Goal: Task Accomplishment & Management: Manage account settings

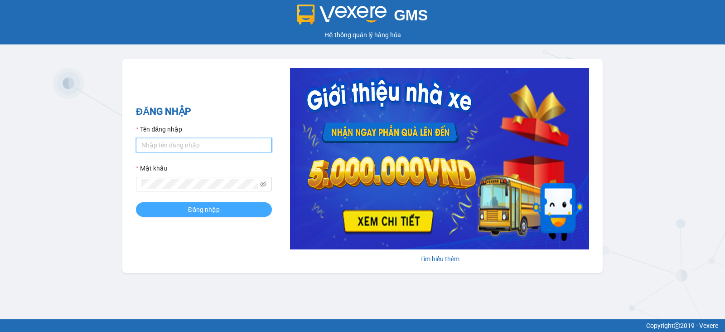
type input "vu.cohai"
click at [218, 208] on span "Đăng nhập" at bounding box center [204, 209] width 32 height 10
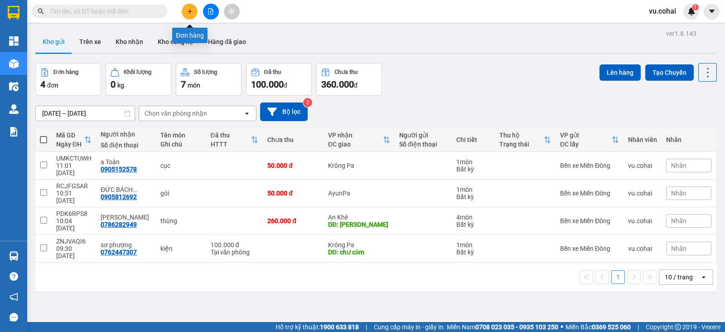
click at [188, 12] on icon "plus" at bounding box center [190, 11] width 6 height 6
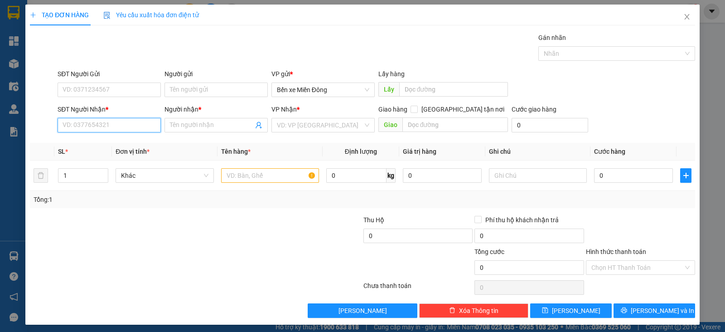
click at [81, 126] on input "SĐT Người Nhận *" at bounding box center [109, 125] width 103 height 14
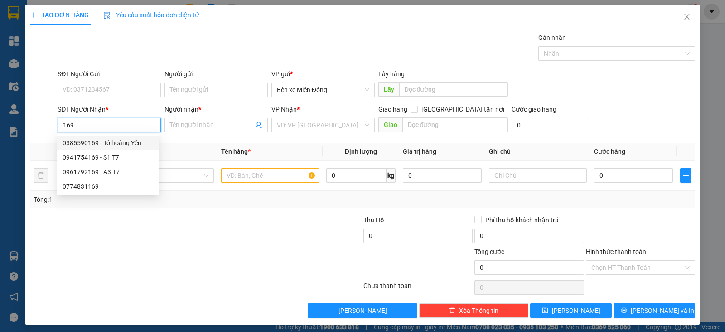
click at [127, 144] on div "0385590169 - Tô hoàng Yến" at bounding box center [108, 143] width 91 height 10
type input "0385590169"
type input "Tô hoàng Yến"
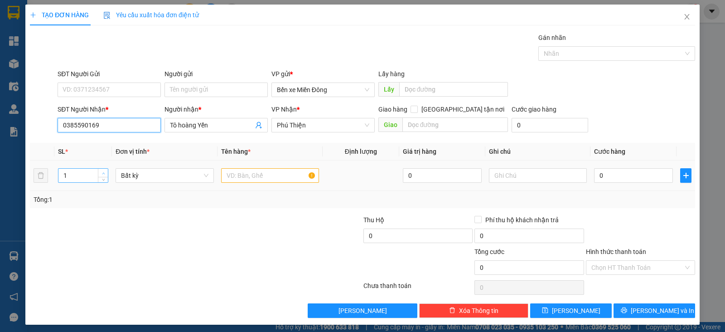
type input "0385590169"
click at [102, 172] on icon "up" at bounding box center [103, 173] width 3 height 3
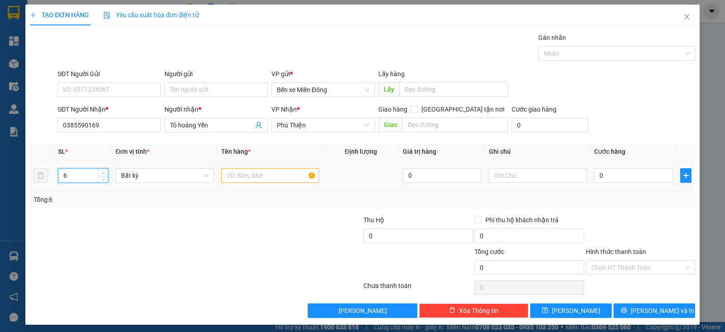
click at [102, 172] on icon "up" at bounding box center [103, 173] width 3 height 3
type input "6"
click at [102, 180] on span "down" at bounding box center [103, 178] width 5 height 5
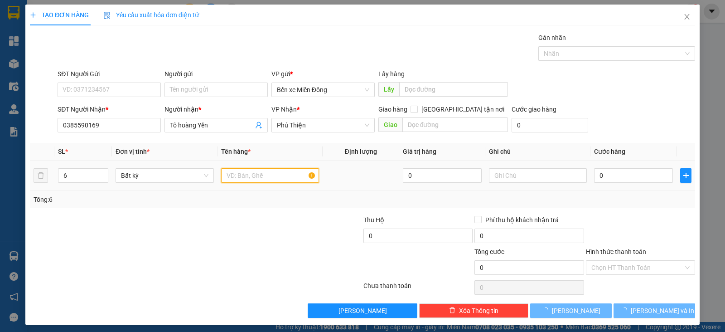
click at [260, 179] on input "text" at bounding box center [270, 175] width 98 height 14
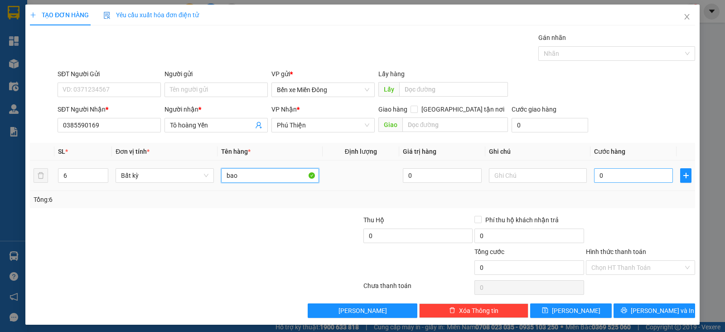
type input "bao"
click at [605, 175] on input "0" at bounding box center [633, 175] width 79 height 14
type input "07"
type input "7"
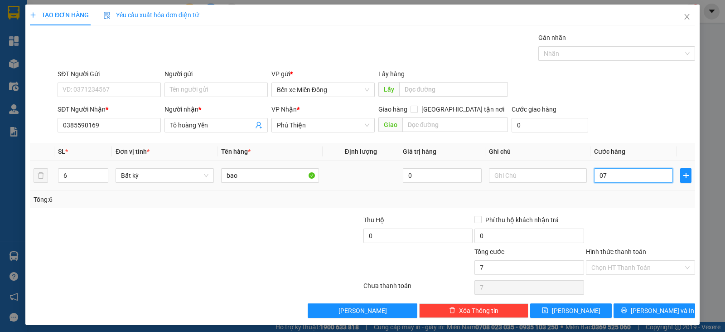
type input "078"
type input "78"
type input "0.780"
type input "780"
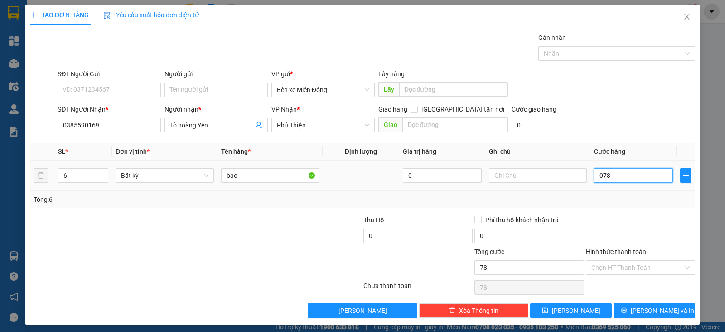
type input "780"
type input "780.000"
click at [654, 308] on span "[PERSON_NAME] và In" at bounding box center [662, 310] width 63 height 10
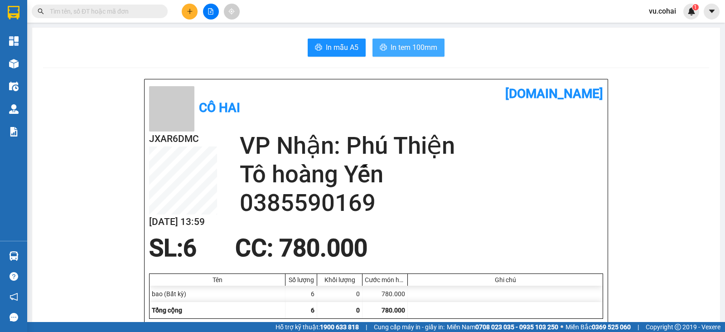
click at [402, 51] on span "In tem 100mm" at bounding box center [414, 47] width 47 height 11
click at [188, 12] on icon "plus" at bounding box center [190, 11] width 6 height 6
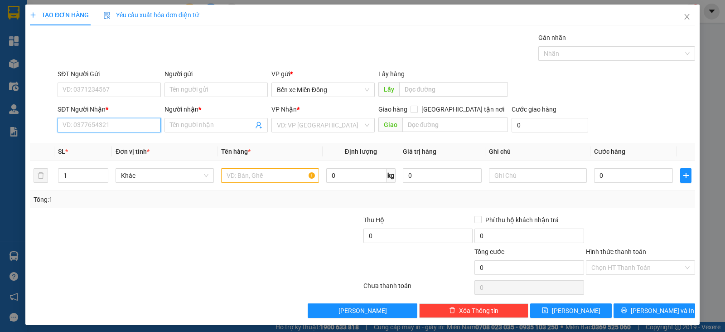
click at [141, 127] on input "SĐT Người Nhận *" at bounding box center [109, 125] width 103 height 14
paste input "0399009752"
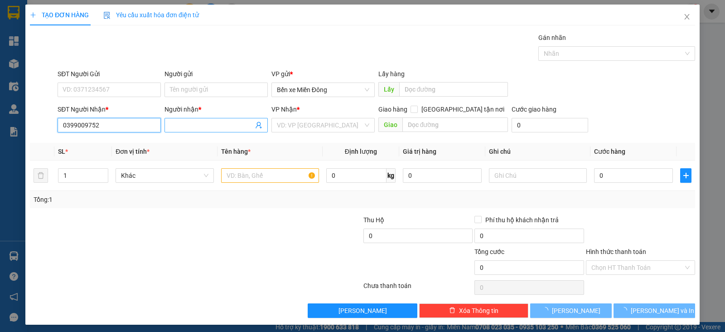
type input "0399009752"
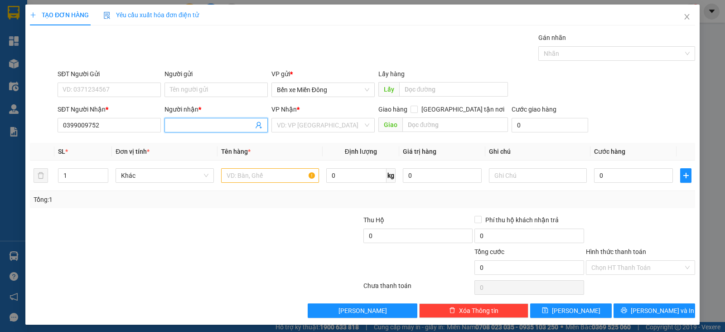
click at [179, 127] on input "Người nhận *" at bounding box center [211, 125] width 83 height 10
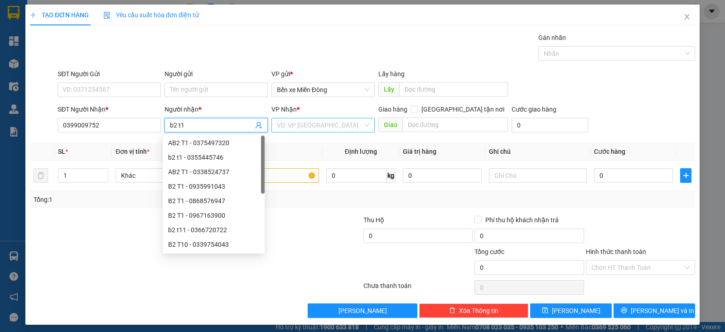
type input "b2 t1"
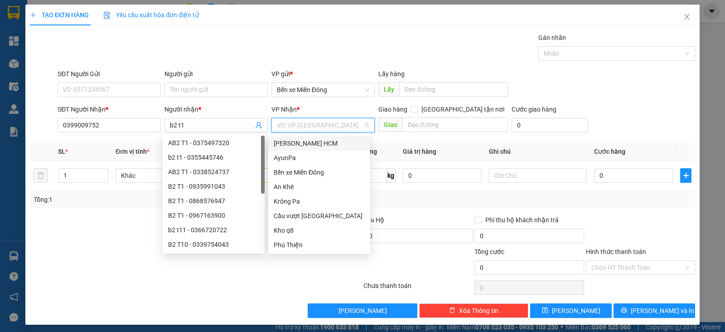
click at [319, 130] on input "search" at bounding box center [320, 125] width 86 height 14
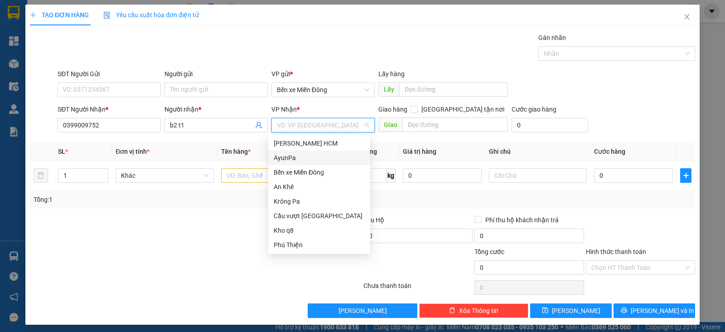
click at [300, 157] on div "AyunPa" at bounding box center [319, 158] width 91 height 10
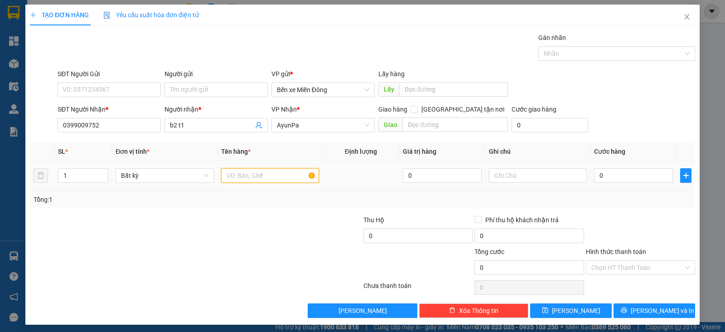
click at [265, 171] on input "text" at bounding box center [270, 175] width 98 height 14
type input "xe"
click at [609, 174] on input "0" at bounding box center [633, 175] width 79 height 14
type input "4"
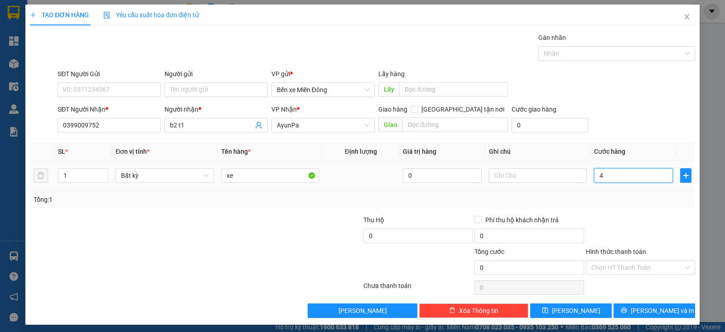
type input "4"
type input "40"
type input "400"
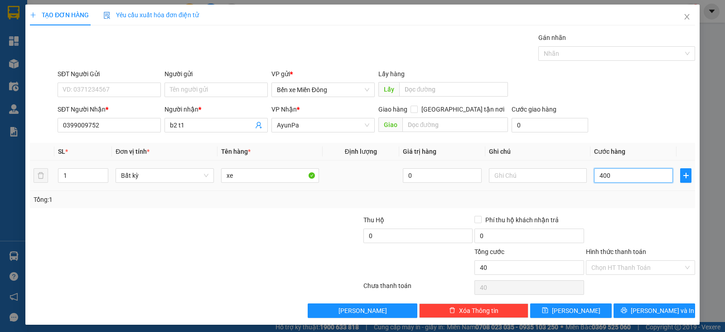
type input "400"
type input "400.000"
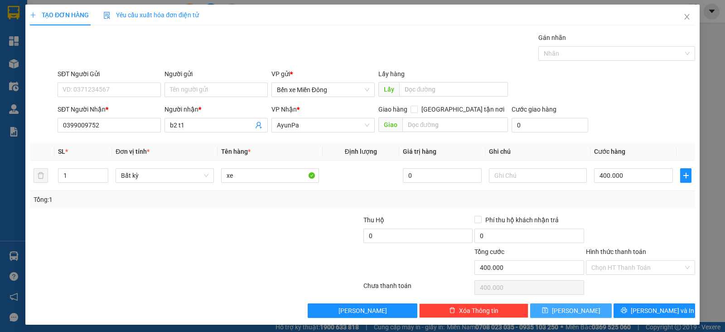
click at [573, 309] on span "[PERSON_NAME]" at bounding box center [576, 310] width 48 height 10
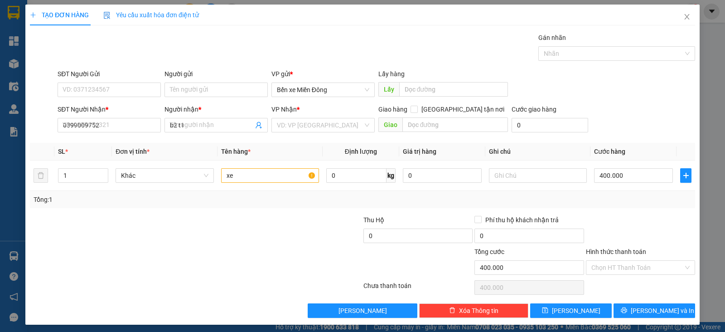
type input "0"
click at [137, 124] on input "SĐT Người Nhận *" at bounding box center [109, 125] width 103 height 14
paste input "0366762887"
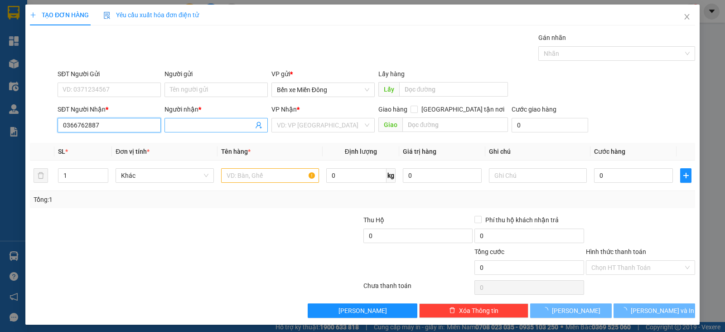
type input "0366762887"
click at [195, 125] on input "Người nhận *" at bounding box center [211, 125] width 83 height 10
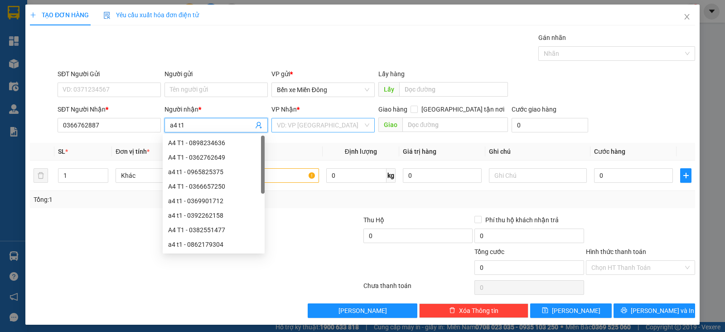
type input "a4 t1"
click at [285, 125] on input "search" at bounding box center [320, 125] width 86 height 14
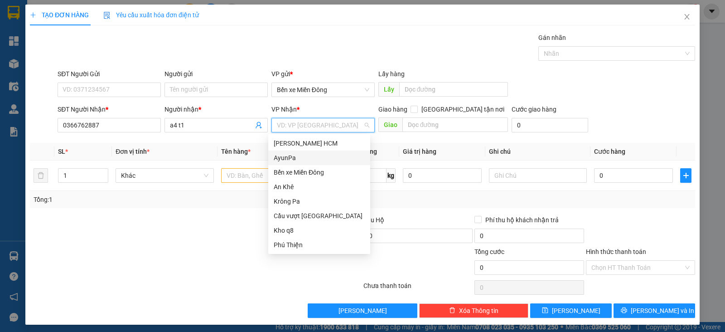
click at [296, 156] on div "AyunPa" at bounding box center [319, 158] width 91 height 10
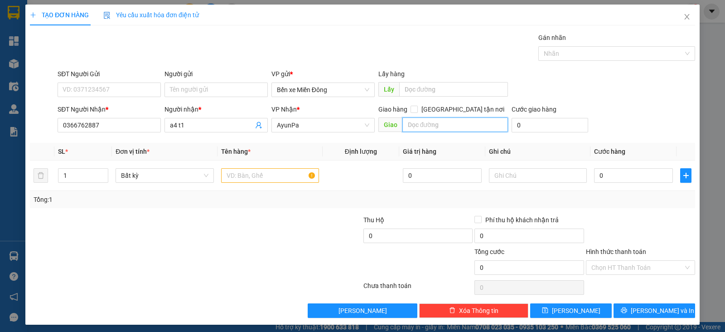
click at [421, 126] on input "text" at bounding box center [455, 124] width 106 height 14
type input "amron"
click at [279, 177] on input "text" at bounding box center [270, 175] width 98 height 14
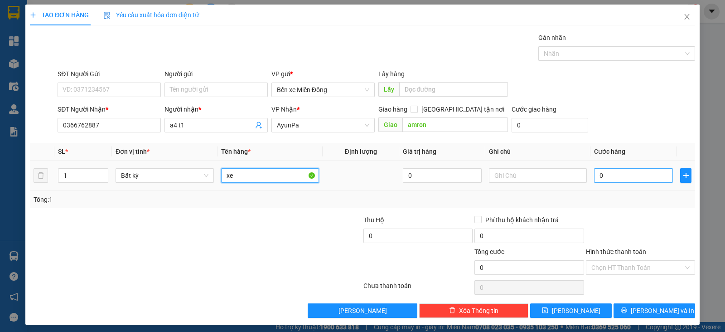
type input "xe"
click at [602, 178] on input "0" at bounding box center [633, 175] width 79 height 14
type input "4"
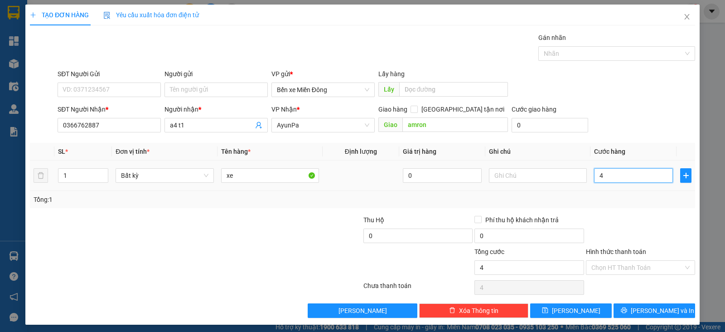
type input "40"
type input "400"
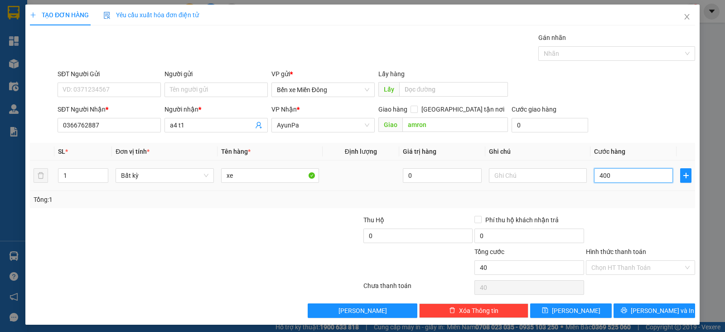
type input "400"
type input "400.000"
click at [566, 313] on span "[PERSON_NAME]" at bounding box center [576, 310] width 48 height 10
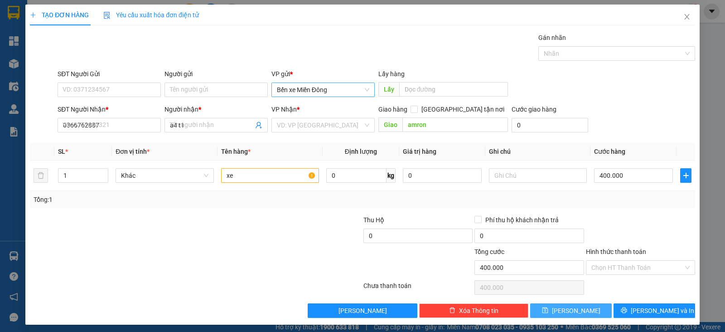
type input "0"
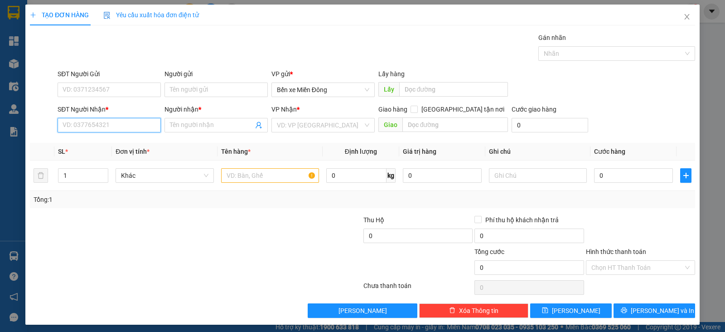
click at [107, 123] on input "SĐT Người Nhận *" at bounding box center [109, 125] width 103 height 14
paste input "0949198125"
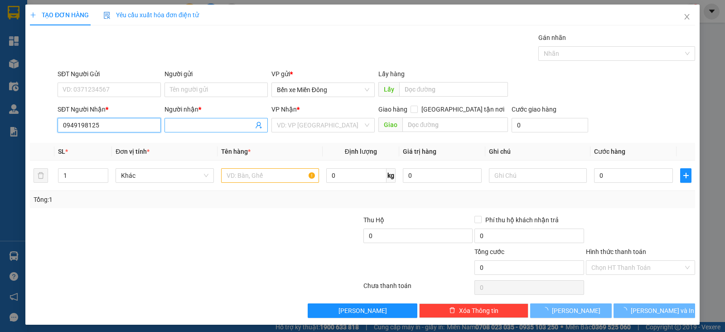
type input "0949198125"
click at [183, 129] on input "Người nhận *" at bounding box center [211, 125] width 83 height 10
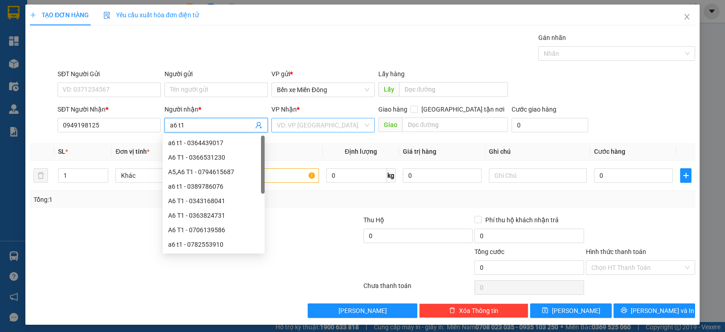
type input "a6 t1"
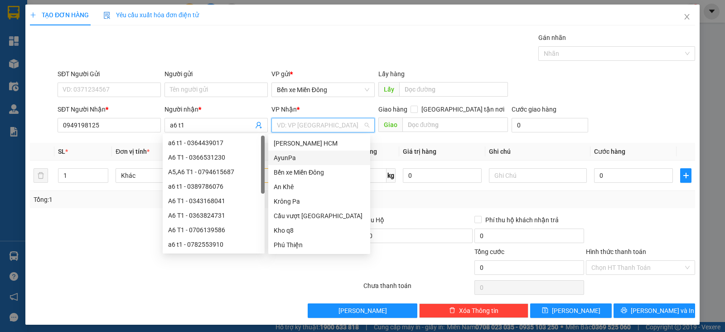
click at [297, 119] on input "search" at bounding box center [320, 125] width 86 height 14
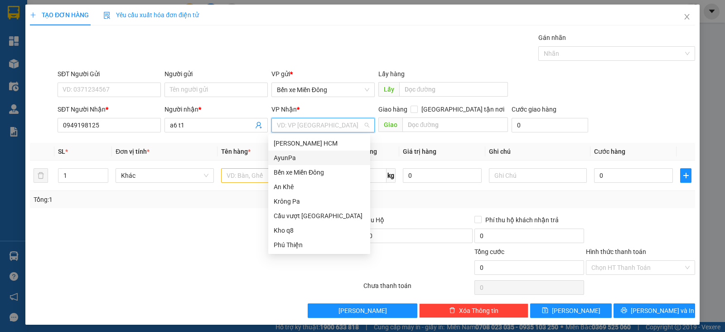
click at [297, 159] on div "AyunPa" at bounding box center [319, 158] width 91 height 10
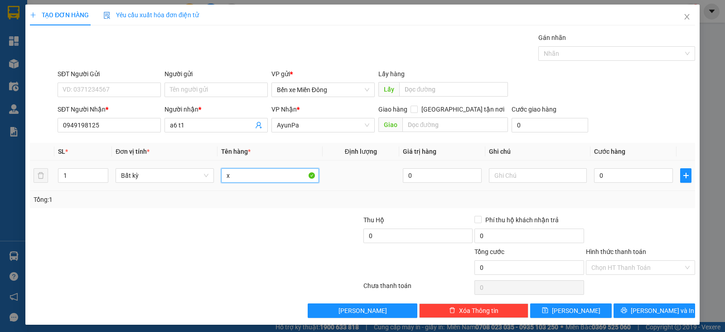
click at [267, 176] on input "x" at bounding box center [270, 175] width 98 height 14
type input "xe sh mode"
click at [615, 169] on input "0" at bounding box center [633, 175] width 79 height 14
type input "5"
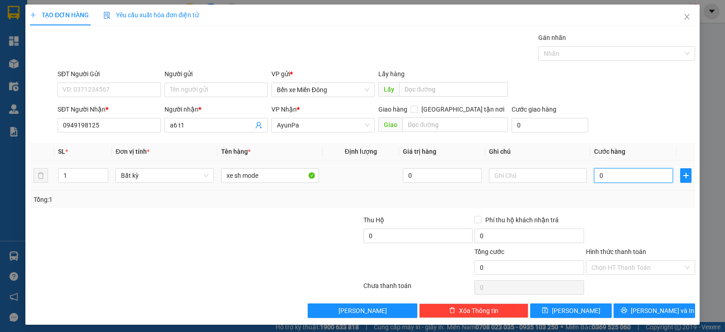
type input "5"
type input "0"
type input "06"
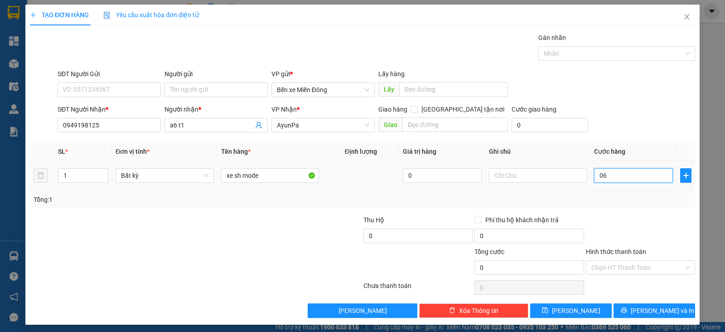
type input "6"
type input "060"
type input "60"
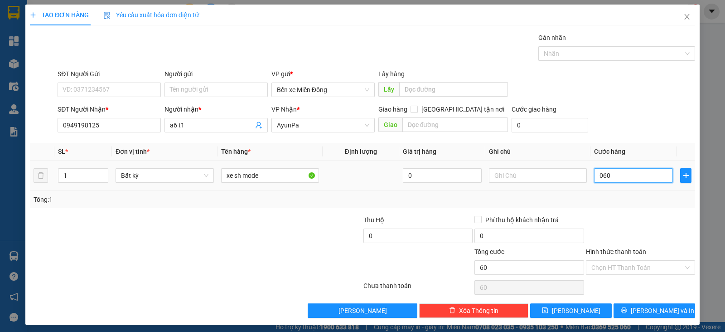
type input "0.600"
type input "600"
type input "600.000"
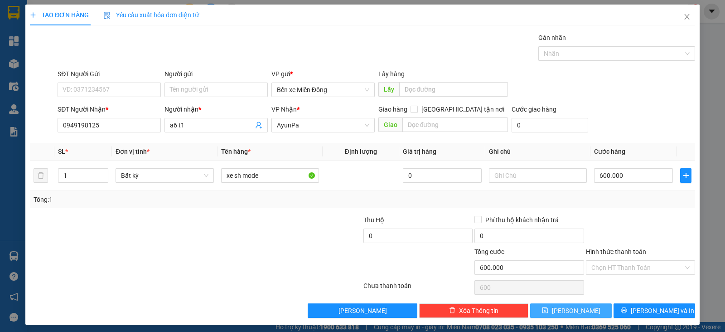
type input "600.000"
click at [578, 309] on button "[PERSON_NAME]" at bounding box center [571, 310] width 82 height 14
type input "0"
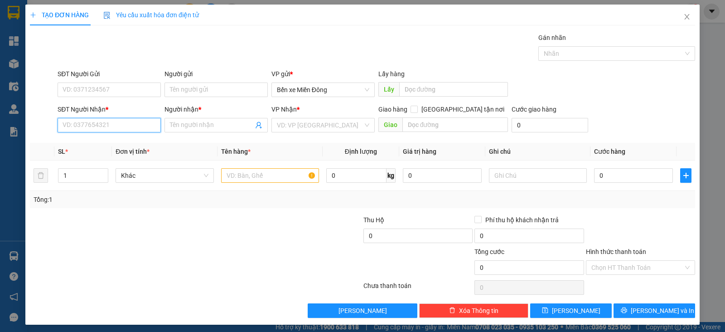
click at [112, 124] on input "SĐT Người Nhận *" at bounding box center [109, 125] width 103 height 14
paste input "0377322141"
type input "0377322141"
click at [189, 125] on input "Người nhận *" at bounding box center [211, 125] width 83 height 10
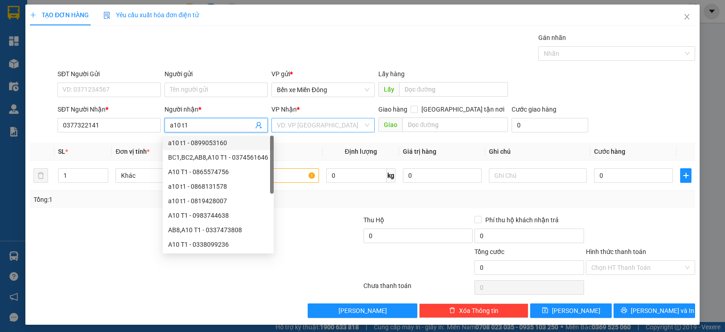
type input "a10 t1"
click at [277, 126] on input "search" at bounding box center [320, 125] width 86 height 14
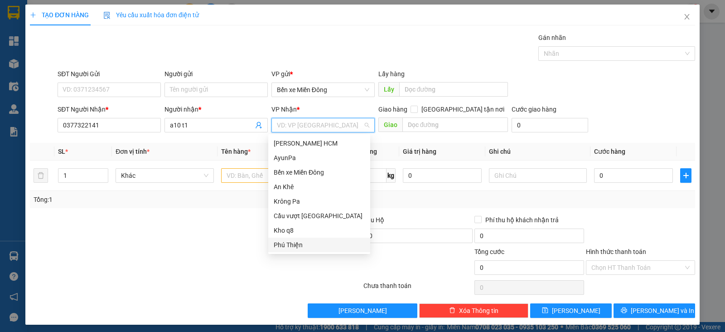
click at [294, 244] on div "Phú Thiện" at bounding box center [319, 245] width 91 height 10
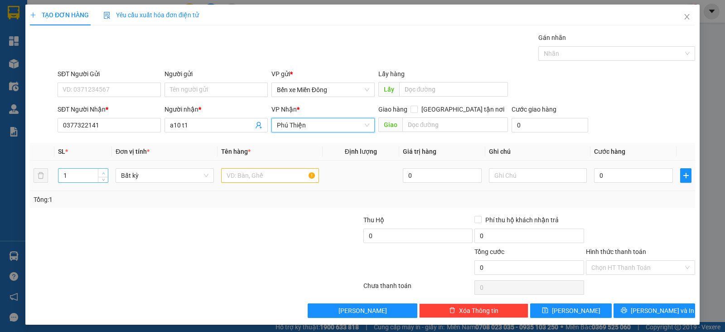
type input "2"
click at [102, 173] on icon "up" at bounding box center [103, 173] width 3 height 3
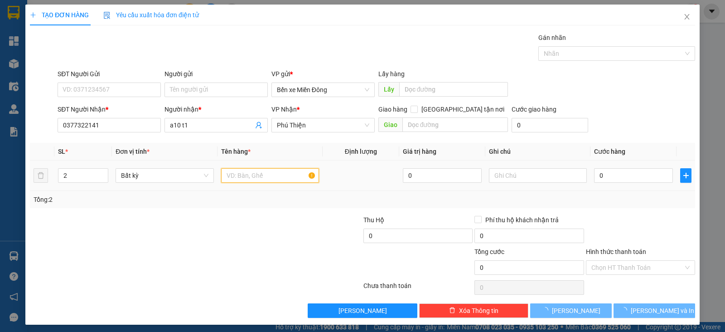
click at [263, 176] on input "text" at bounding box center [270, 175] width 98 height 14
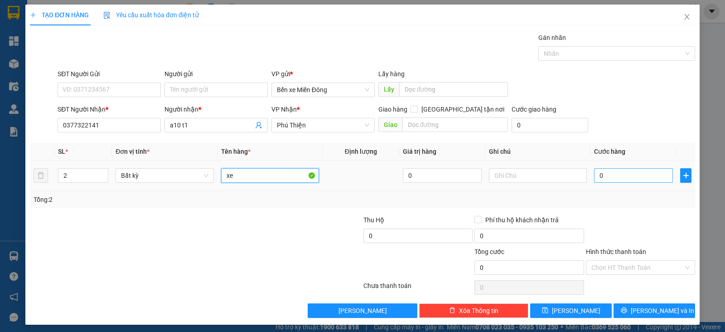
type input "xe"
click at [608, 177] on input "0" at bounding box center [633, 175] width 79 height 14
type input "08"
type input "8"
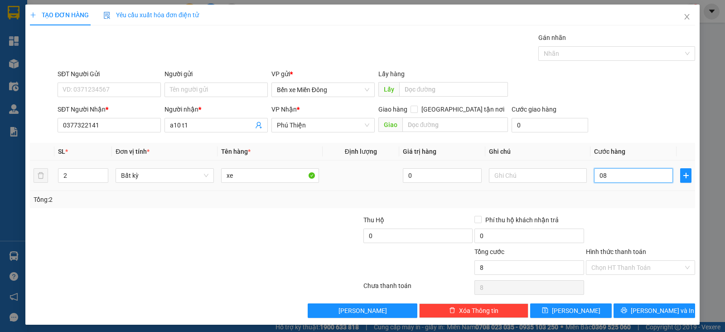
type input "080"
type input "80"
type input "0.800"
type input "800"
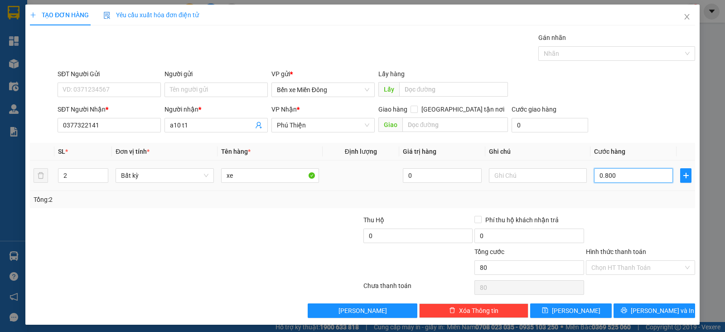
type input "800"
type input "800.000"
click at [581, 309] on button "[PERSON_NAME]" at bounding box center [571, 310] width 82 height 14
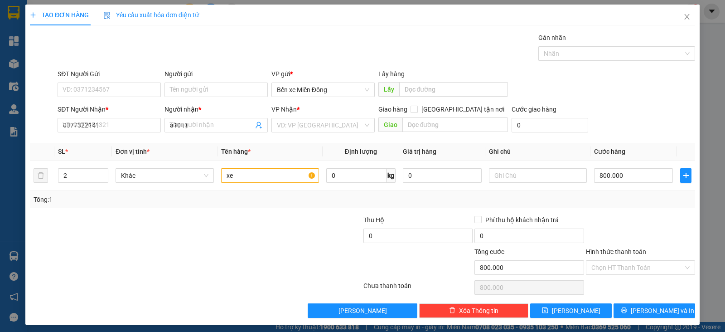
type input "1"
type input "0"
click at [128, 128] on input "SĐT Người Nhận *" at bounding box center [109, 125] width 103 height 14
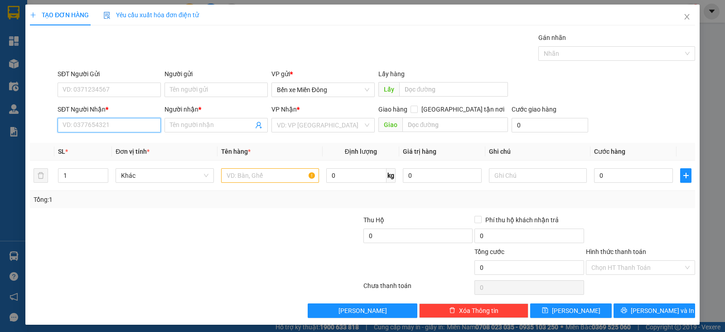
paste input "0386548037"
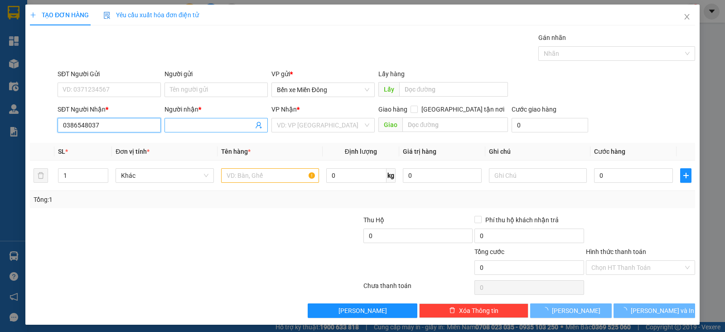
type input "0386548037"
click at [186, 123] on input "Người nhận *" at bounding box center [211, 125] width 83 height 10
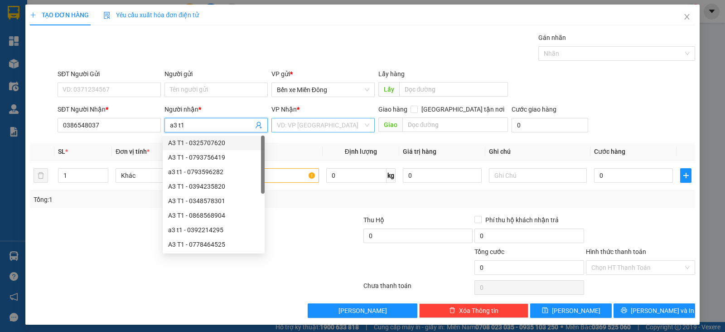
type input "a3 t1"
click at [280, 127] on input "search" at bounding box center [320, 125] width 86 height 14
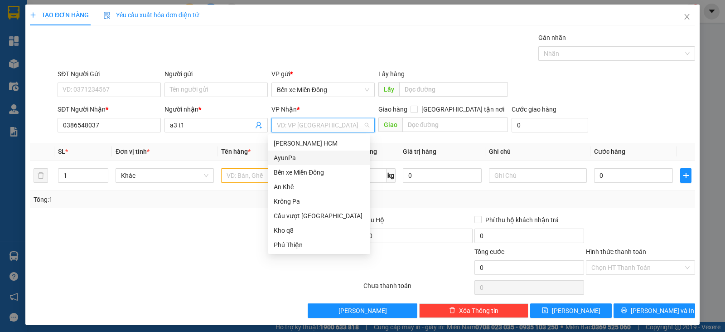
click at [293, 157] on div "AyunPa" at bounding box center [319, 158] width 91 height 10
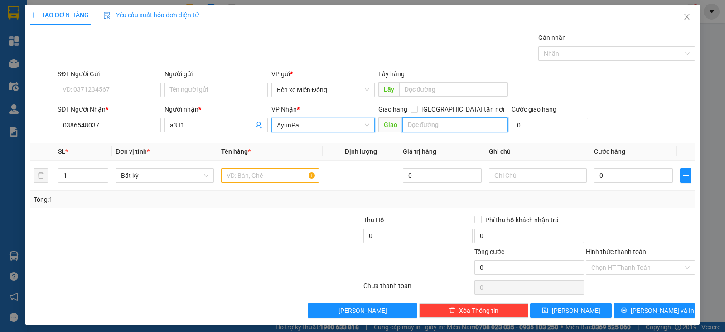
click at [428, 121] on input "text" at bounding box center [455, 124] width 106 height 14
type input "amron"
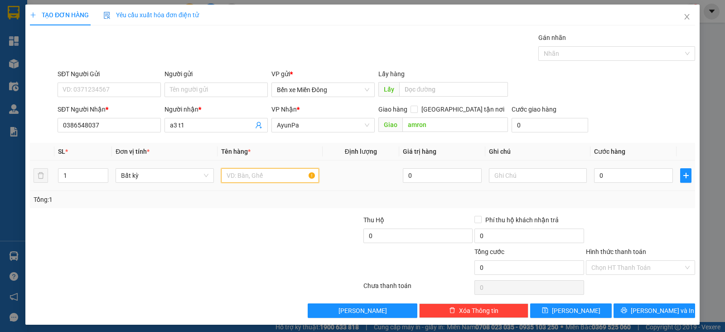
click at [260, 178] on input "text" at bounding box center [270, 175] width 98 height 14
type input "xe"
click at [609, 178] on input "0" at bounding box center [633, 175] width 79 height 14
type input "5"
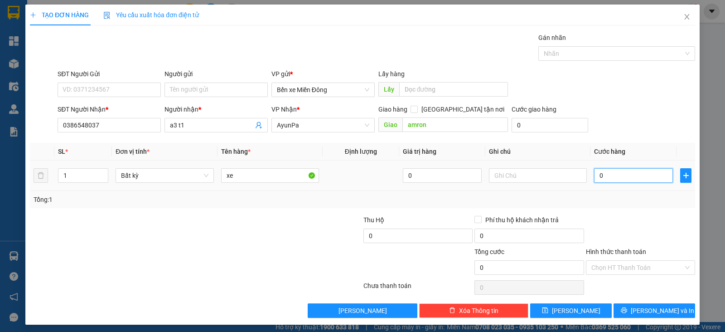
type input "5"
type input "50"
type input "500"
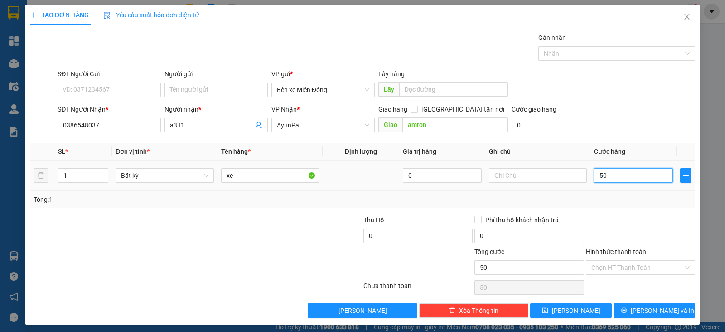
type input "500"
type input "500.000"
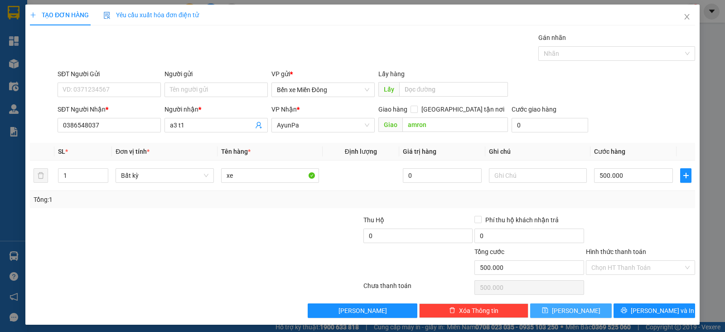
click at [586, 314] on button "[PERSON_NAME]" at bounding box center [571, 310] width 82 height 14
type input "0"
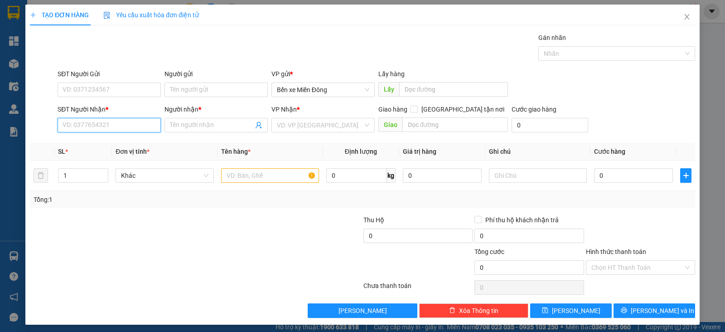
click at [136, 126] on input "SĐT Người Nhận *" at bounding box center [109, 125] width 103 height 14
paste input "0865702876"
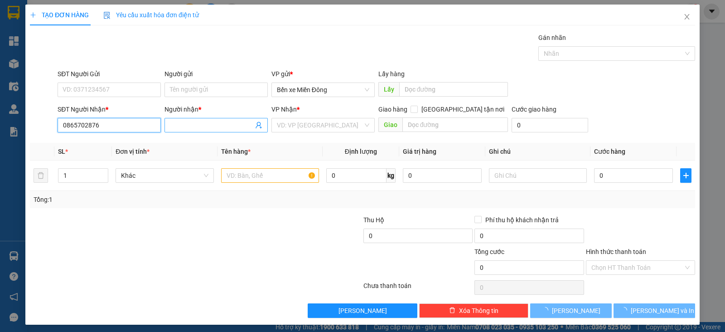
type input "0865702876"
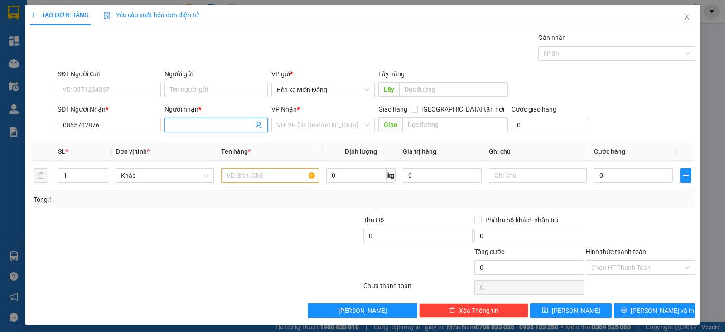
click at [189, 126] on input "Người nhận *" at bounding box center [211, 125] width 83 height 10
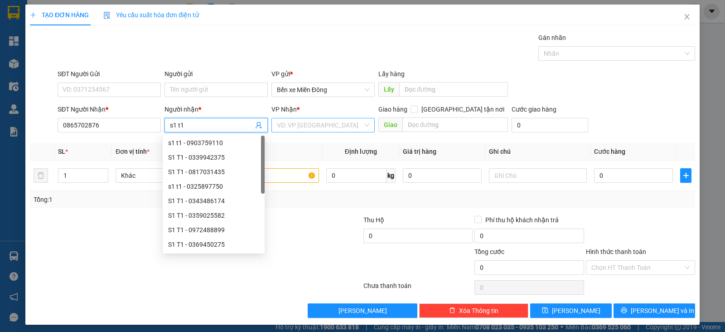
type input "s1 t1"
click at [294, 121] on input "search" at bounding box center [320, 125] width 86 height 14
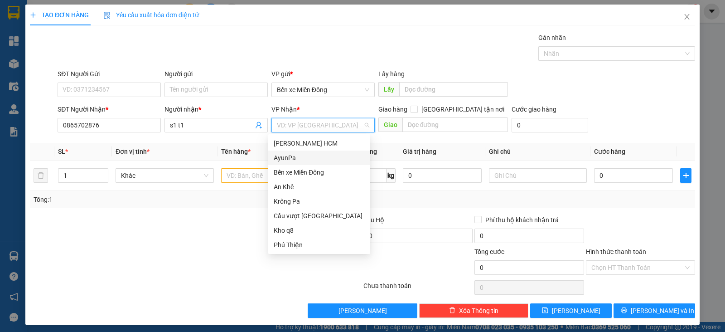
click at [288, 156] on div "AyunPa" at bounding box center [319, 158] width 91 height 10
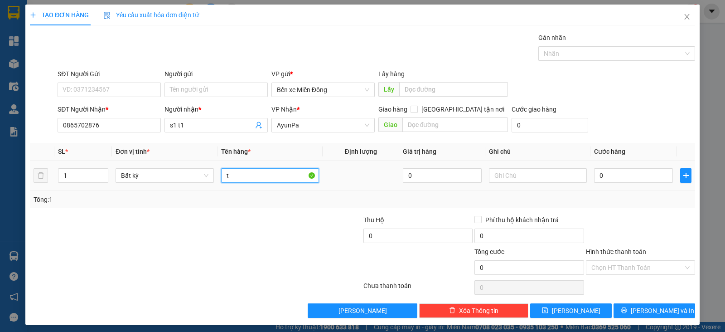
click at [255, 179] on input "t" at bounding box center [270, 175] width 98 height 14
type input "thung"
click at [613, 178] on input "0" at bounding box center [633, 175] width 79 height 14
type input "1"
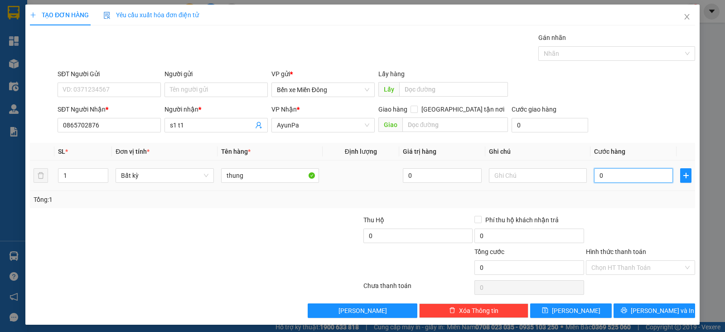
type input "1"
type input "10"
type input "10.000"
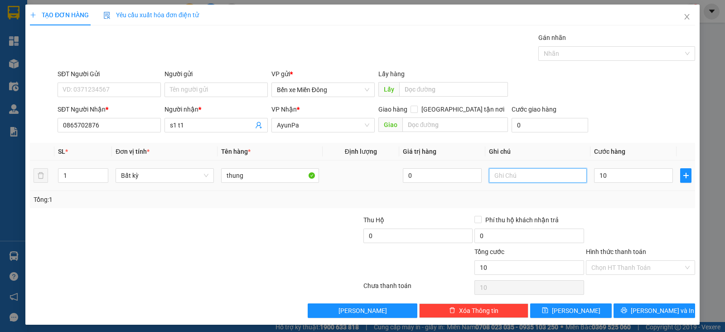
type input "10.000"
click at [530, 175] on input "text" at bounding box center [538, 175] width 98 height 14
type input "tx bao gia"
click at [548, 310] on icon "save" at bounding box center [545, 310] width 6 height 6
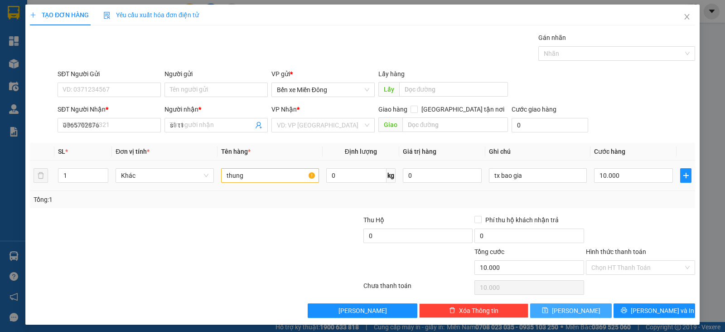
type input "0"
click at [135, 126] on input "SĐT Người Nhận *" at bounding box center [109, 125] width 103 height 14
paste input "0856560927"
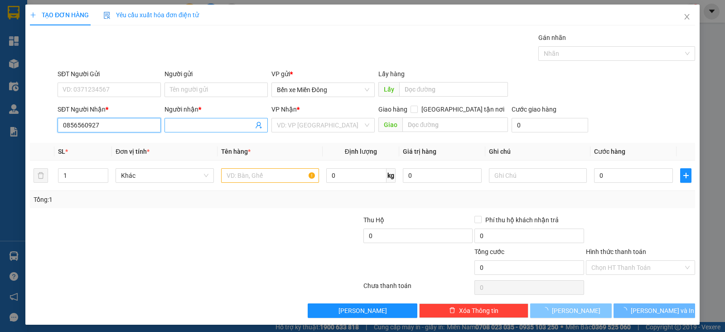
type input "0856560927"
click at [187, 126] on input "a" at bounding box center [211, 125] width 83 height 10
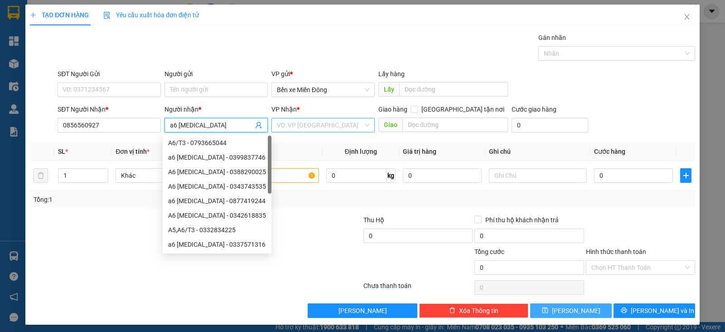
type input "a6 [MEDICAL_DATA]"
click at [281, 129] on input "search" at bounding box center [320, 125] width 86 height 14
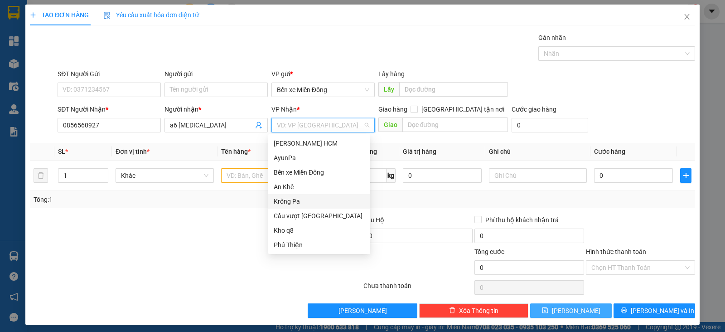
click at [295, 200] on div "Krông Pa" at bounding box center [319, 201] width 91 height 10
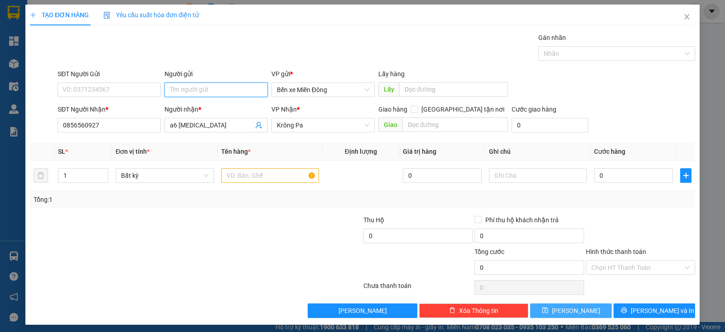
click at [213, 91] on input "Người gửi" at bounding box center [215, 89] width 103 height 14
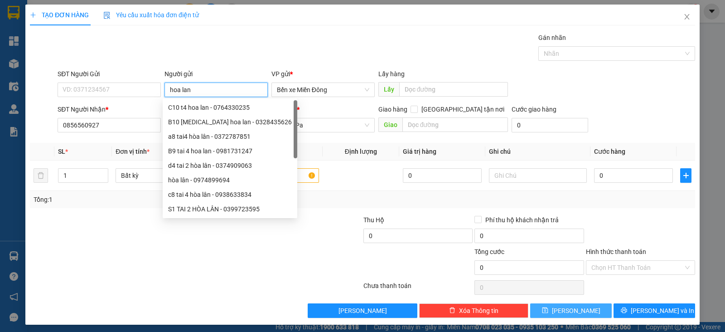
type input "hoa lan"
click at [324, 46] on div "Gói vận chuyển * Tiêu chuẩn Gán nhãn Nhãn" at bounding box center [376, 49] width 641 height 32
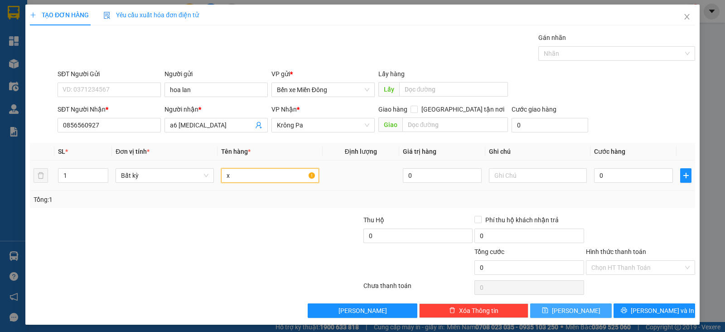
click at [277, 174] on input "x" at bounding box center [270, 175] width 98 height 14
type input "xe"
click at [608, 178] on input "0" at bounding box center [633, 175] width 79 height 14
type input "4"
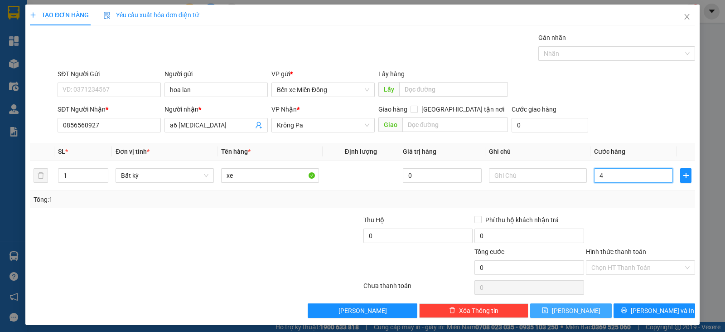
type input "4"
type input "40"
type input "400"
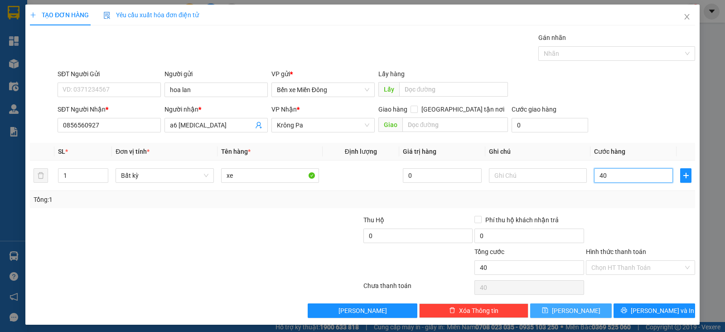
type input "400"
type input "400.000"
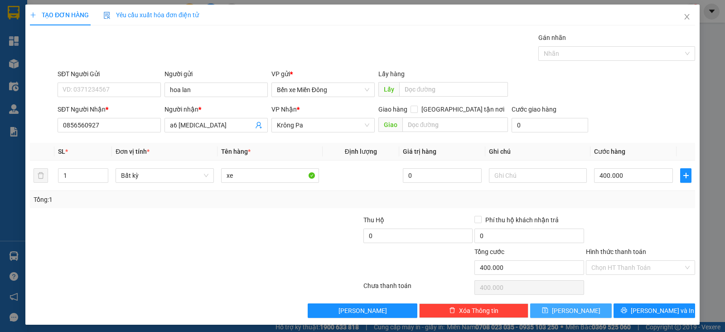
click at [583, 307] on button "[PERSON_NAME]" at bounding box center [571, 310] width 82 height 14
type input "0"
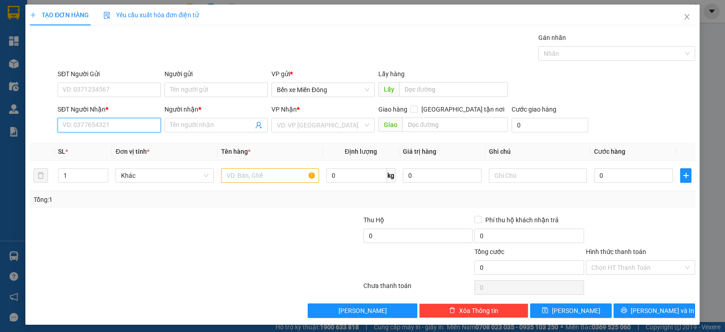
click at [139, 121] on input "SĐT Người Nhận *" at bounding box center [109, 125] width 103 height 14
paste input "0399837746"
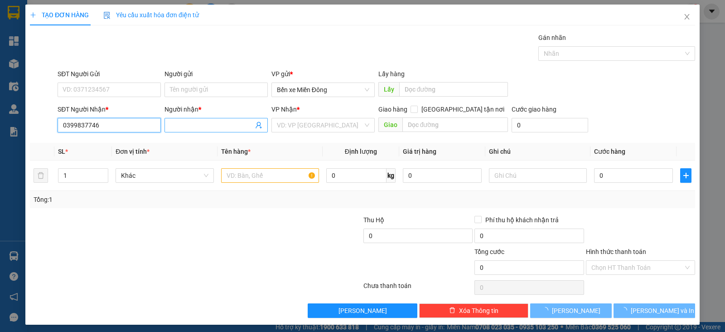
type input "0399837746"
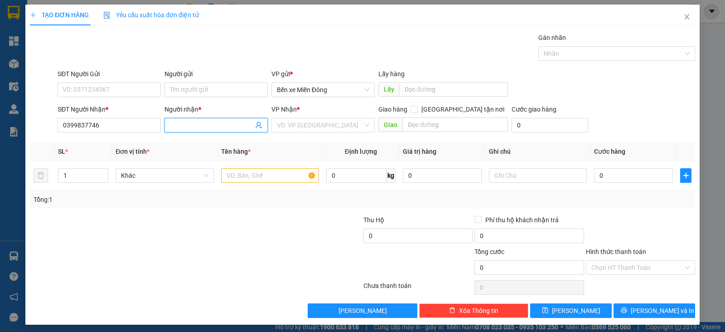
click at [207, 123] on input "Người nhận *" at bounding box center [211, 125] width 83 height 10
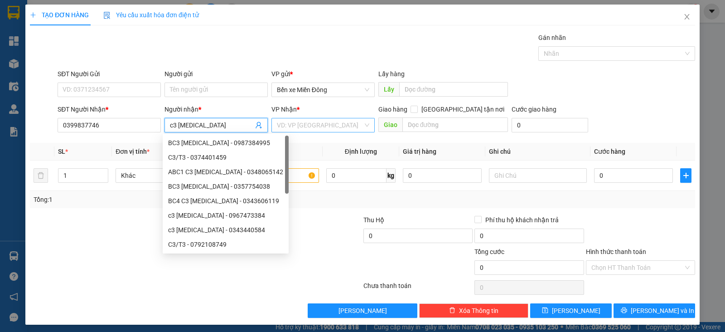
type input "c3 [MEDICAL_DATA]"
click at [325, 123] on input "search" at bounding box center [320, 125] width 86 height 14
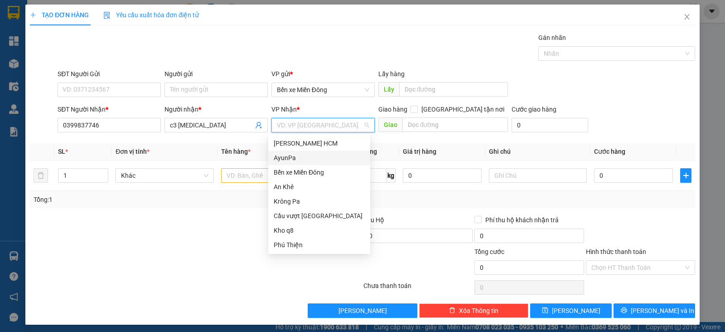
click at [294, 158] on div "AyunPa" at bounding box center [319, 158] width 91 height 10
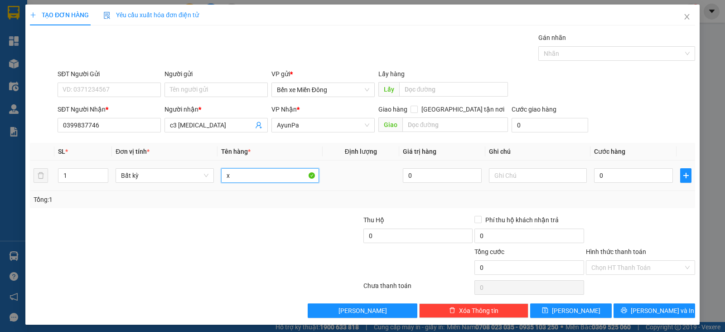
click at [260, 179] on input "x" at bounding box center [270, 175] width 98 height 14
type input "xe"
click at [605, 176] on input "0" at bounding box center [633, 175] width 79 height 14
type input "4"
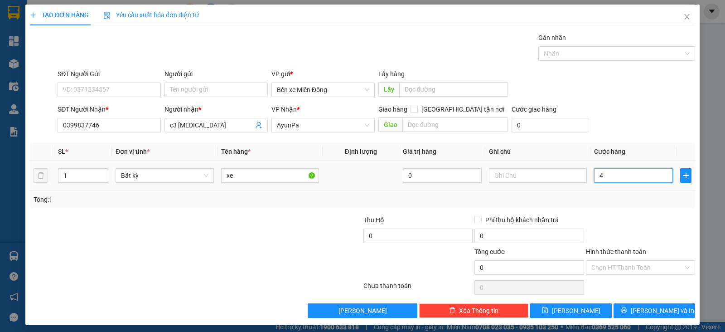
type input "4"
type input "40"
type input "400"
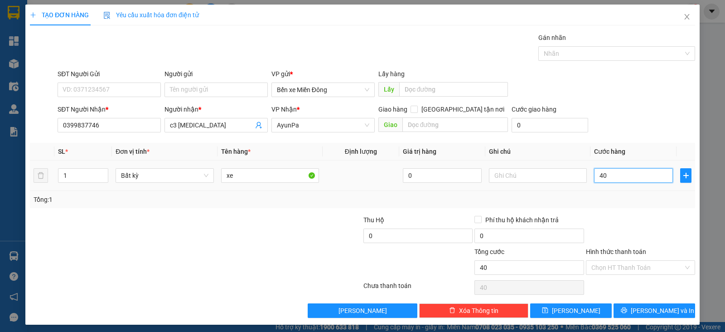
type input "400"
type input "400.000"
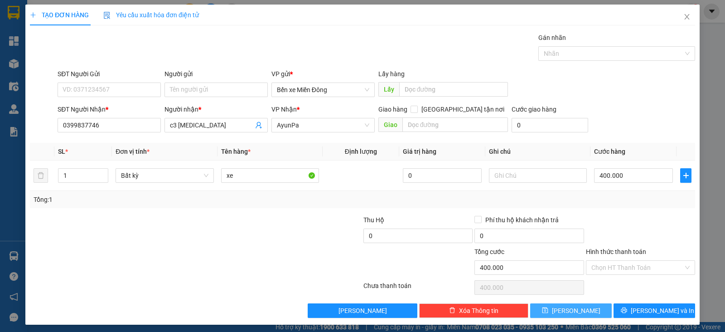
click at [575, 314] on button "[PERSON_NAME]" at bounding box center [571, 310] width 82 height 14
type input "0"
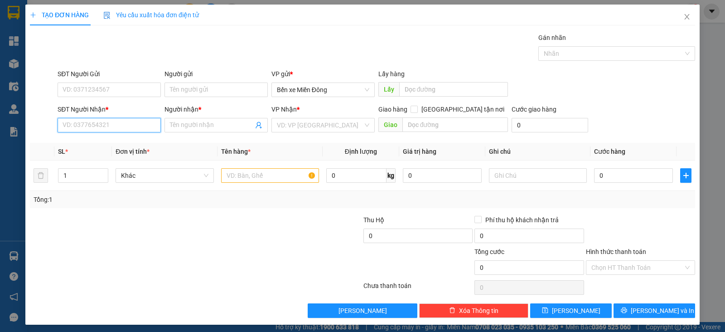
click at [132, 127] on input "SĐT Người Nhận *" at bounding box center [109, 125] width 103 height 14
paste input "0896423873"
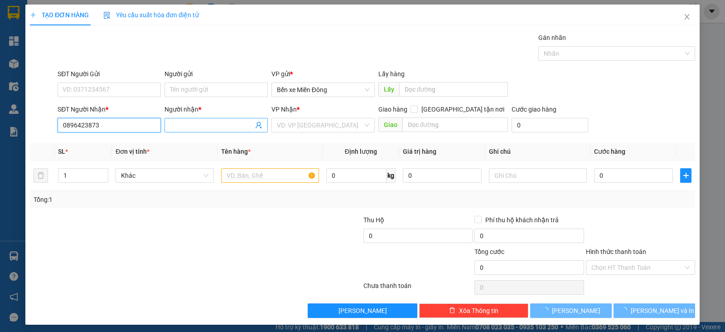
type input "0896423873"
click at [201, 124] on input "Người nhận *" at bounding box center [211, 125] width 83 height 10
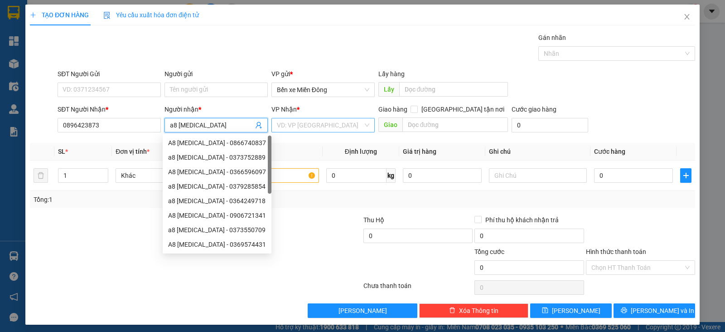
type input "a8 [MEDICAL_DATA]"
click at [310, 126] on input "search" at bounding box center [320, 125] width 86 height 14
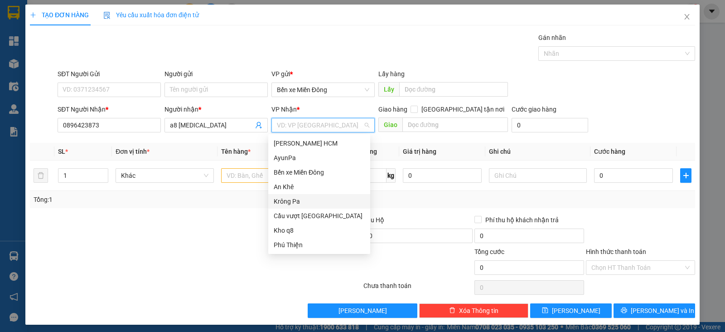
click at [301, 202] on div "Krông Pa" at bounding box center [319, 201] width 91 height 10
click at [284, 203] on div "Krông Pa" at bounding box center [319, 201] width 91 height 10
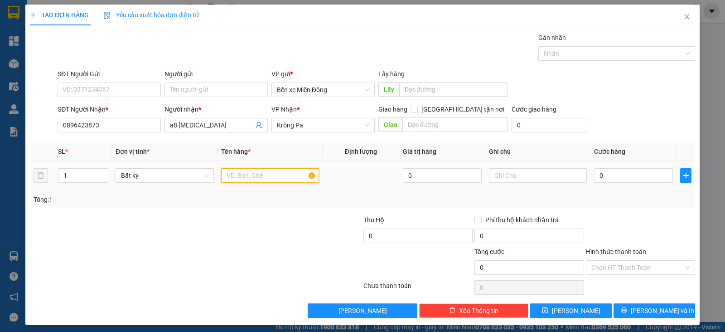
click at [247, 176] on input "text" at bounding box center [270, 175] width 98 height 14
click at [617, 179] on input "0" at bounding box center [633, 175] width 79 height 14
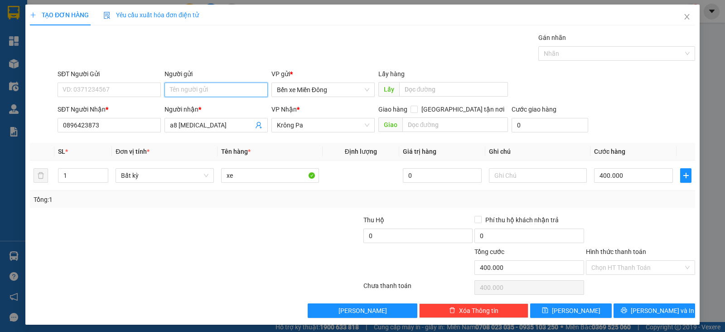
click at [238, 90] on input "Người gửi" at bounding box center [215, 89] width 103 height 14
click at [564, 309] on span "[PERSON_NAME]" at bounding box center [576, 310] width 48 height 10
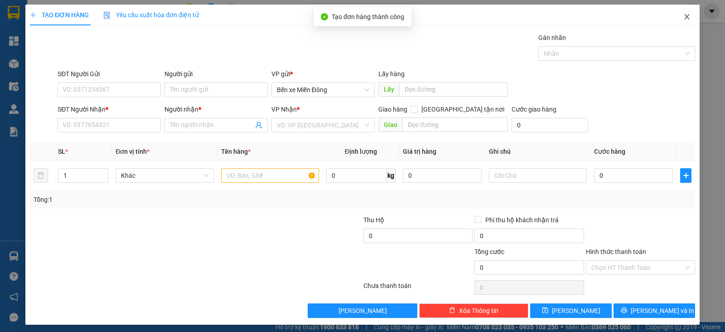
click at [683, 20] on icon "close" at bounding box center [686, 16] width 7 height 7
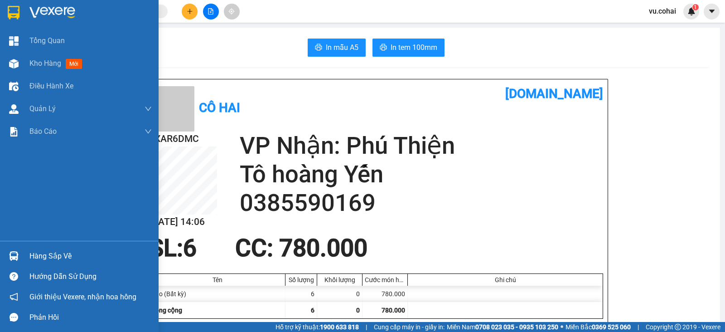
click at [22, 58] on div "Kho hàng mới" at bounding box center [79, 63] width 159 height 23
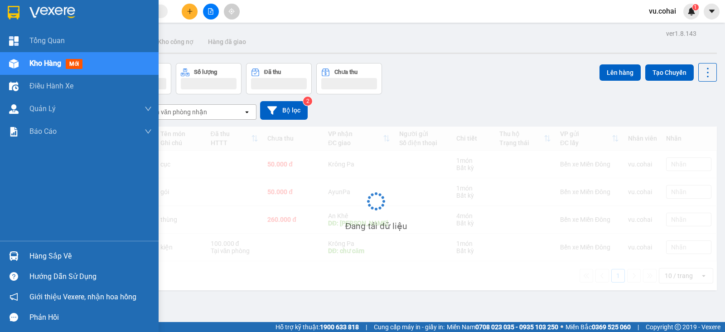
click at [47, 60] on span "Kho hàng" at bounding box center [45, 63] width 32 height 9
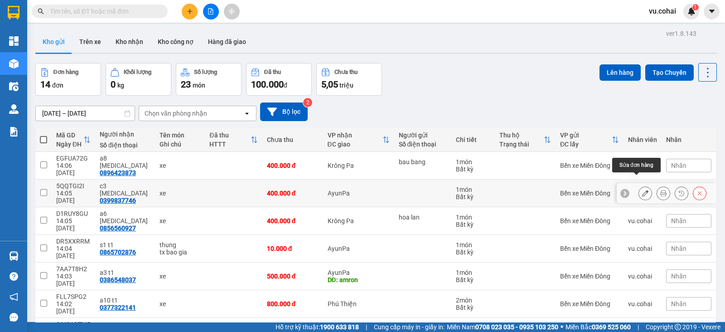
click at [642, 190] on icon at bounding box center [645, 193] width 6 height 6
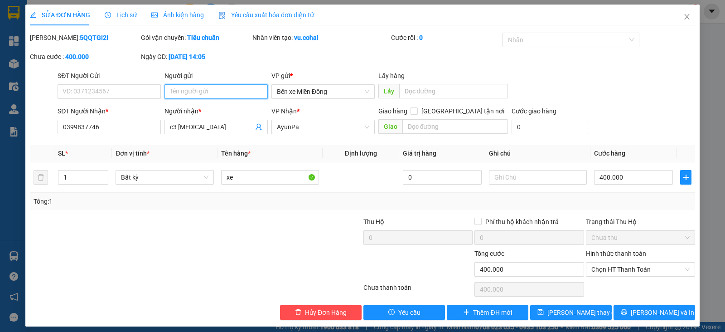
click at [208, 89] on input "Người gửi" at bounding box center [215, 91] width 103 height 14
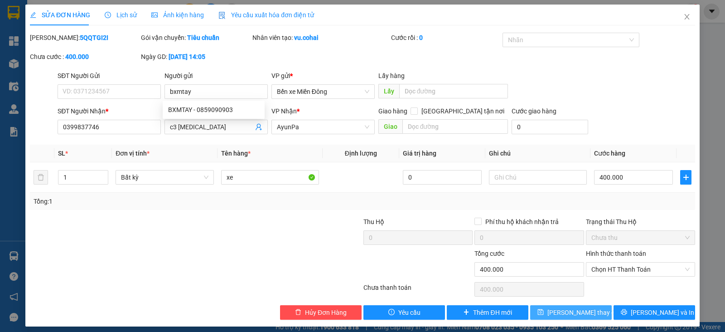
click at [570, 309] on span "[PERSON_NAME] thay đổi" at bounding box center [583, 312] width 72 height 10
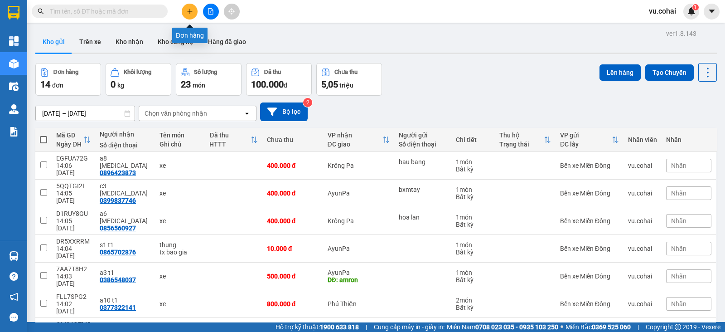
click at [188, 14] on button at bounding box center [190, 12] width 16 height 16
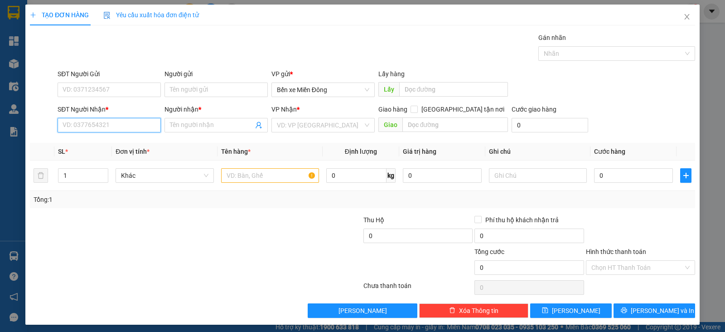
click at [136, 128] on input "SĐT Người Nhận *" at bounding box center [109, 125] width 103 height 14
paste input "0398678301"
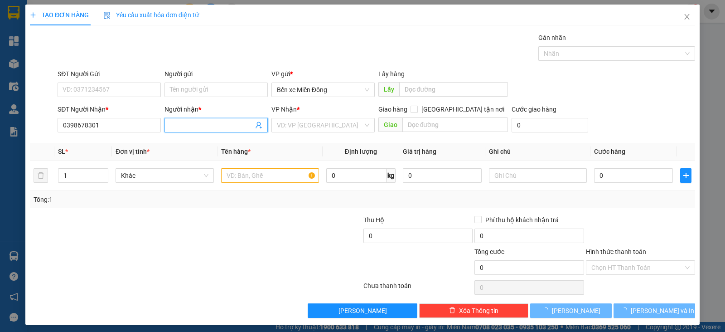
click at [206, 127] on input "Người nhận *" at bounding box center [211, 125] width 83 height 10
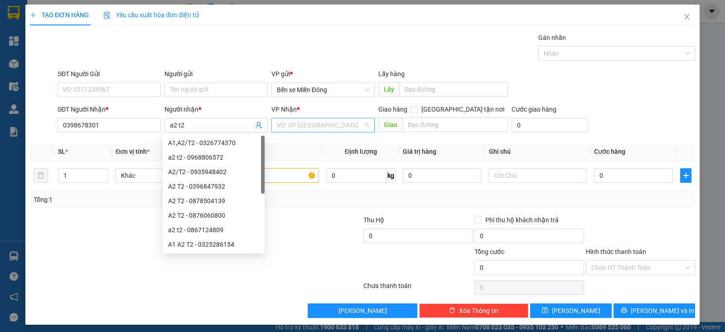
click at [322, 121] on input "search" at bounding box center [320, 125] width 86 height 14
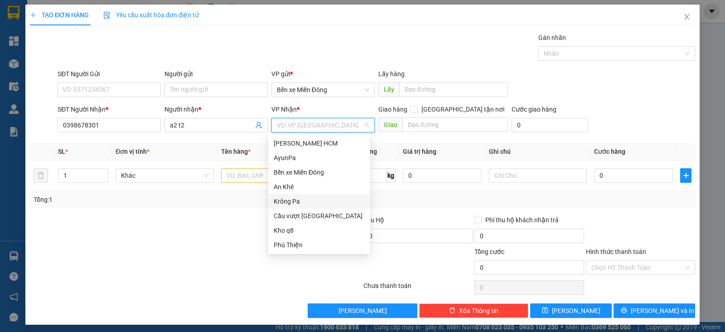
click at [304, 197] on div "Krông Pa" at bounding box center [319, 201] width 91 height 10
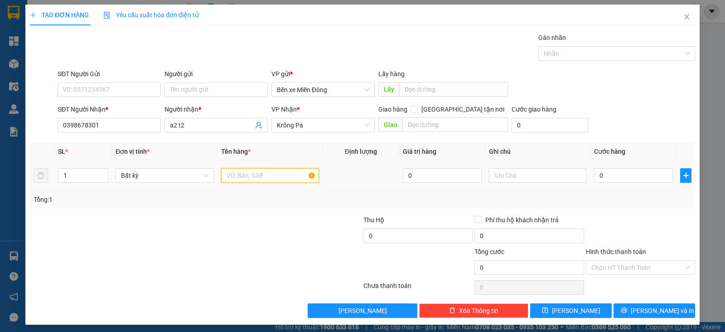
click at [249, 177] on input "text" at bounding box center [270, 175] width 98 height 14
click at [603, 176] on input "0" at bounding box center [633, 175] width 79 height 14
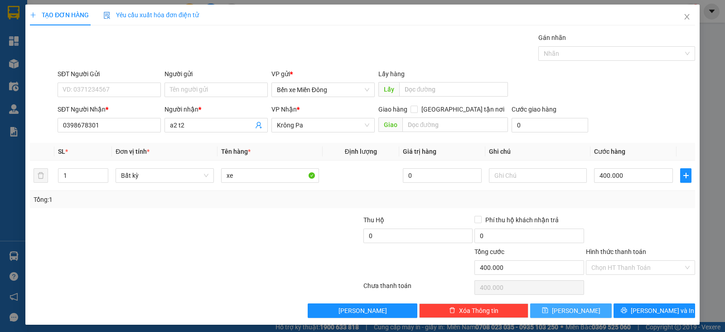
click at [568, 314] on span "[PERSON_NAME]" at bounding box center [576, 310] width 48 height 10
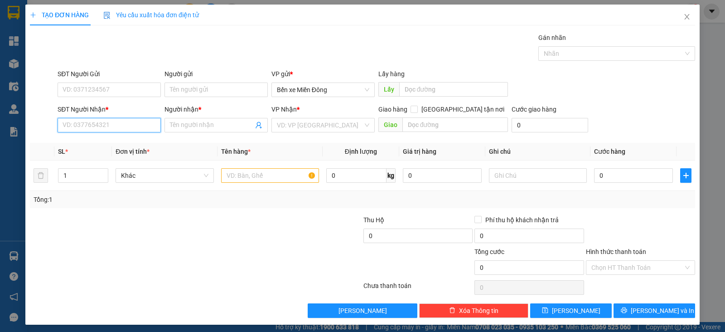
click at [131, 125] on input "SĐT Người Nhận *" at bounding box center [109, 125] width 103 height 14
paste input "0393413303"
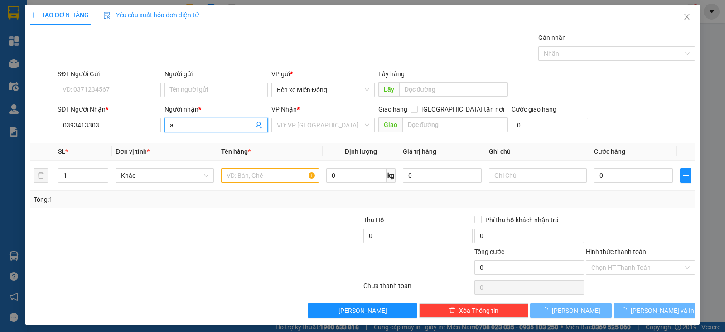
click at [203, 126] on input "a" at bounding box center [211, 125] width 83 height 10
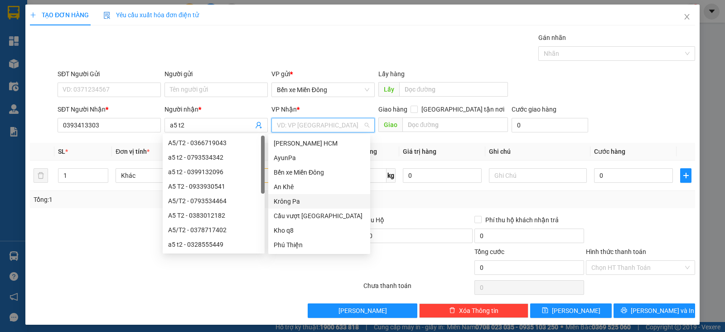
click at [295, 121] on input "search" at bounding box center [320, 125] width 86 height 14
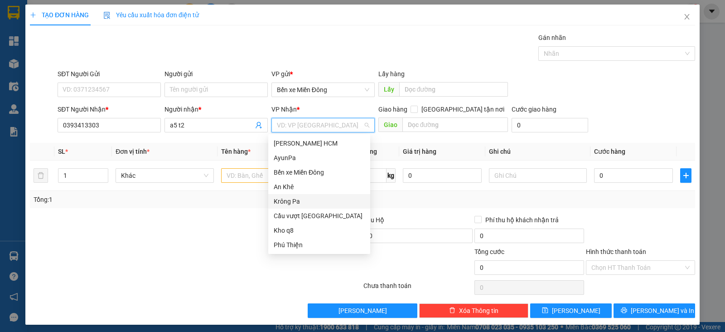
click at [295, 199] on div "Krông Pa" at bounding box center [319, 201] width 91 height 10
click at [303, 156] on div "AyunPa" at bounding box center [319, 158] width 91 height 10
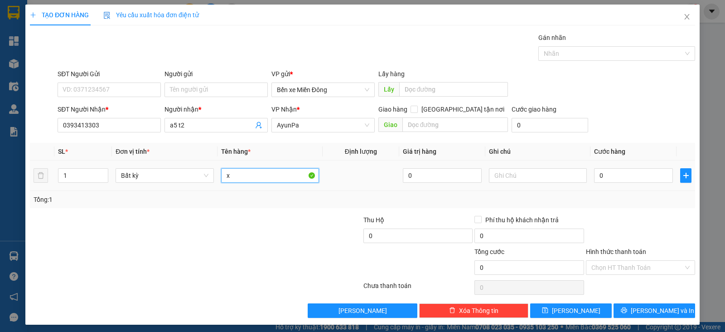
click at [246, 181] on input "x" at bounding box center [270, 175] width 98 height 14
click at [607, 178] on input "0" at bounding box center [633, 175] width 79 height 14
click at [569, 313] on span "[PERSON_NAME]" at bounding box center [576, 310] width 48 height 10
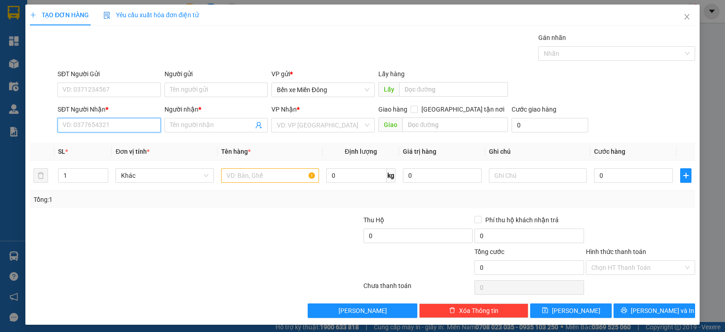
click at [138, 126] on input "SĐT Người Nhận *" at bounding box center [109, 125] width 103 height 14
paste input "0876022094"
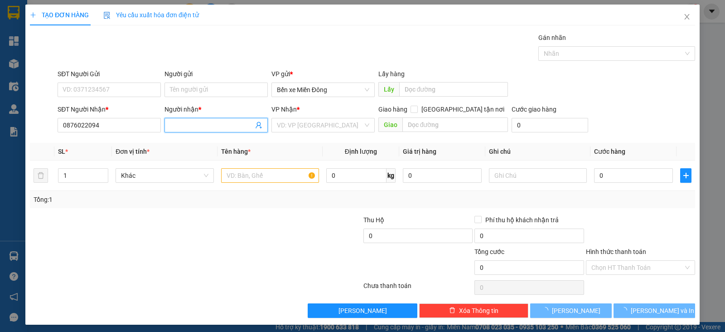
click at [193, 121] on input "Người nhận *" at bounding box center [211, 125] width 83 height 10
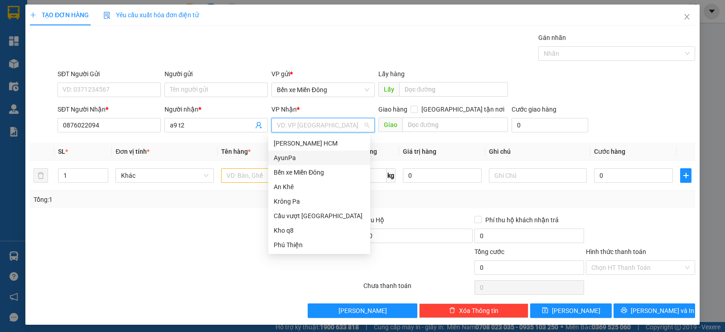
click at [311, 121] on input "search" at bounding box center [320, 125] width 86 height 14
click at [286, 157] on div "AyunPa" at bounding box center [319, 158] width 91 height 10
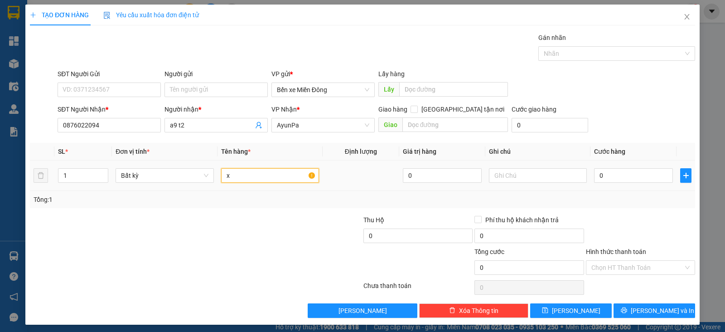
click at [262, 178] on input "x" at bounding box center [270, 175] width 98 height 14
click at [597, 178] on input "0" at bounding box center [633, 175] width 79 height 14
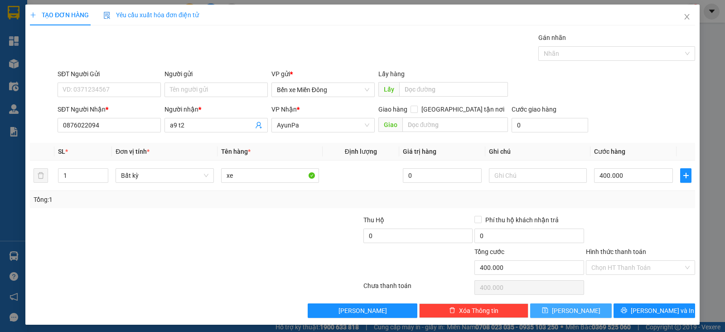
click at [577, 315] on button "[PERSON_NAME]" at bounding box center [571, 310] width 82 height 14
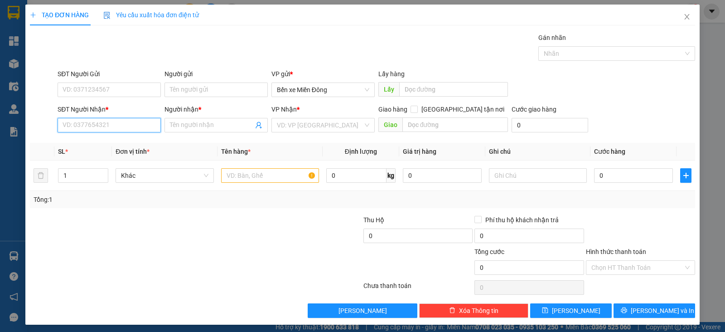
click at [141, 124] on input "SĐT Người Nhận *" at bounding box center [109, 125] width 103 height 14
paste input "0398624057"
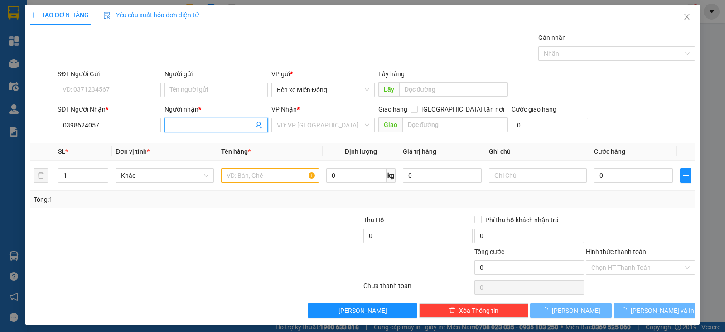
click at [189, 123] on input "Người nhận *" at bounding box center [211, 125] width 83 height 10
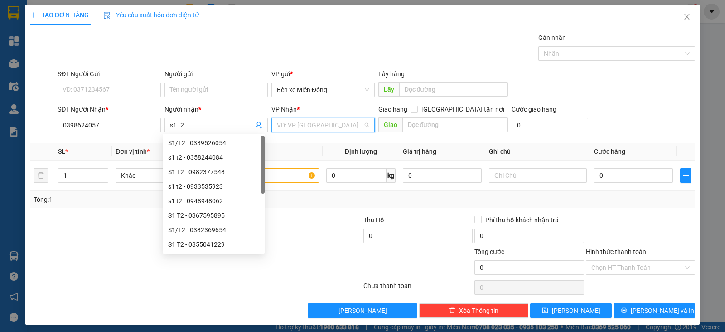
click at [284, 127] on input "search" at bounding box center [320, 125] width 86 height 14
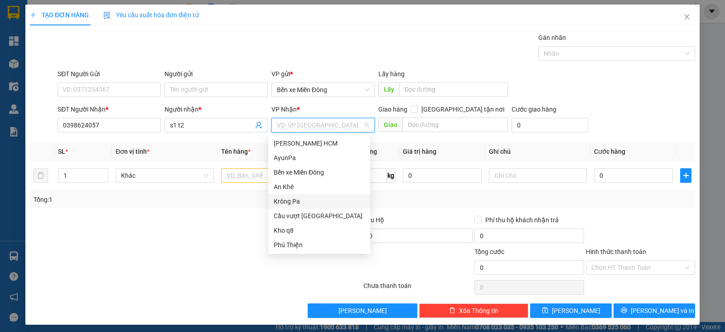
click at [294, 198] on div "Krông Pa" at bounding box center [319, 201] width 91 height 10
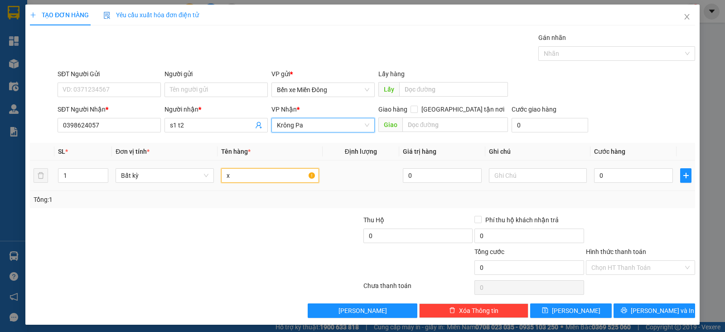
click at [240, 174] on input "x" at bounding box center [270, 175] width 98 height 14
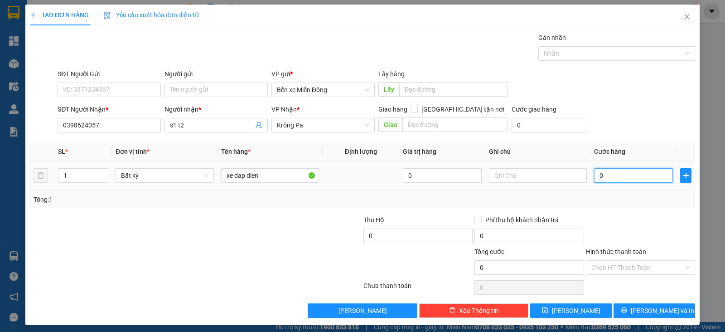
click at [607, 179] on input "0" at bounding box center [633, 175] width 79 height 14
click at [583, 309] on button "[PERSON_NAME]" at bounding box center [571, 310] width 82 height 14
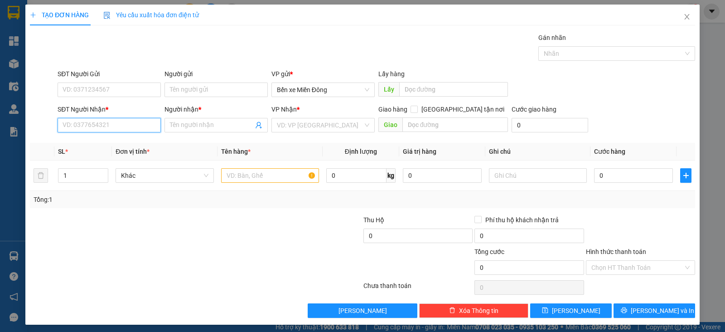
click at [134, 120] on input "SĐT Người Nhận *" at bounding box center [109, 125] width 103 height 14
paste input "0396451426"
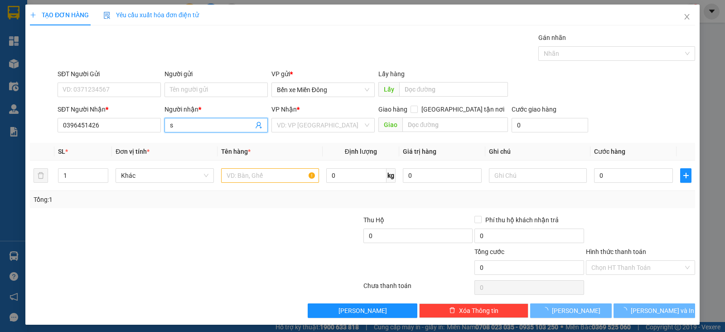
click at [183, 121] on input "s" at bounding box center [211, 125] width 83 height 10
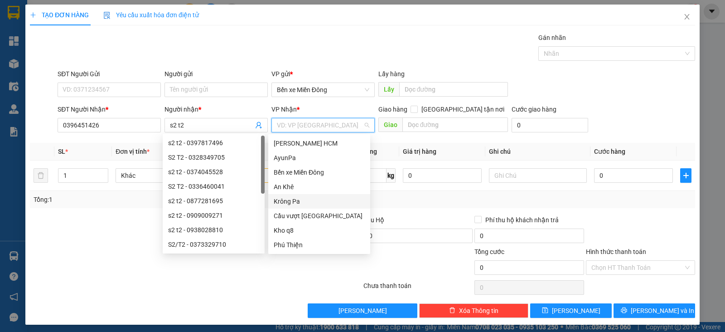
click at [290, 126] on input "search" at bounding box center [320, 125] width 86 height 14
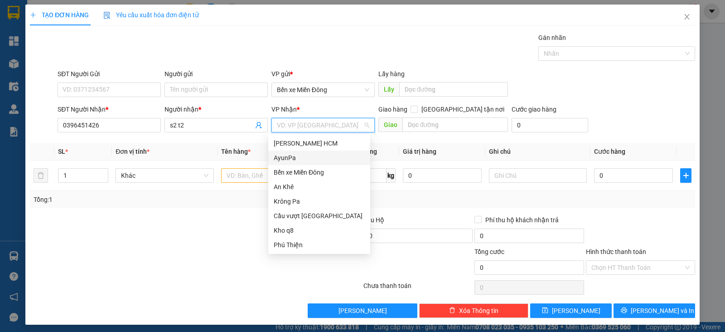
click at [297, 157] on div "AyunPa" at bounding box center [319, 158] width 91 height 10
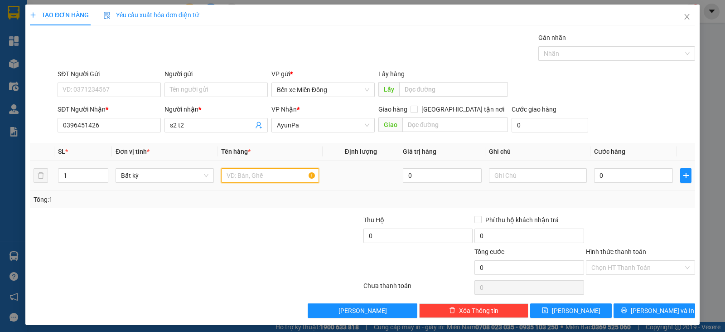
click at [248, 181] on input "text" at bounding box center [270, 175] width 98 height 14
click at [623, 173] on input "0" at bounding box center [633, 175] width 79 height 14
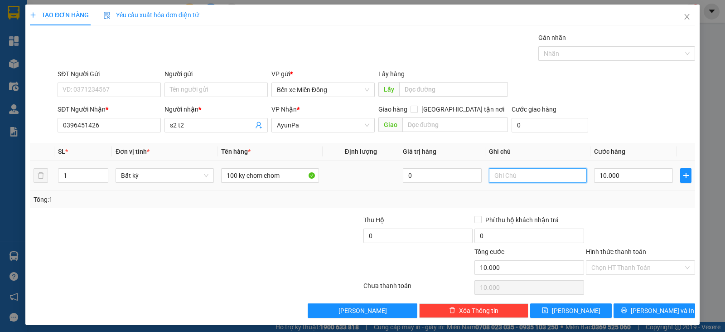
click at [544, 179] on input "text" at bounding box center [538, 175] width 98 height 14
click at [562, 309] on button "[PERSON_NAME]" at bounding box center [571, 310] width 82 height 14
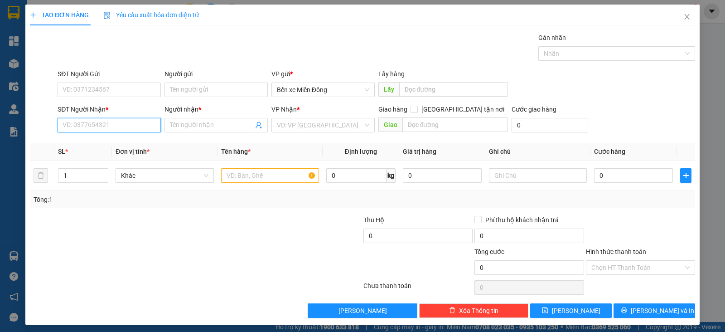
click at [135, 128] on input "SĐT Người Nhận *" at bounding box center [109, 125] width 103 height 14
paste input "0972873301"
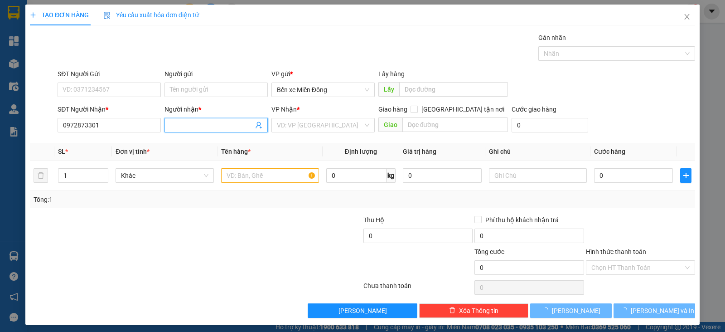
click at [203, 126] on input "Người nhận *" at bounding box center [211, 125] width 83 height 10
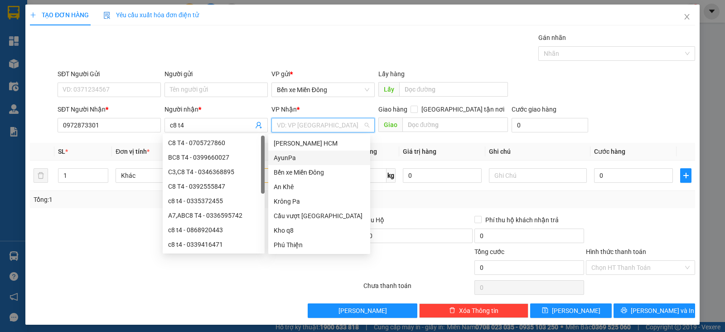
click at [325, 125] on input "search" at bounding box center [320, 125] width 86 height 14
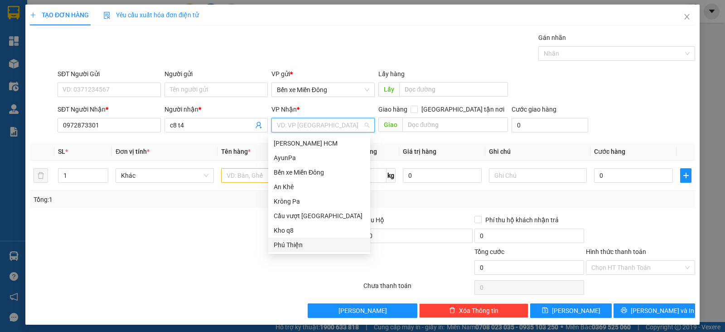
click at [299, 244] on div "Phú Thiện" at bounding box center [319, 245] width 91 height 10
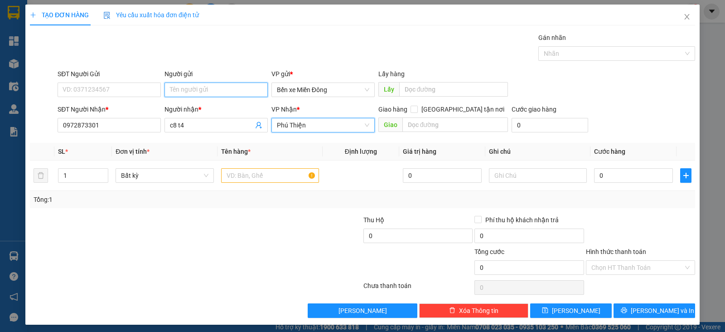
click at [220, 90] on input "Người gửi" at bounding box center [215, 89] width 103 height 14
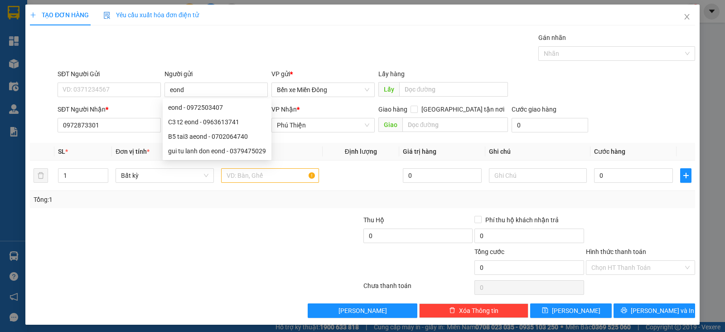
click at [320, 45] on div "Gói vận chuyển * Tiêu chuẩn Gán nhãn Nhãn" at bounding box center [376, 49] width 641 height 32
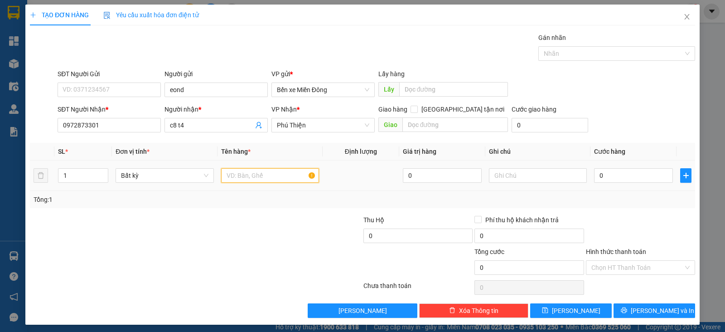
click at [266, 178] on input "text" at bounding box center [270, 175] width 98 height 14
click at [623, 182] on div "0" at bounding box center [633, 175] width 79 height 18
click at [606, 174] on input "0" at bounding box center [633, 175] width 79 height 14
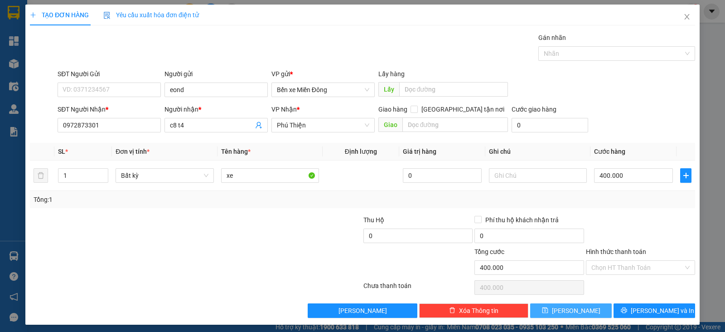
click at [581, 309] on button "[PERSON_NAME]" at bounding box center [571, 310] width 82 height 14
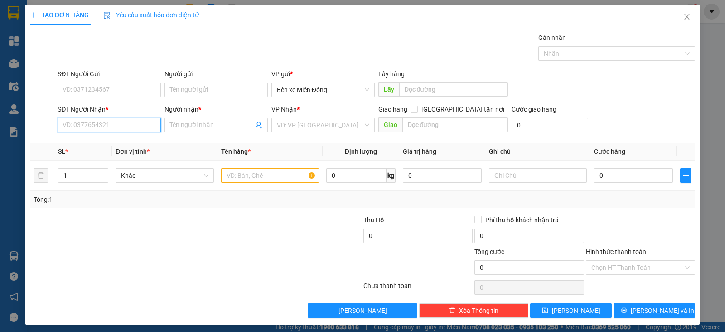
click at [143, 121] on input "SĐT Người Nhận *" at bounding box center [109, 125] width 103 height 14
paste input "0337729001"
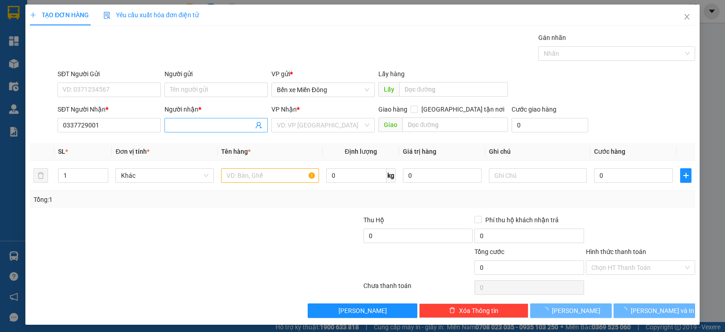
click at [236, 123] on input "Người nhận *" at bounding box center [211, 125] width 83 height 10
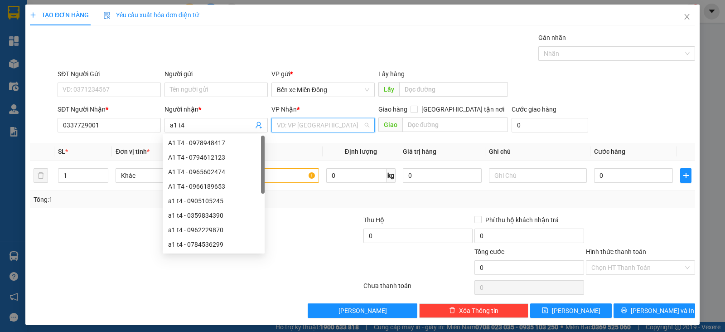
click at [304, 123] on input "search" at bounding box center [320, 125] width 86 height 14
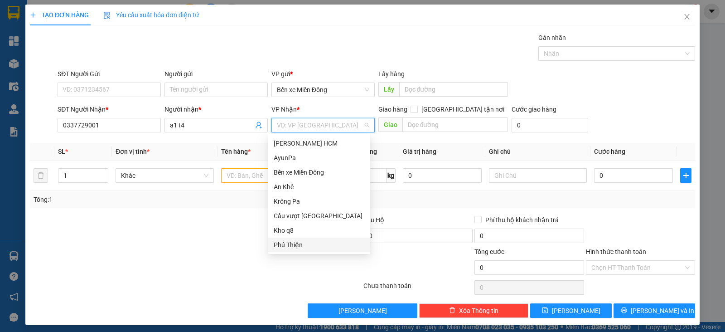
click at [291, 249] on div "Phú Thiện" at bounding box center [319, 245] width 91 height 10
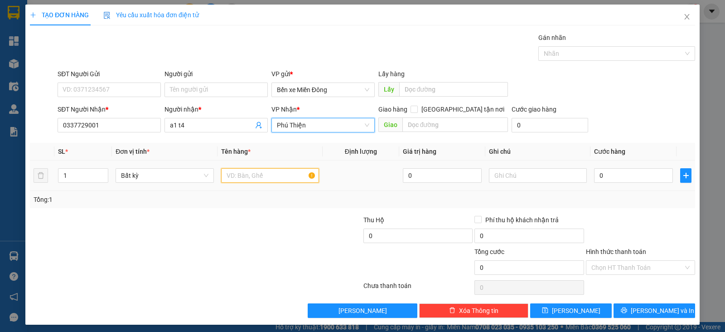
click at [242, 178] on input "text" at bounding box center [270, 175] width 98 height 14
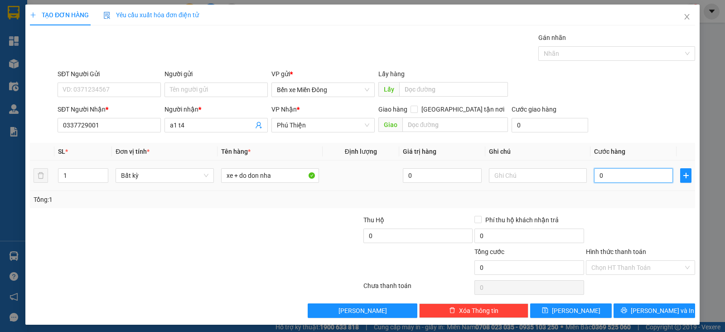
click at [618, 179] on input "0" at bounding box center [633, 175] width 79 height 14
click at [569, 308] on span "[PERSON_NAME]" at bounding box center [576, 310] width 48 height 10
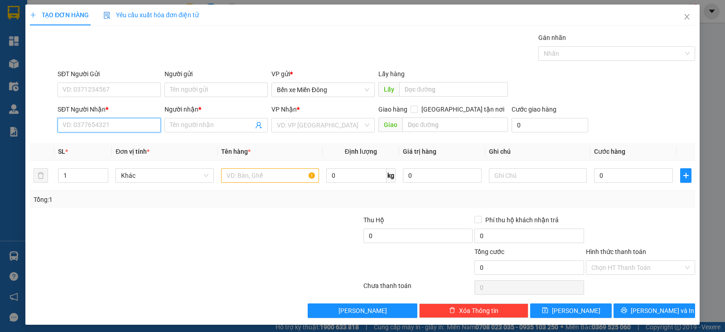
click at [137, 121] on input "SĐT Người Nhận *" at bounding box center [109, 125] width 103 height 14
paste input "0385360654"
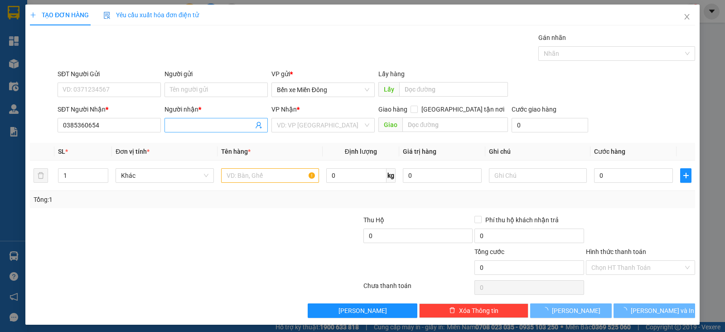
click at [200, 121] on input "Người nhận *" at bounding box center [211, 125] width 83 height 10
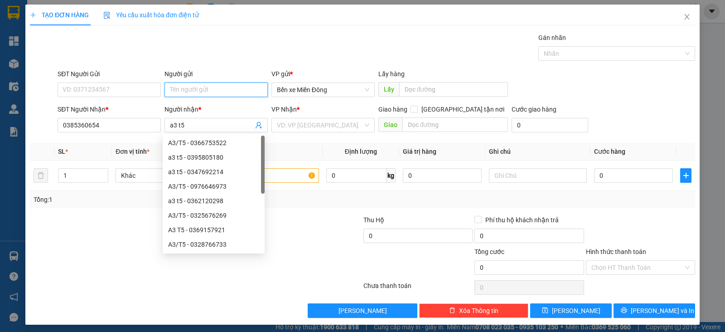
click at [202, 90] on input "Người gửi" at bounding box center [215, 89] width 103 height 14
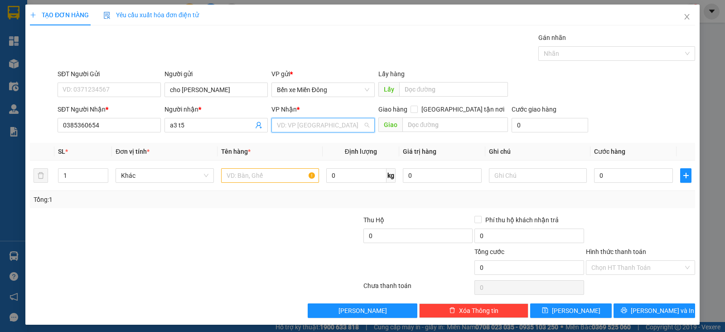
click at [329, 124] on input "search" at bounding box center [320, 125] width 86 height 14
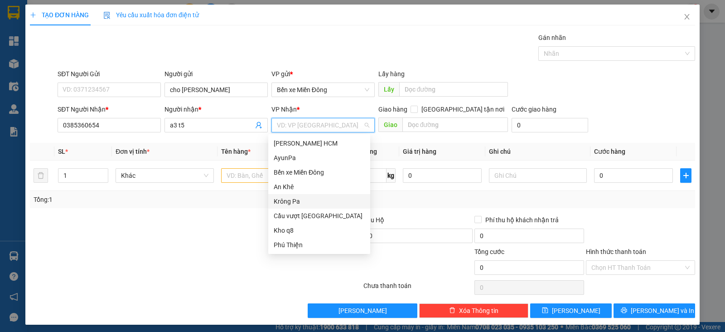
click at [299, 203] on div "Krông Pa" at bounding box center [319, 201] width 91 height 10
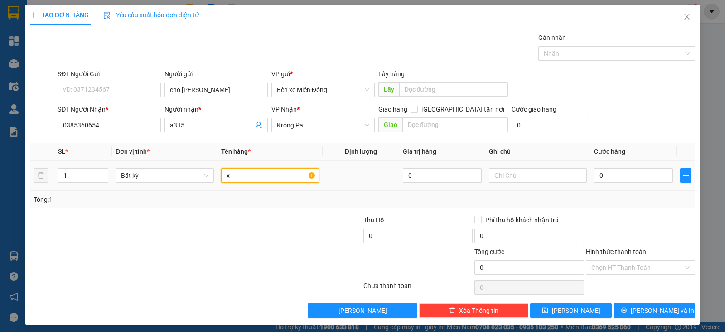
click at [254, 169] on input "x" at bounding box center [270, 175] width 98 height 14
click at [627, 181] on input "0" at bounding box center [633, 175] width 79 height 14
click at [588, 301] on div "Transit Pickup Surcharge Ids Transit Deliver Surcharge Ids Transit Deliver Surc…" at bounding box center [362, 175] width 665 height 285
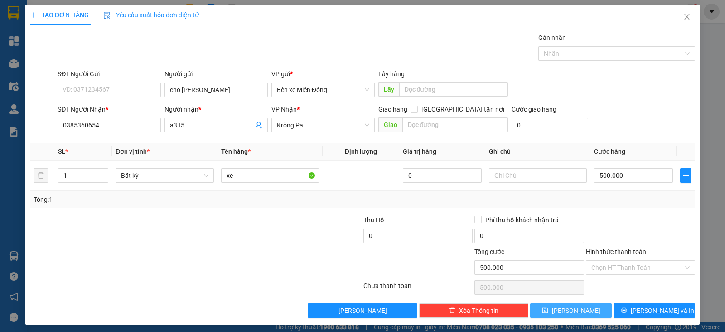
click at [548, 309] on icon "save" at bounding box center [545, 310] width 6 height 6
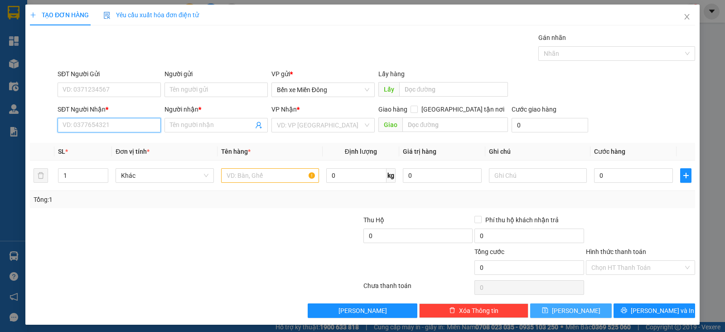
click at [142, 122] on input "SĐT Người Nhận *" at bounding box center [109, 125] width 103 height 14
paste input "0377908110"
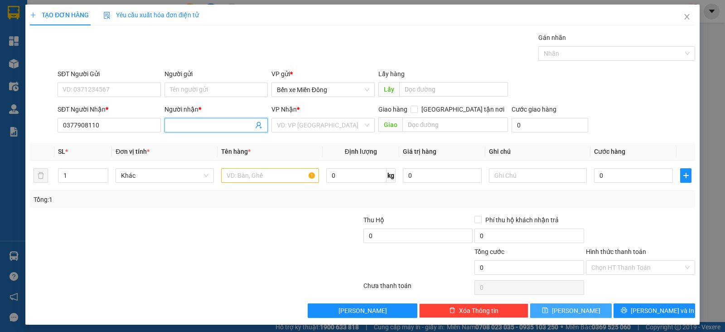
click at [222, 121] on input "Người nhận *" at bounding box center [211, 125] width 83 height 10
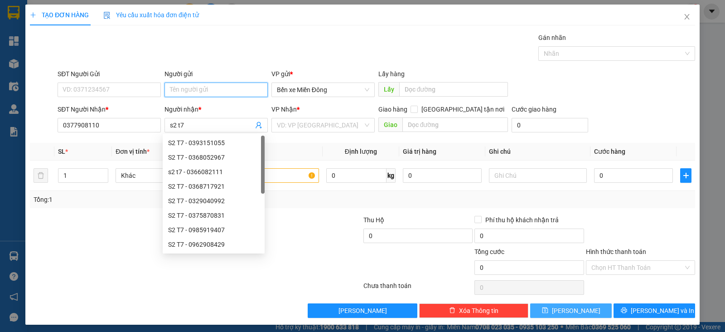
click at [215, 83] on input "Người gửi" at bounding box center [215, 89] width 103 height 14
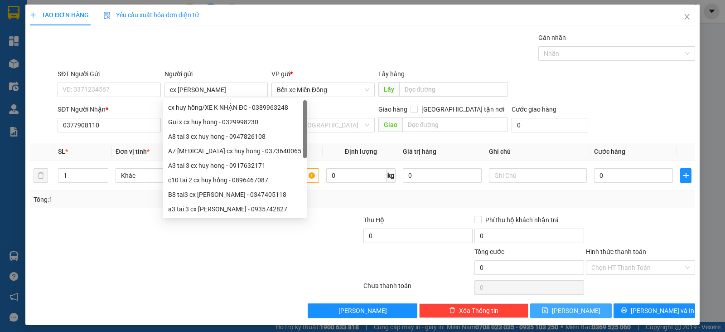
click at [281, 38] on div "Gói vận chuyển * Tiêu chuẩn Gán nhãn Nhãn" at bounding box center [376, 49] width 641 height 32
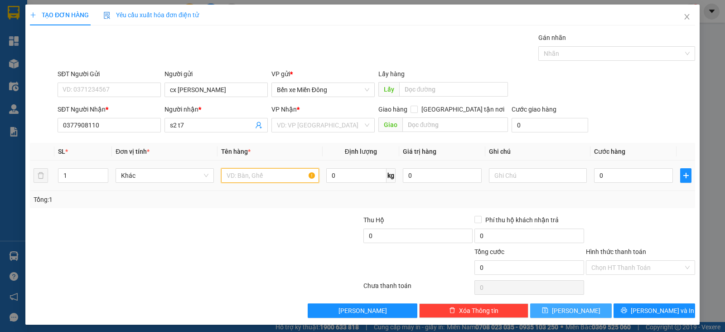
click at [284, 178] on input "text" at bounding box center [270, 175] width 98 height 14
click at [598, 176] on input "0" at bounding box center [633, 175] width 79 height 14
click at [576, 313] on button "[PERSON_NAME]" at bounding box center [571, 310] width 82 height 14
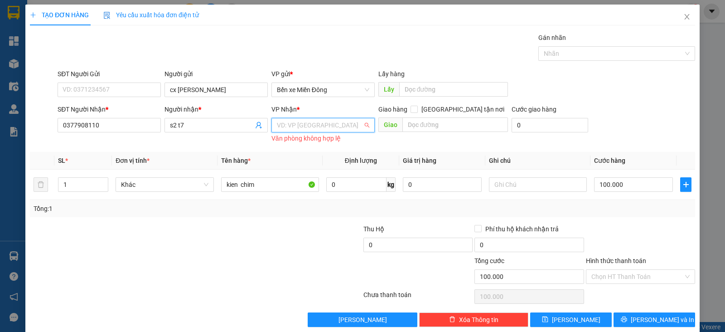
click at [283, 121] on input "search" at bounding box center [320, 125] width 86 height 14
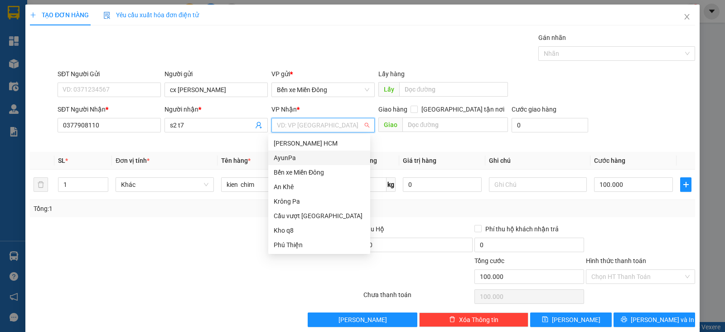
click at [294, 157] on div "AyunPa" at bounding box center [319, 158] width 91 height 10
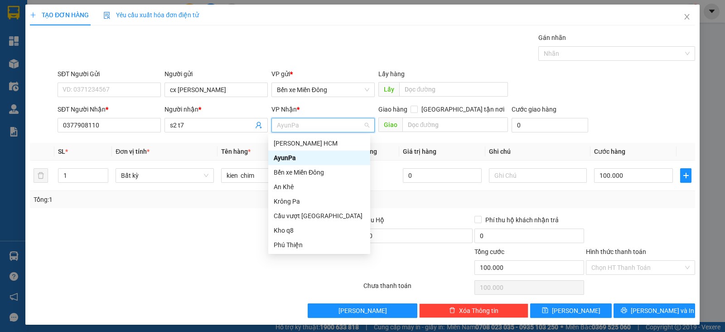
click at [313, 160] on div "AyunPa" at bounding box center [319, 158] width 91 height 10
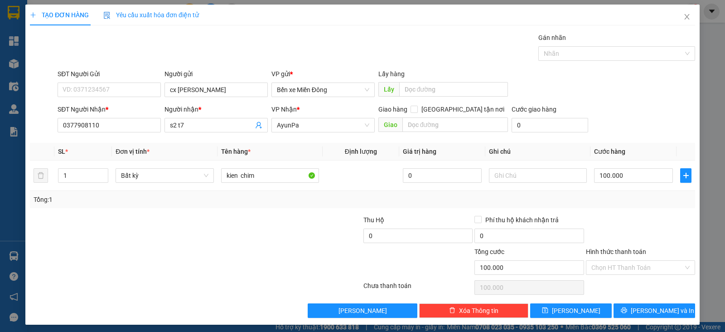
click at [554, 319] on div "TẠO ĐƠN HÀNG Yêu cầu xuất hóa đơn điện tử Transit Pickup Surcharge Ids Transit …" at bounding box center [362, 165] width 674 height 320
click at [548, 310] on icon "save" at bounding box center [545, 310] width 6 height 6
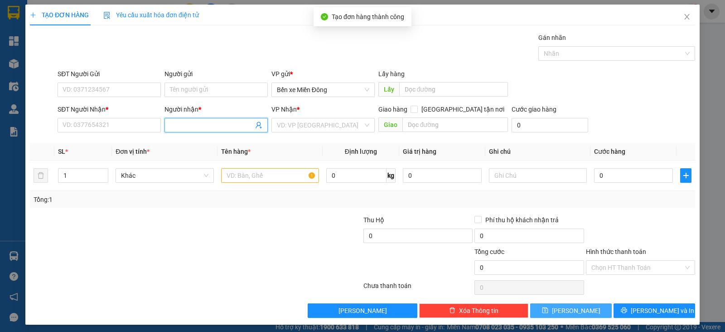
click at [236, 122] on input "Người nhận *" at bounding box center [211, 125] width 83 height 10
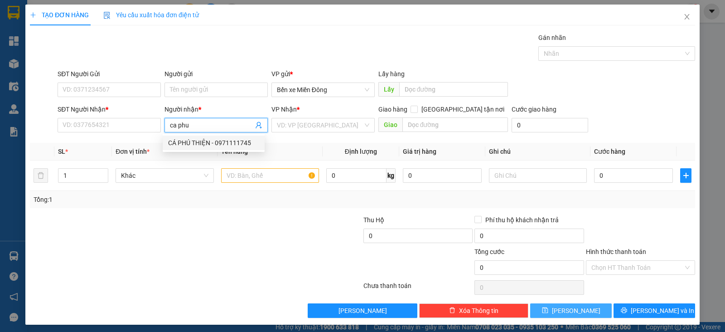
click at [246, 141] on div "CÁ PHÚ THIỆN - 0971111745" at bounding box center [213, 143] width 91 height 10
click at [321, 125] on input "search" at bounding box center [320, 125] width 86 height 14
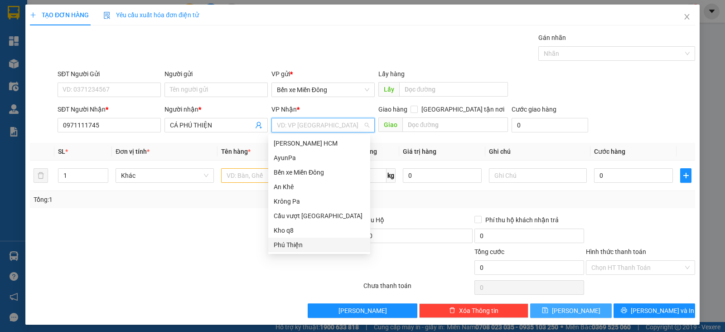
click at [294, 241] on div "Phú Thiện" at bounding box center [319, 245] width 91 height 10
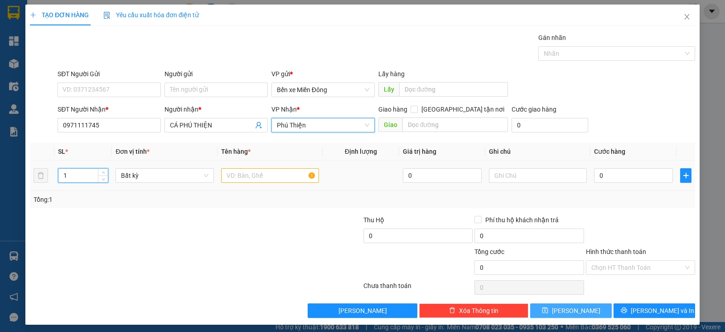
click at [86, 176] on input "1" at bounding box center [82, 176] width 49 height 14
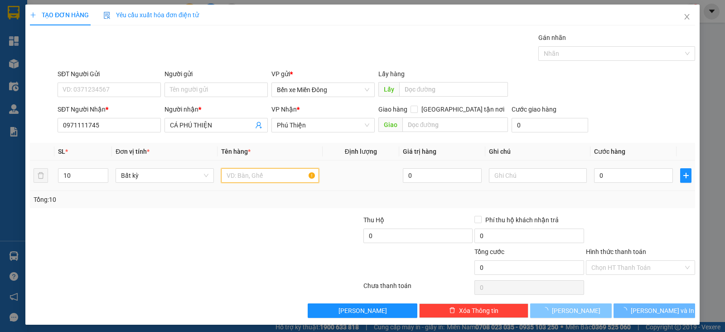
click at [244, 178] on input "text" at bounding box center [270, 175] width 98 height 14
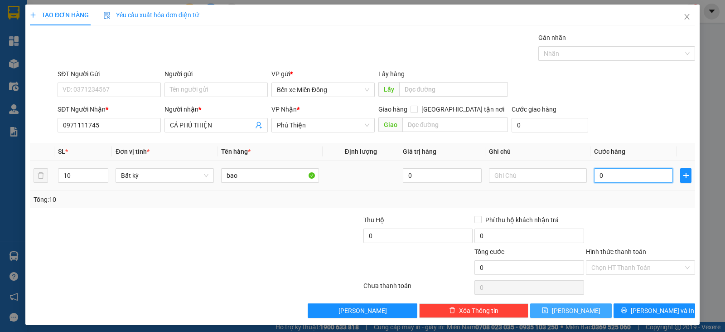
click at [612, 175] on input "0" at bounding box center [633, 175] width 79 height 14
click at [546, 172] on input "text" at bounding box center [538, 175] width 98 height 14
click at [591, 309] on button "[PERSON_NAME]" at bounding box center [571, 310] width 82 height 14
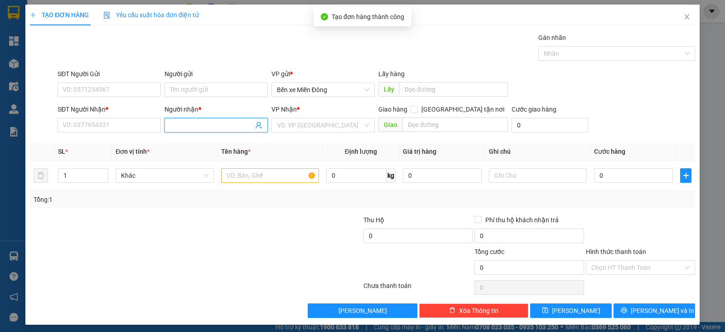
click at [230, 126] on input "Người nhận *" at bounding box center [211, 125] width 83 height 10
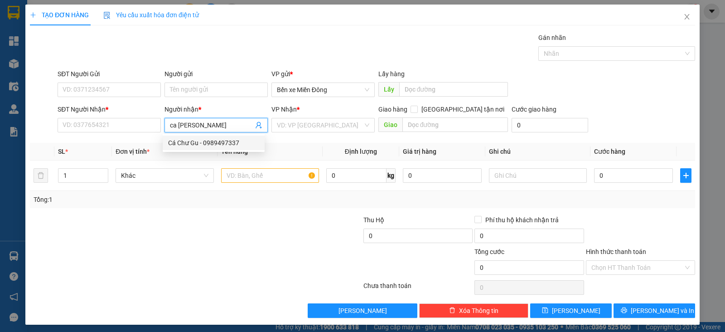
click at [236, 141] on div "Cá Chư Gu - 0989497337" at bounding box center [213, 143] width 91 height 10
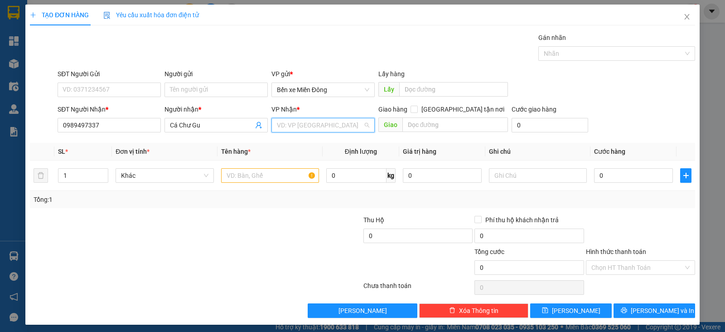
click at [296, 121] on input "search" at bounding box center [320, 125] width 86 height 14
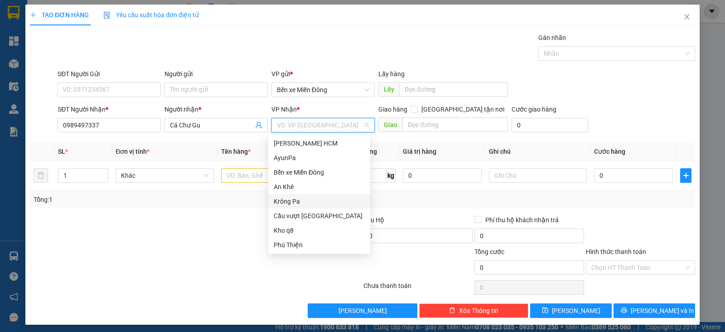
click at [304, 198] on div "Krông Pa" at bounding box center [319, 201] width 91 height 10
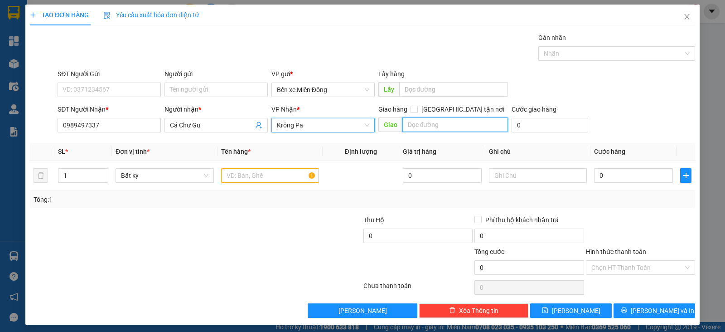
click at [425, 126] on input "text" at bounding box center [455, 124] width 106 height 14
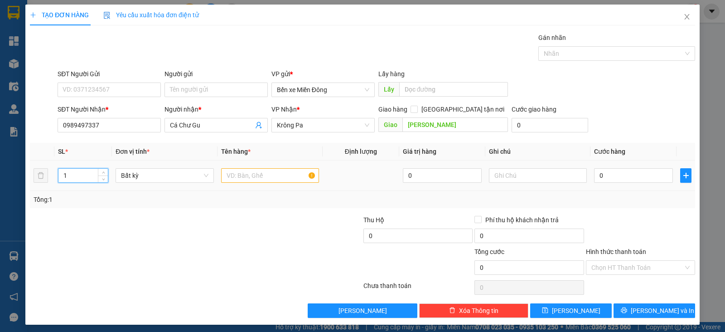
click at [83, 169] on input "1" at bounding box center [82, 176] width 49 height 14
click at [254, 179] on input "text" at bounding box center [270, 175] width 98 height 14
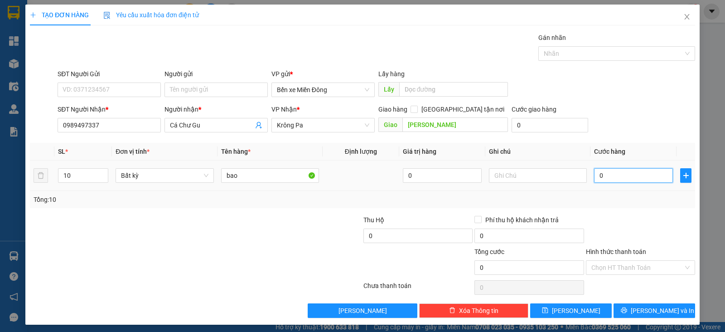
click at [608, 177] on input "0" at bounding box center [633, 175] width 79 height 14
click at [574, 310] on span "[PERSON_NAME]" at bounding box center [576, 310] width 48 height 10
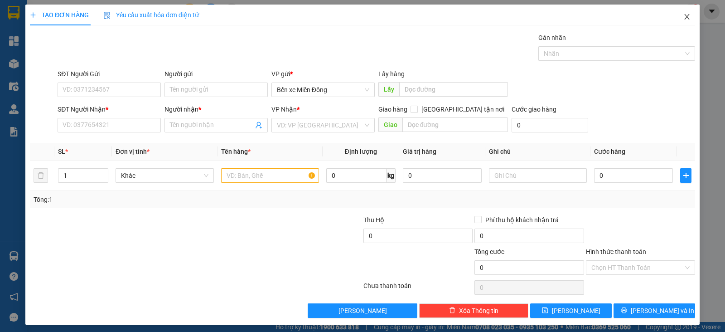
click at [683, 18] on icon "close" at bounding box center [686, 16] width 7 height 7
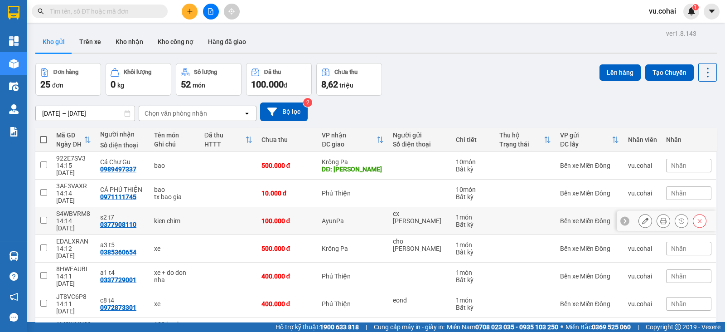
click at [44, 217] on input "checkbox" at bounding box center [43, 220] width 7 height 7
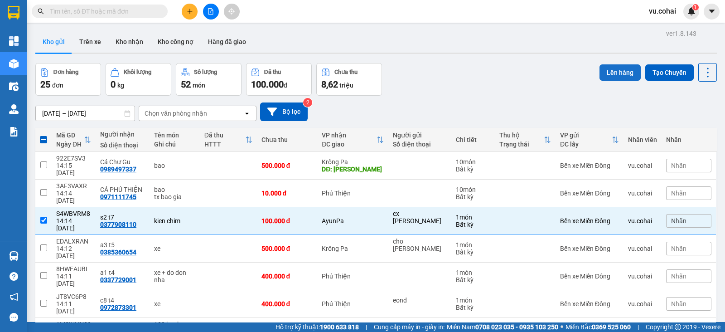
click at [607, 73] on button "Lên hàng" at bounding box center [619, 72] width 41 height 16
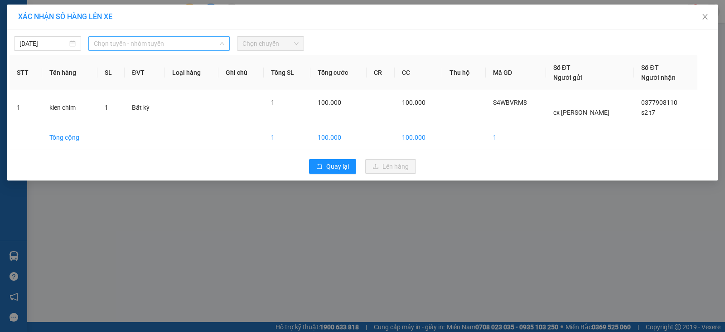
click at [176, 42] on span "Chọn tuyến - nhóm tuyến" at bounding box center [159, 44] width 130 height 14
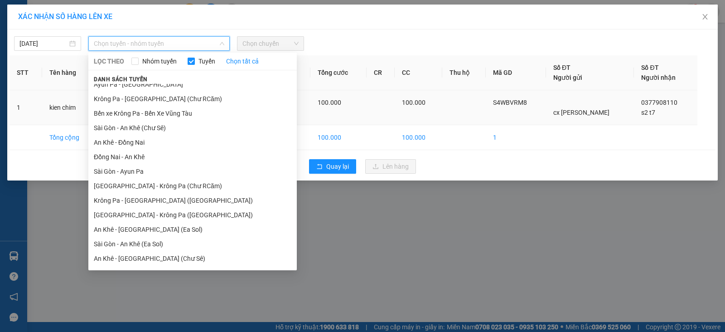
scroll to position [3, 0]
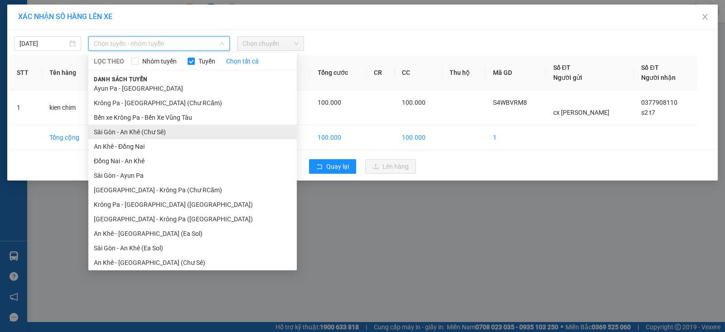
click at [171, 132] on li "Sài Gòn - An Khê (Chư Sê)" at bounding box center [192, 132] width 208 height 14
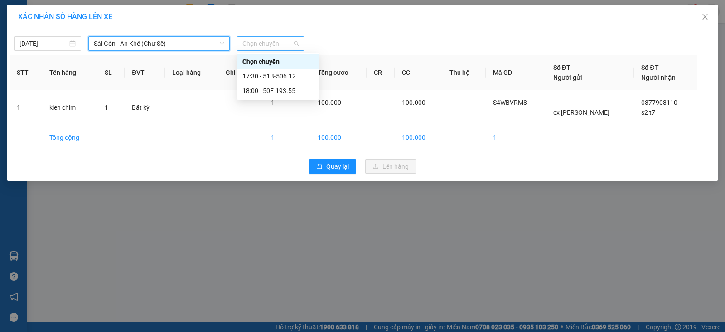
click at [264, 39] on span "Chọn chuyến" at bounding box center [270, 44] width 56 height 14
click at [297, 89] on div "18:00 - 50E-193.55" at bounding box center [277, 91] width 71 height 10
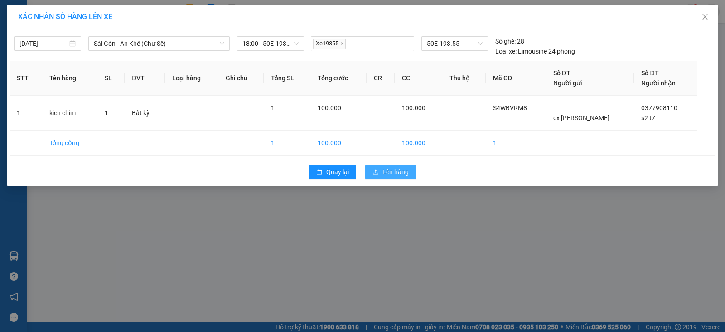
click at [392, 167] on span "Lên hàng" at bounding box center [395, 172] width 26 height 10
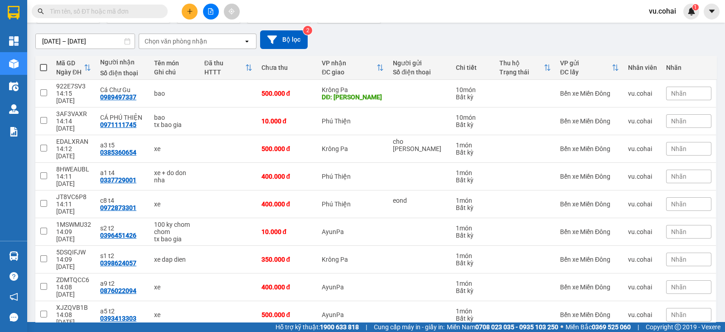
scroll to position [77, 0]
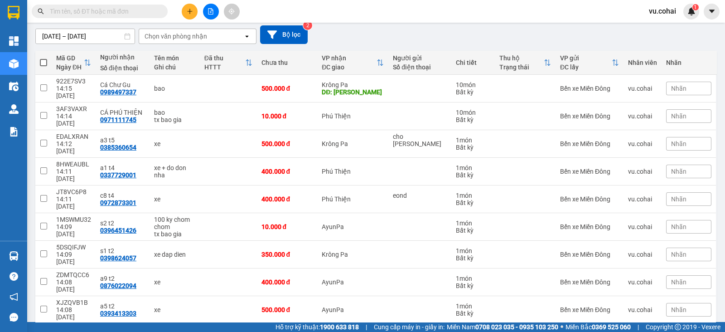
click at [34, 271] on div "ver 1.8.143 Kho gửi Trên xe Kho nhận Kho công nợ Hàng đã giao Đơn hàng 24 đơn K…" at bounding box center [376, 167] width 689 height 434
click at [43, 305] on input "checkbox" at bounding box center [43, 308] width 7 height 7
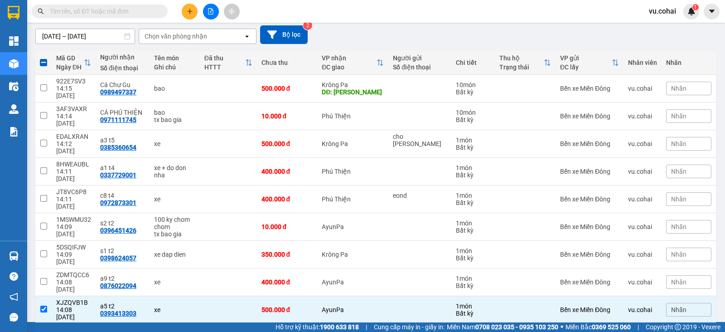
click at [43, 324] on td at bounding box center [43, 338] width 16 height 28
click at [44, 278] on input "checkbox" at bounding box center [43, 281] width 7 height 7
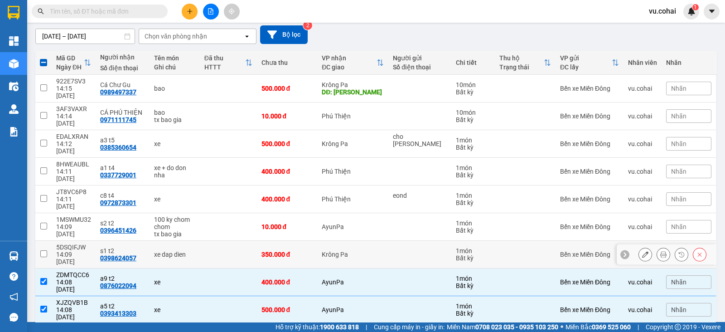
click at [44, 250] on input "checkbox" at bounding box center [43, 253] width 7 height 7
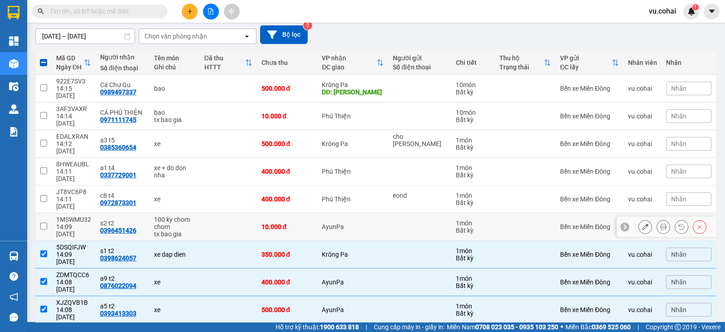
click at [44, 222] on input "checkbox" at bounding box center [43, 225] width 7 height 7
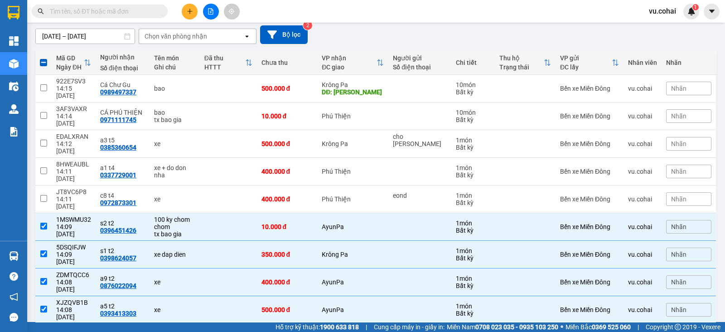
scroll to position [0, 0]
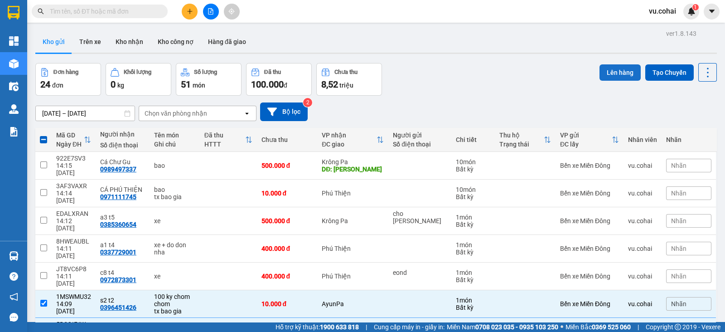
click at [607, 72] on button "Lên hàng" at bounding box center [619, 72] width 41 height 16
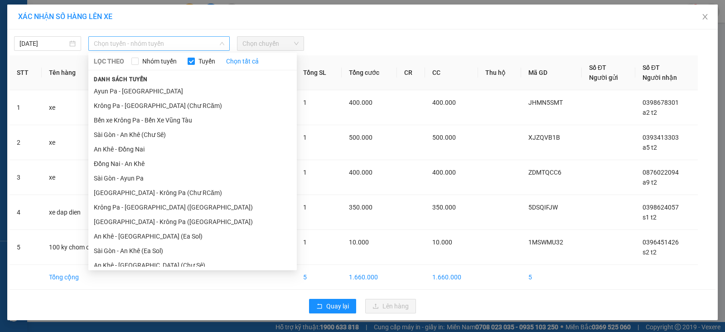
click at [140, 40] on span "Chọn tuyến - nhóm tuyến" at bounding box center [159, 44] width 130 height 14
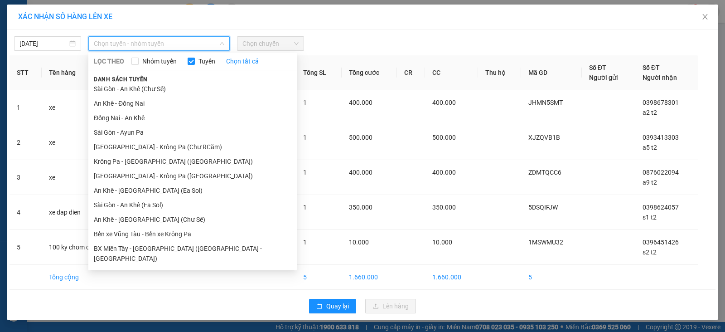
scroll to position [49, 0]
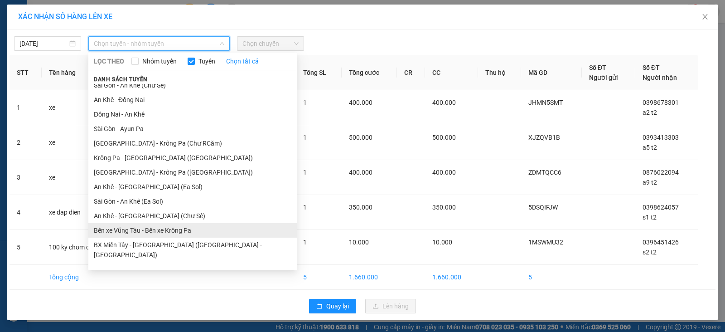
click at [188, 226] on li "Bến xe Vũng Tàu - Bến xe Krông Pa" at bounding box center [192, 230] width 208 height 14
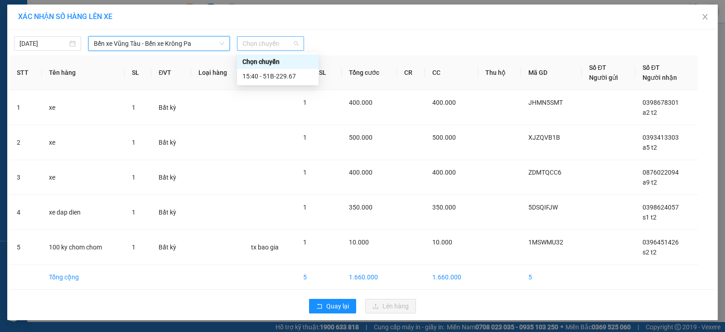
click at [260, 44] on span "Chọn chuyến" at bounding box center [270, 44] width 56 height 14
click at [287, 78] on div "15:40 - 51B-229.67" at bounding box center [277, 76] width 71 height 10
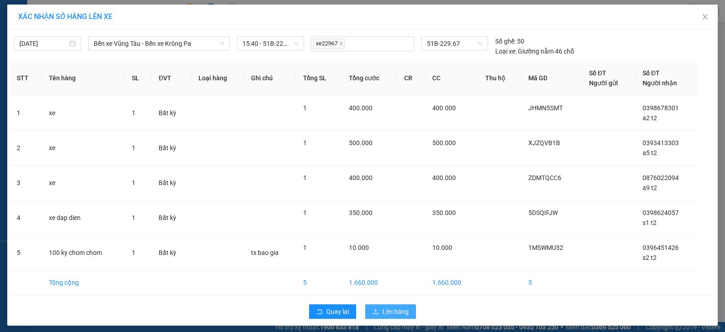
click at [389, 310] on span "Lên hàng" at bounding box center [395, 311] width 26 height 10
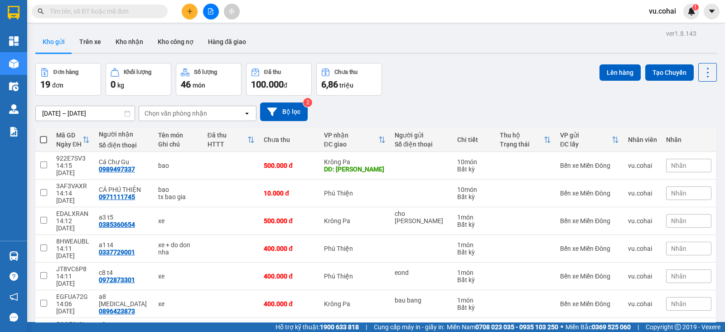
scroll to position [70, 0]
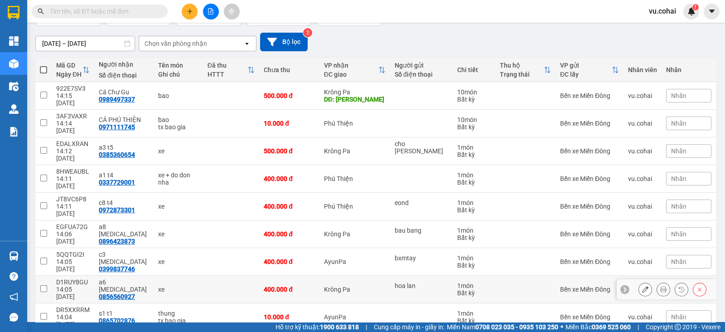
click at [40, 275] on td at bounding box center [43, 289] width 16 height 28
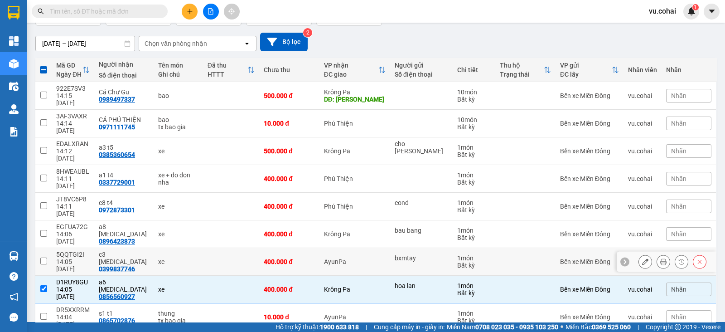
click at [44, 257] on input "checkbox" at bounding box center [43, 260] width 7 height 7
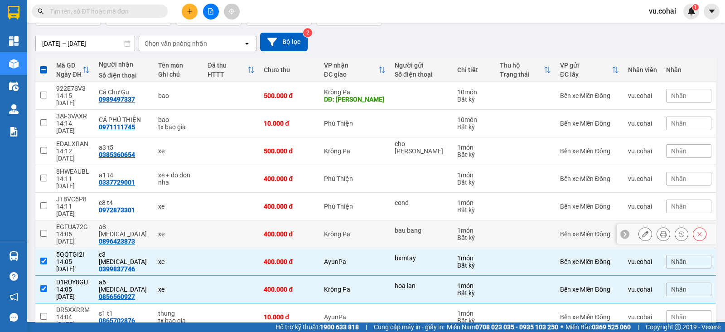
click at [45, 230] on input "checkbox" at bounding box center [43, 233] width 7 height 7
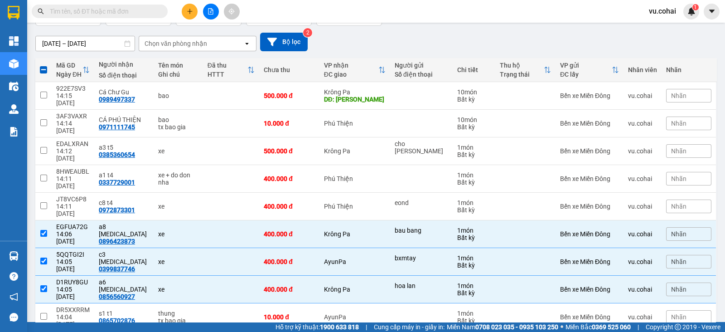
scroll to position [0, 0]
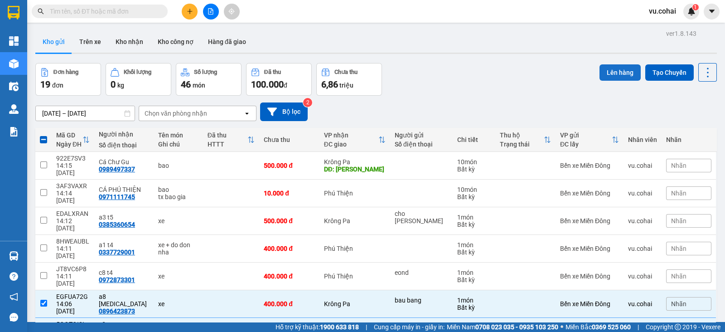
click at [608, 71] on button "Lên hàng" at bounding box center [619, 72] width 41 height 16
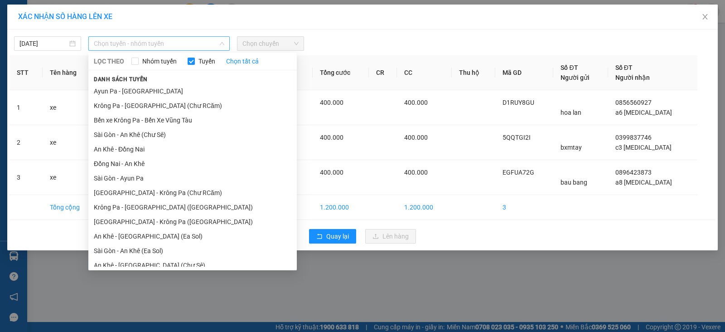
click at [198, 44] on span "Chọn tuyến - nhóm tuyến" at bounding box center [159, 44] width 130 height 14
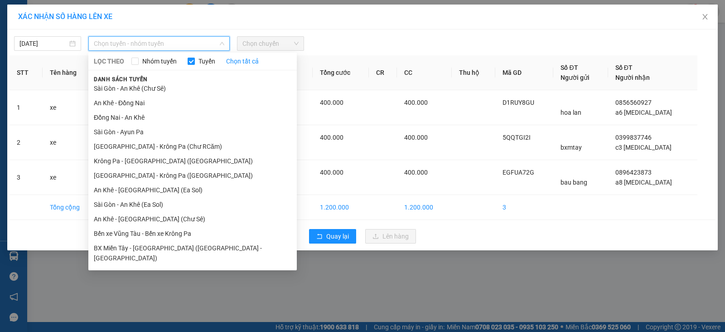
scroll to position [49, 0]
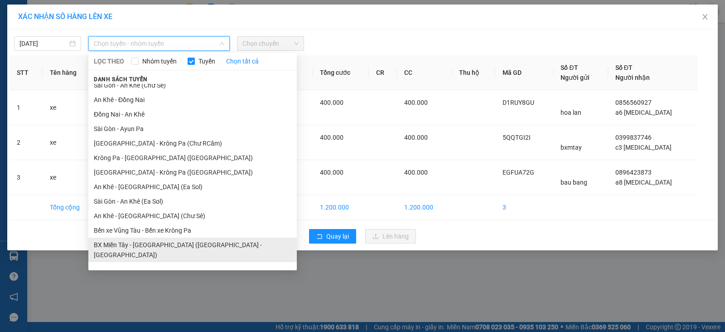
click at [241, 245] on li "BX Miền Tây - [GEOGRAPHIC_DATA] ([GEOGRAPHIC_DATA] - [GEOGRAPHIC_DATA])" at bounding box center [192, 249] width 208 height 24
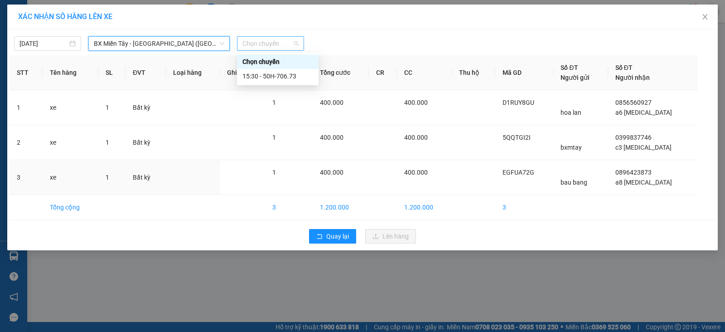
click at [266, 40] on span "Chọn chuyến" at bounding box center [270, 44] width 56 height 14
click at [290, 76] on div "15:30 - 50H-706.73" at bounding box center [277, 76] width 71 height 10
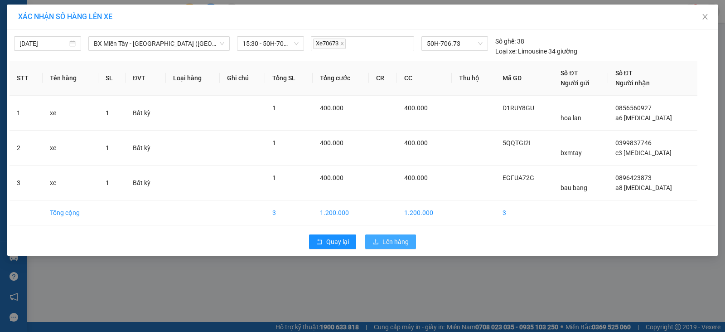
click at [400, 237] on span "Lên hàng" at bounding box center [395, 242] width 26 height 10
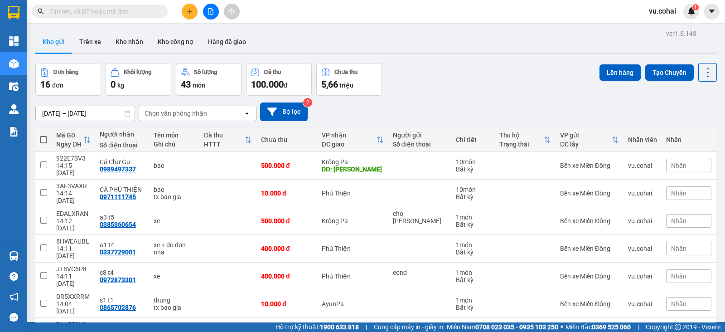
scroll to position [70, 0]
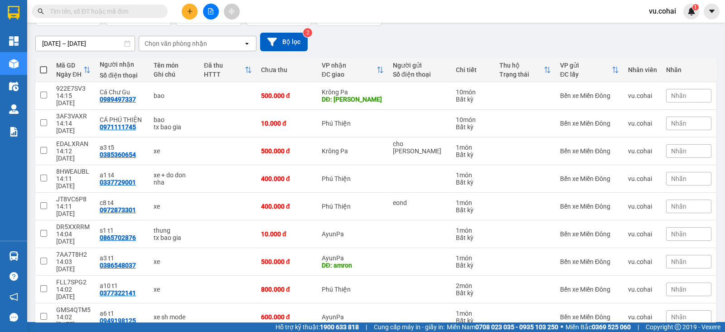
click at [47, 303] on td at bounding box center [43, 317] width 16 height 28
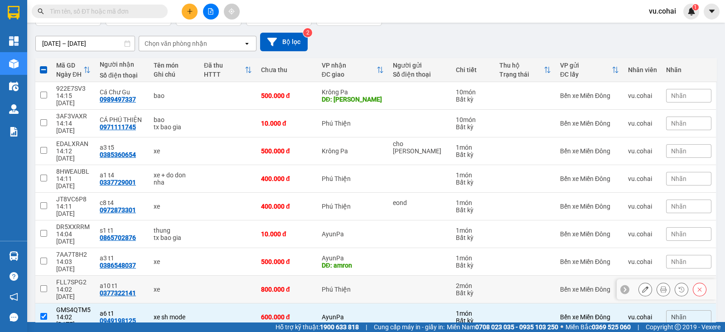
click at [44, 285] on input "checkbox" at bounding box center [43, 288] width 7 height 7
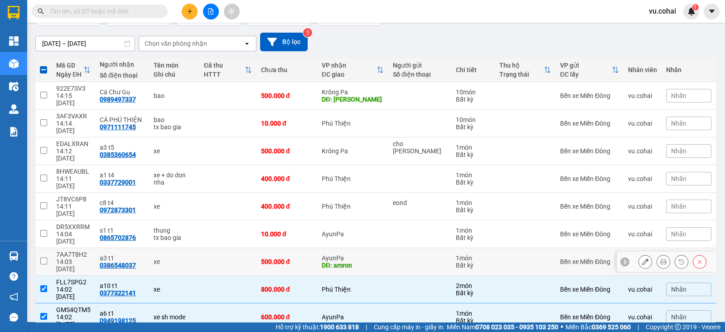
click at [43, 248] on td at bounding box center [43, 262] width 16 height 28
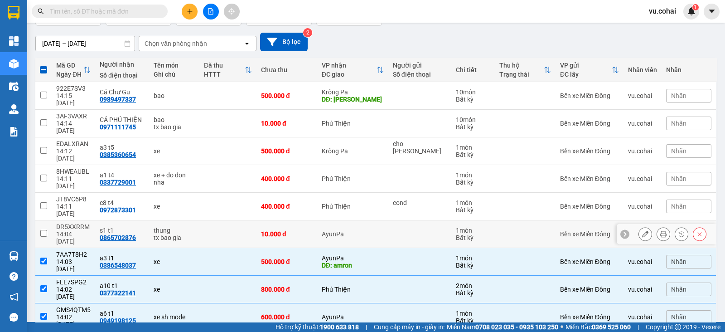
click at [43, 230] on input "checkbox" at bounding box center [43, 233] width 7 height 7
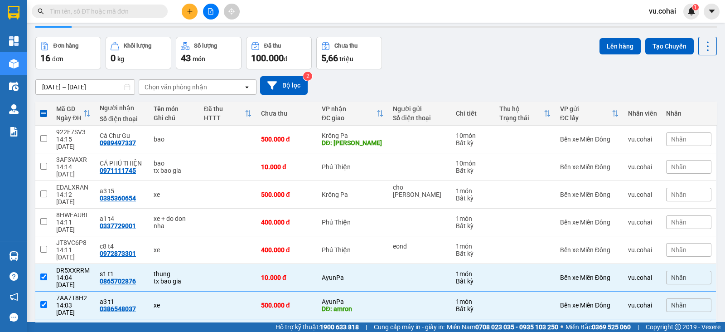
scroll to position [20, 0]
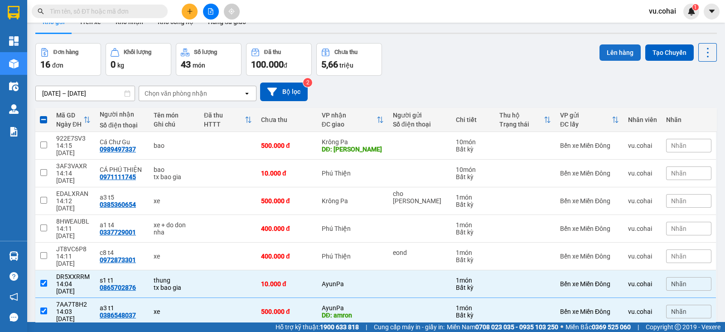
click at [604, 48] on button "Lên hàng" at bounding box center [619, 52] width 41 height 16
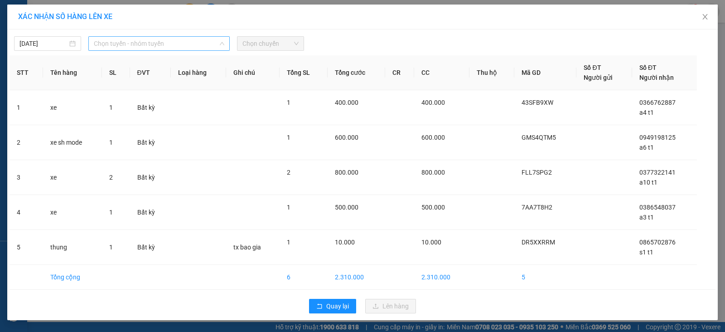
click at [169, 44] on span "Chọn tuyến - nhóm tuyến" at bounding box center [159, 44] width 130 height 14
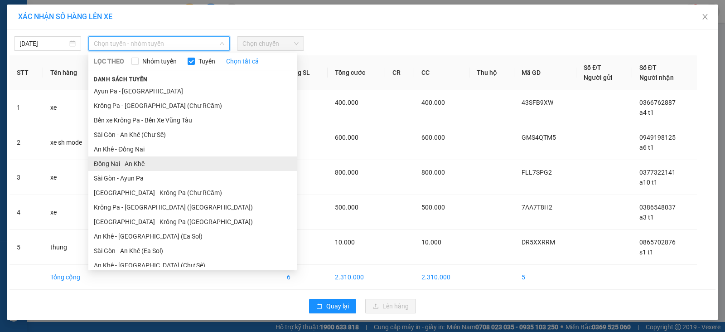
click at [136, 162] on li "Đồng Nai - An Khê" at bounding box center [192, 163] width 208 height 14
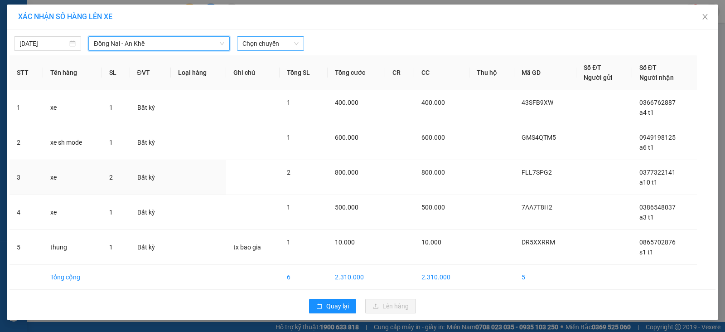
click at [278, 42] on span "Chọn chuyến" at bounding box center [270, 44] width 56 height 14
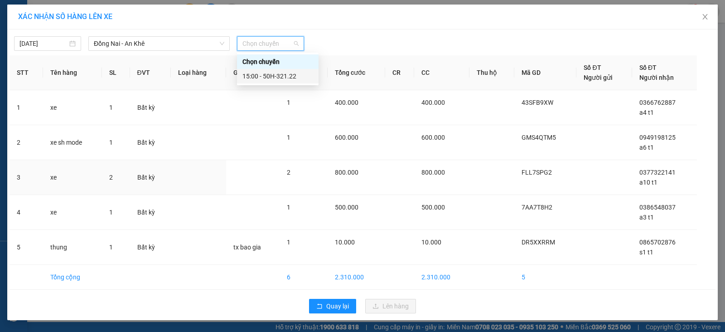
click at [284, 76] on div "15:00 - 50H-321.22" at bounding box center [277, 76] width 71 height 10
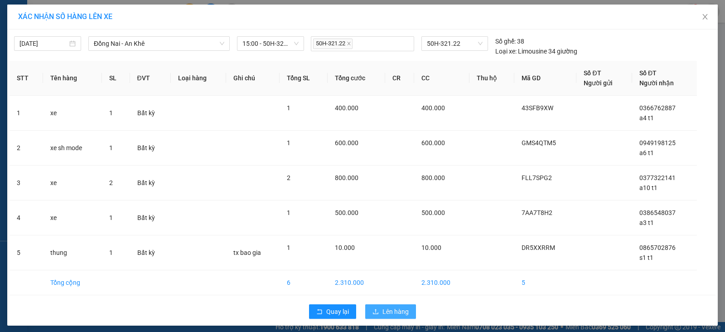
click at [390, 314] on span "Lên hàng" at bounding box center [395, 311] width 26 height 10
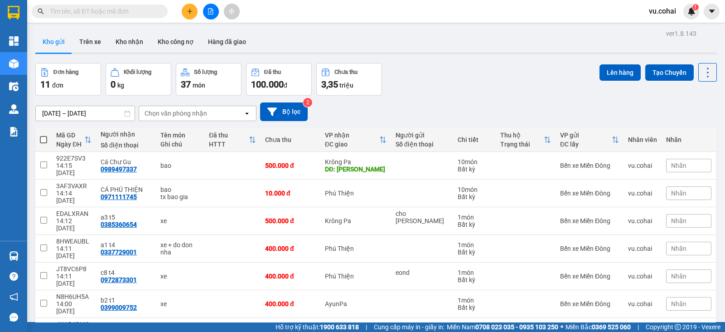
scroll to position [57, 0]
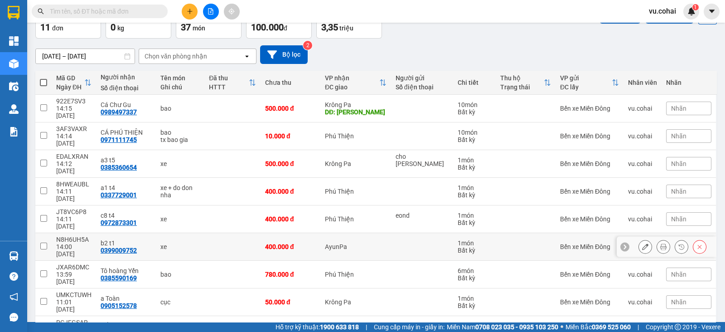
click at [47, 233] on td at bounding box center [43, 247] width 16 height 28
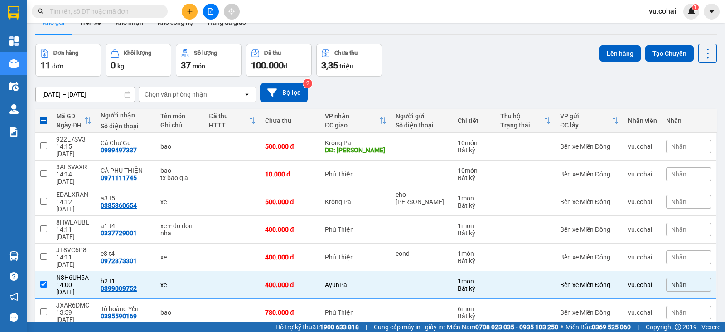
scroll to position [18, 0]
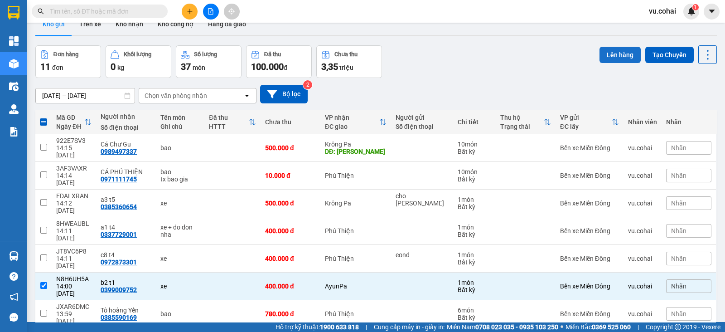
click at [610, 53] on button "Lên hàng" at bounding box center [619, 55] width 41 height 16
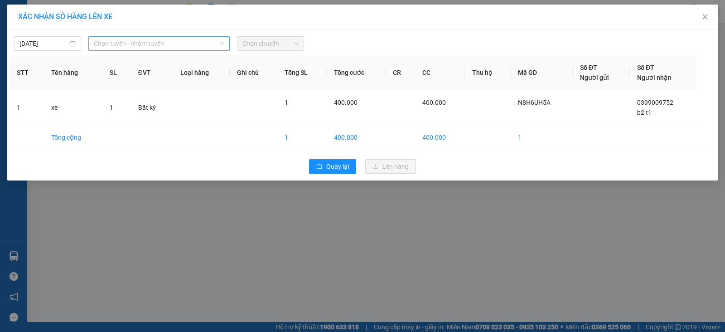
click at [177, 42] on span "Chọn tuyến - nhóm tuyến" at bounding box center [159, 44] width 130 height 14
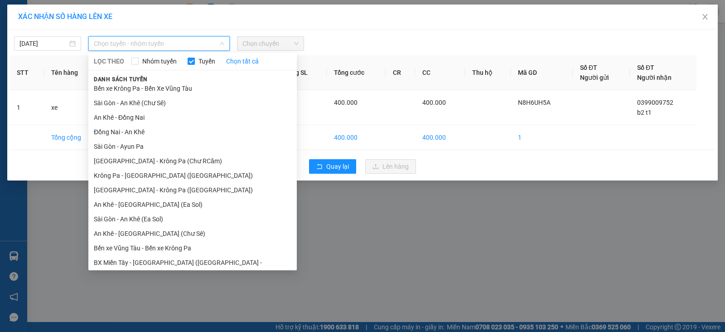
scroll to position [49, 0]
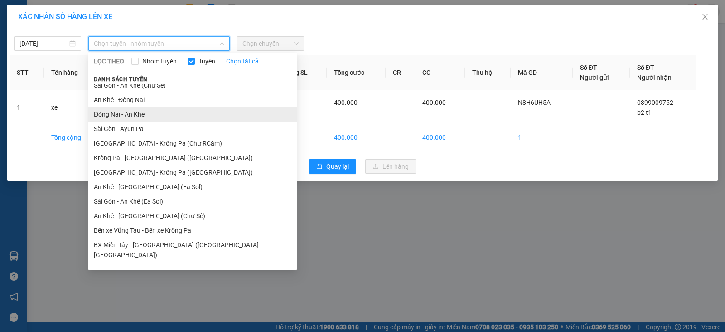
click at [159, 116] on li "Đồng Nai - An Khê" at bounding box center [192, 114] width 208 height 14
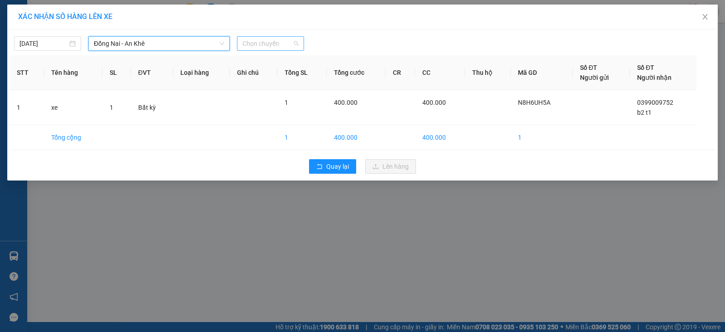
click at [276, 38] on span "Chọn chuyến" at bounding box center [270, 44] width 56 height 14
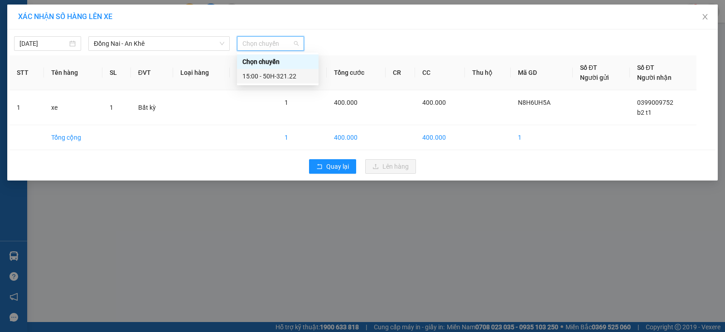
click at [303, 73] on div "15:00 - 50H-321.22" at bounding box center [277, 76] width 71 height 10
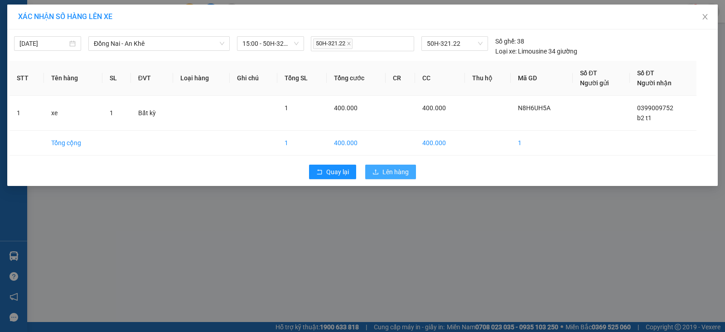
click at [397, 170] on span "Lên hàng" at bounding box center [395, 172] width 26 height 10
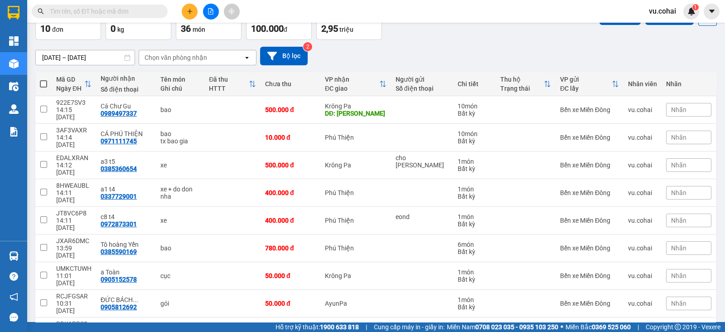
scroll to position [64, 0]
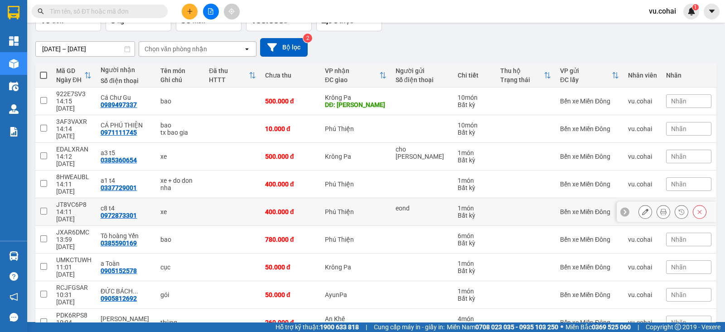
click at [43, 208] on input "checkbox" at bounding box center [43, 211] width 7 height 7
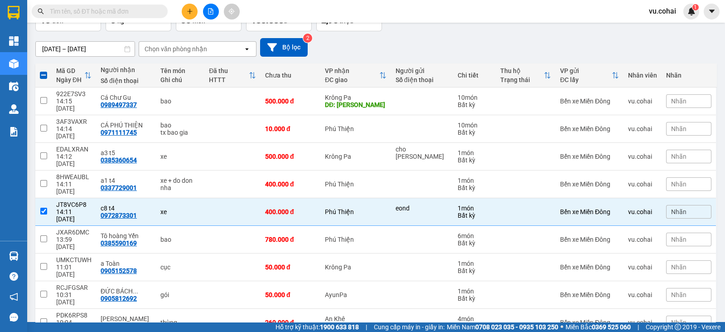
scroll to position [8, 0]
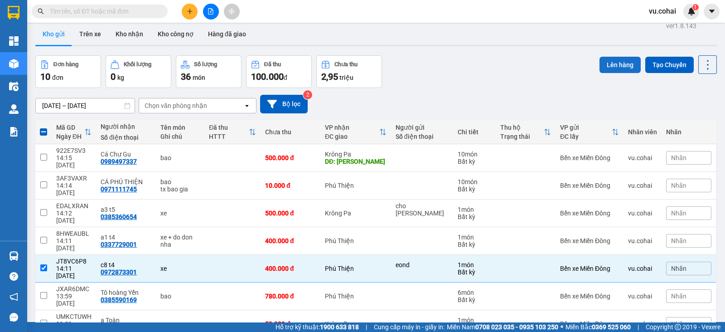
click at [612, 66] on button "Lên hàng" at bounding box center [619, 65] width 41 height 16
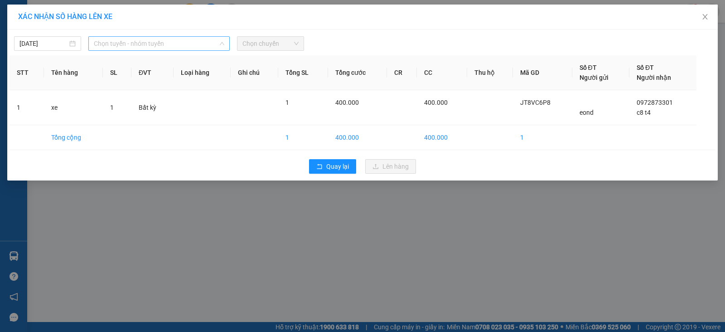
click at [163, 40] on span "Chọn tuyến - nhóm tuyến" at bounding box center [159, 44] width 130 height 14
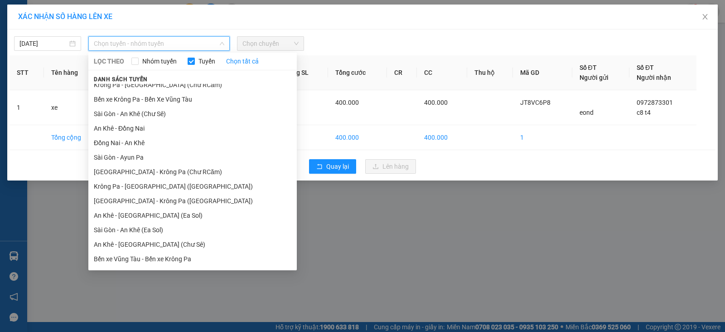
scroll to position [16, 0]
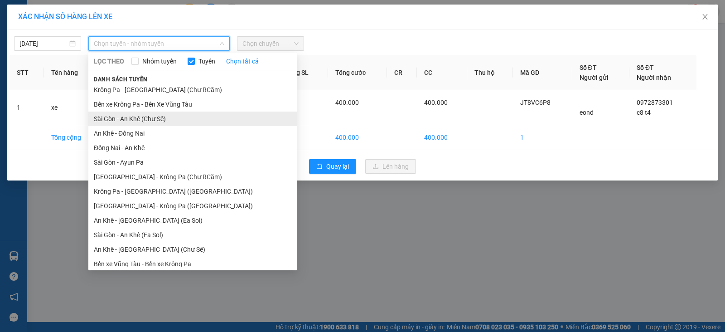
click at [193, 120] on li "Sài Gòn - An Khê (Chư Sê)" at bounding box center [192, 118] width 208 height 14
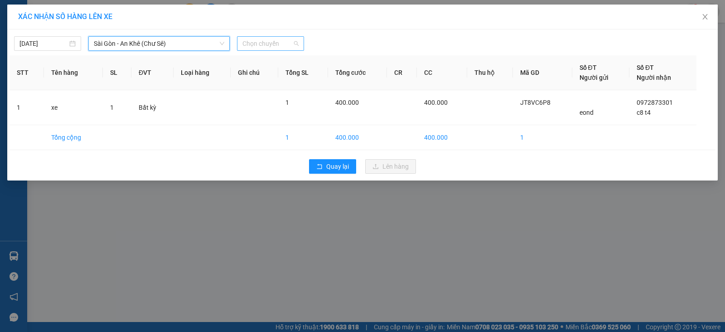
click at [271, 44] on span "Chọn chuyến" at bounding box center [270, 44] width 56 height 14
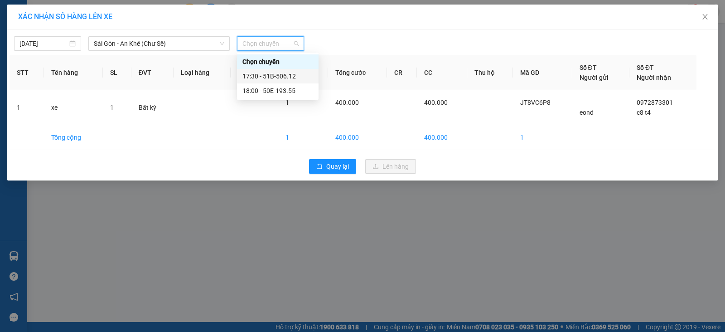
click at [295, 74] on div "17:30 - 51B-506.12" at bounding box center [277, 76] width 71 height 10
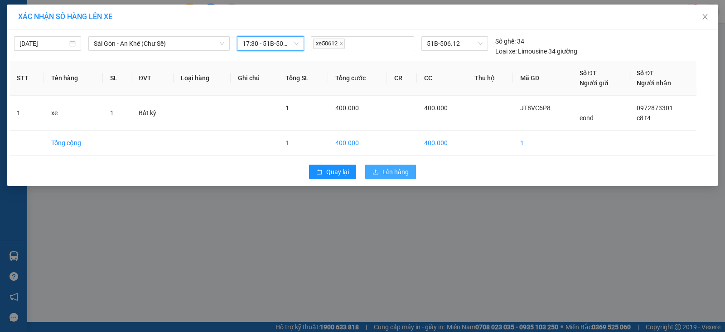
click at [396, 172] on span "Lên hàng" at bounding box center [395, 172] width 26 height 10
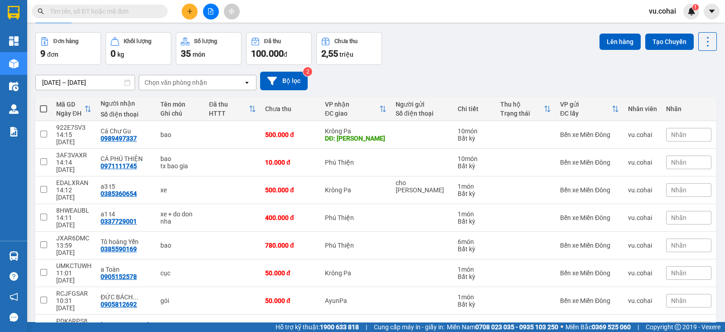
scroll to position [49, 0]
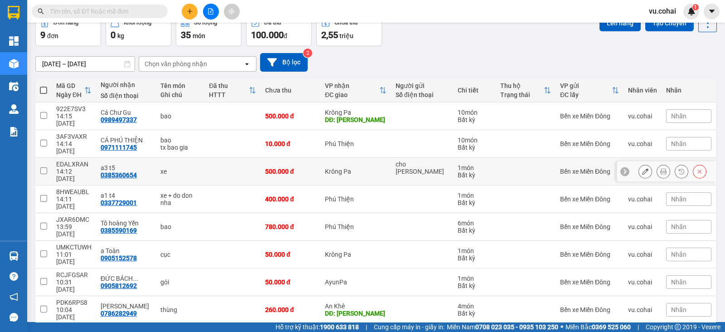
click at [45, 167] on input "checkbox" at bounding box center [43, 170] width 7 height 7
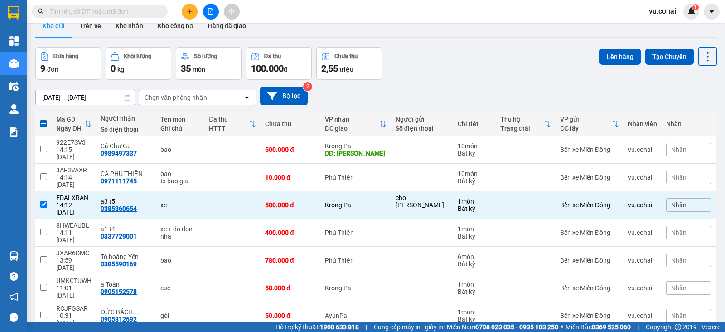
scroll to position [0, 0]
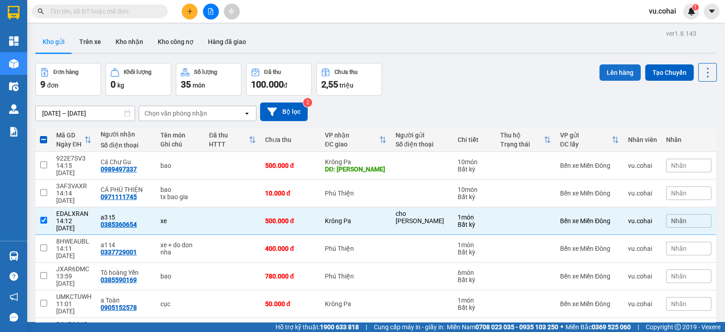
click at [613, 68] on button "Lên hàng" at bounding box center [619, 72] width 41 height 16
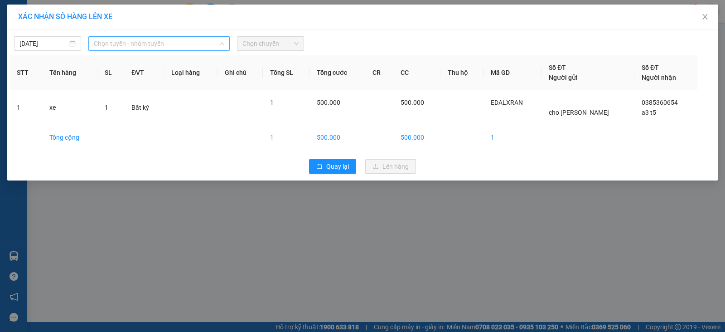
click at [189, 44] on span "Chọn tuyến - nhóm tuyến" at bounding box center [159, 44] width 130 height 14
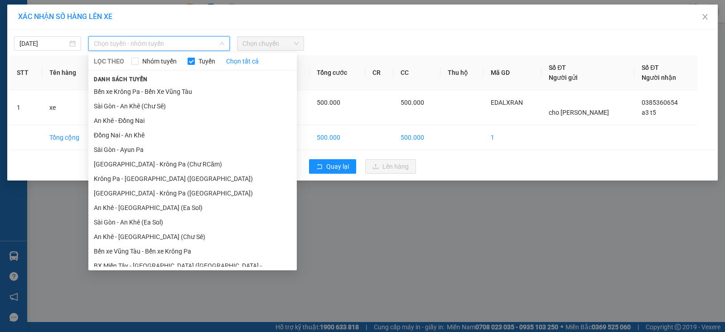
scroll to position [49, 0]
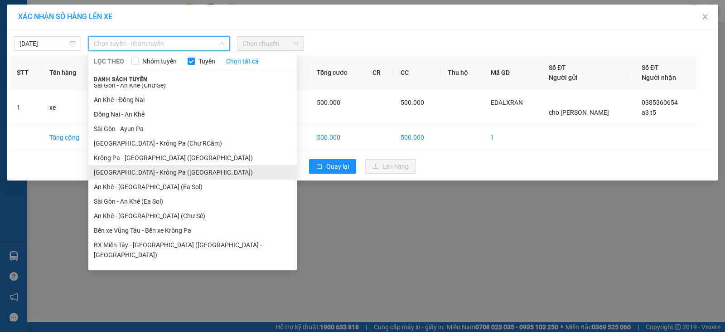
click at [169, 168] on li "[GEOGRAPHIC_DATA] - Krông Pa ([GEOGRAPHIC_DATA])" at bounding box center [192, 172] width 208 height 14
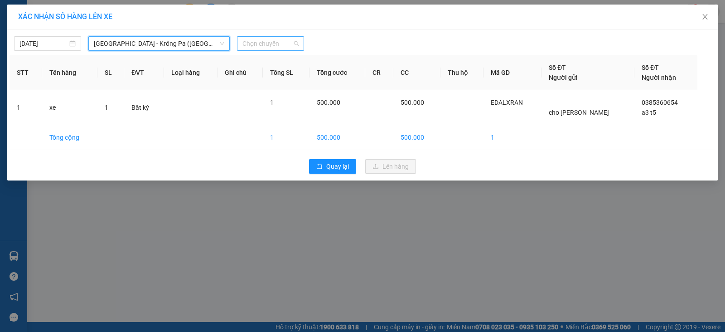
click at [256, 46] on span "Chọn chuyến" at bounding box center [270, 44] width 56 height 14
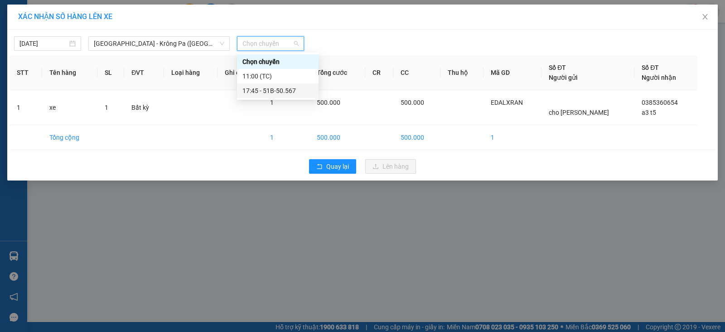
click at [290, 87] on div "17:45 - 51B-50.567" at bounding box center [277, 91] width 71 height 10
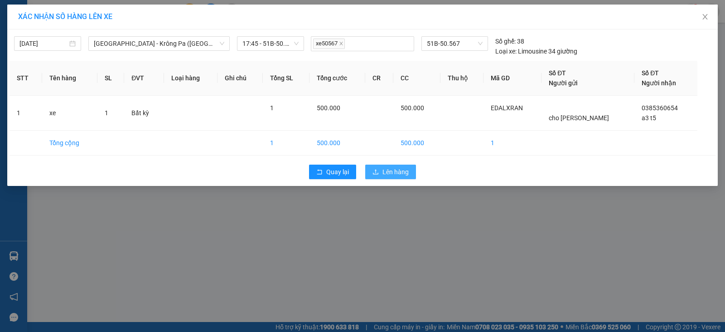
click at [400, 169] on span "Lên hàng" at bounding box center [395, 172] width 26 height 10
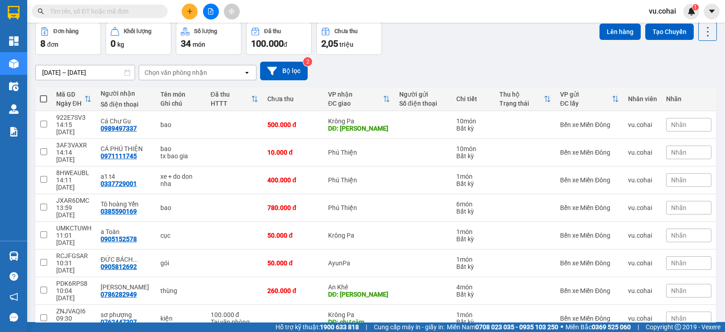
scroll to position [41, 0]
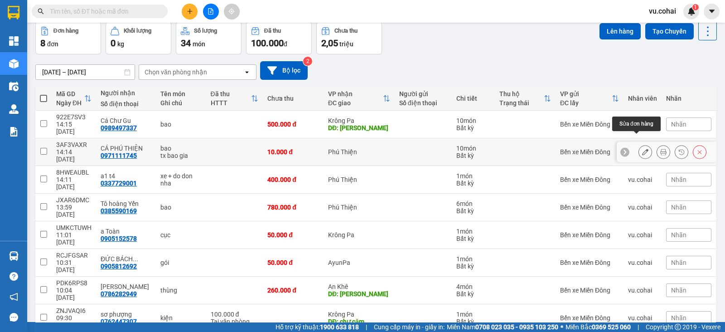
click at [642, 149] on icon at bounding box center [645, 152] width 6 height 6
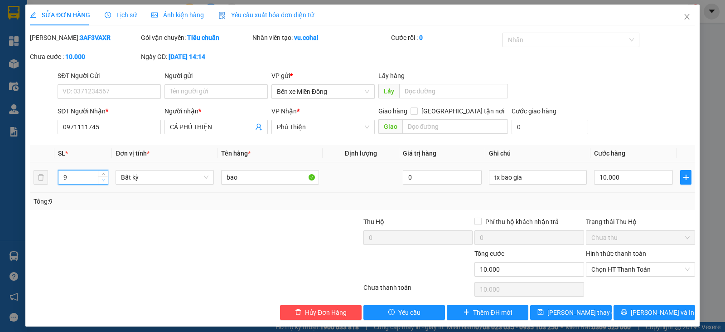
click at [102, 178] on span "down" at bounding box center [103, 180] width 5 height 5
click at [617, 176] on input "10.000" at bounding box center [633, 177] width 79 height 14
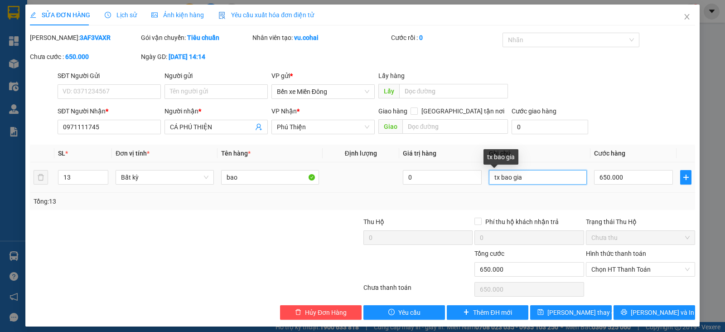
click at [529, 181] on input "tx bao gia" at bounding box center [538, 177] width 98 height 14
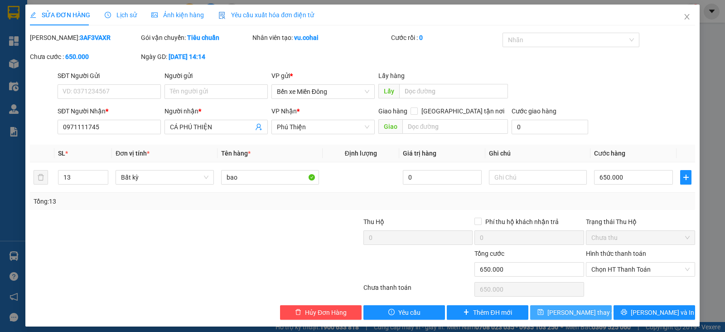
click at [582, 314] on span "[PERSON_NAME] thay đổi" at bounding box center [583, 312] width 72 height 10
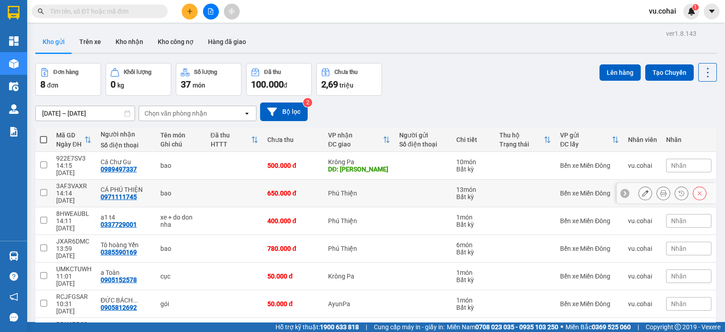
click at [46, 189] on input "checkbox" at bounding box center [43, 192] width 7 height 7
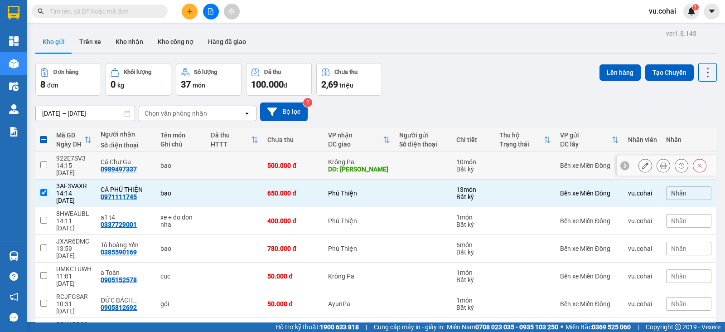
click at [45, 161] on input "checkbox" at bounding box center [43, 164] width 7 height 7
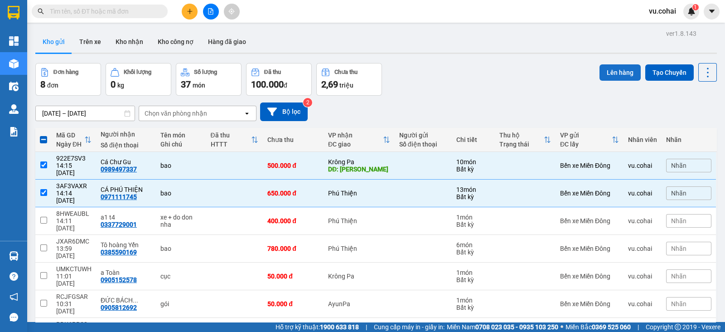
click at [609, 73] on button "Lên hàng" at bounding box center [619, 72] width 41 height 16
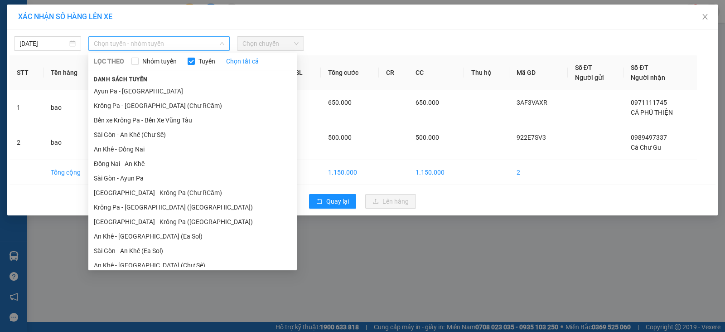
click at [188, 44] on span "Chọn tuyến - nhóm tuyến" at bounding box center [159, 44] width 130 height 14
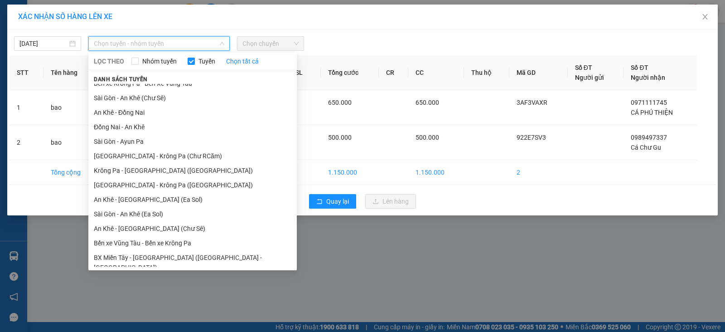
scroll to position [49, 0]
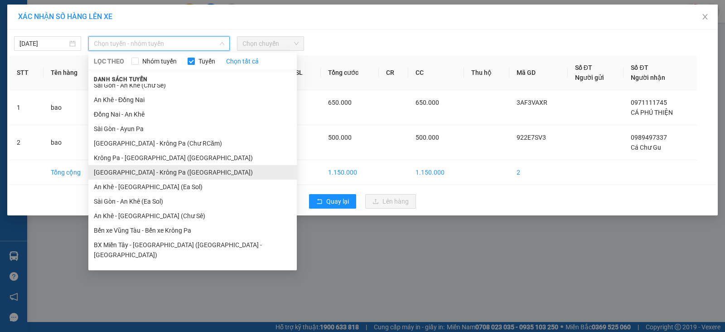
click at [171, 167] on li "[GEOGRAPHIC_DATA] - Krông Pa ([GEOGRAPHIC_DATA])" at bounding box center [192, 172] width 208 height 14
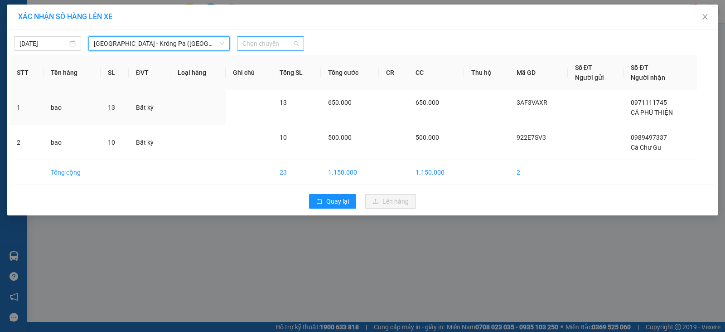
click at [268, 43] on span "Chọn chuyến" at bounding box center [270, 44] width 56 height 14
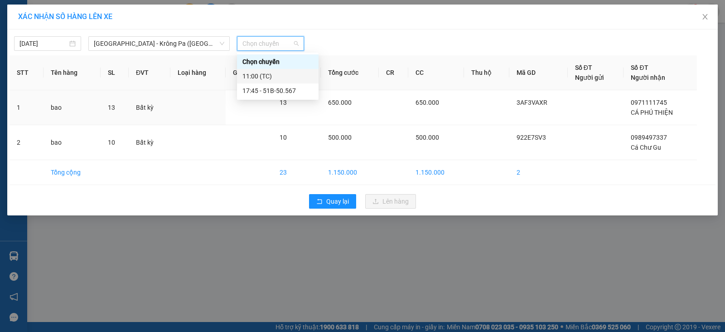
click at [276, 76] on div "11:00 (TC)" at bounding box center [277, 76] width 71 height 10
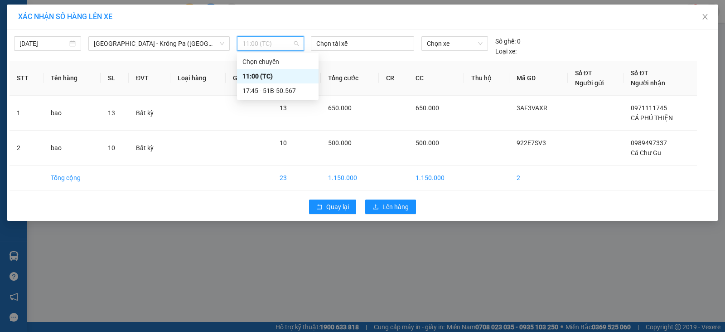
click at [266, 48] on span "11:00 (TC)" at bounding box center [270, 44] width 56 height 14
click at [285, 91] on div "17:45 - 51B-50.567" at bounding box center [277, 91] width 71 height 10
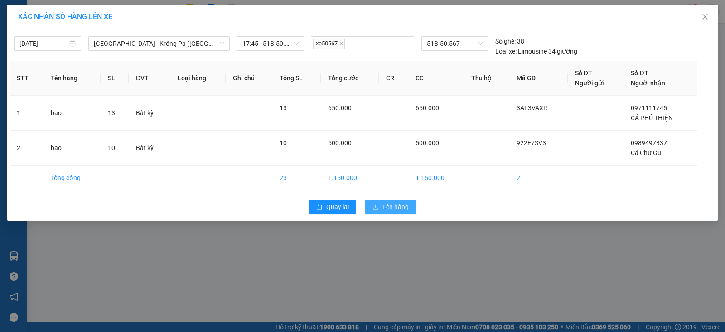
click at [394, 200] on button "Lên hàng" at bounding box center [390, 206] width 51 height 14
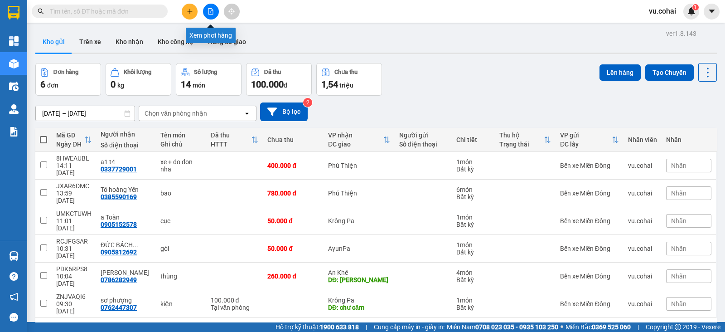
click at [212, 14] on button at bounding box center [211, 12] width 16 height 16
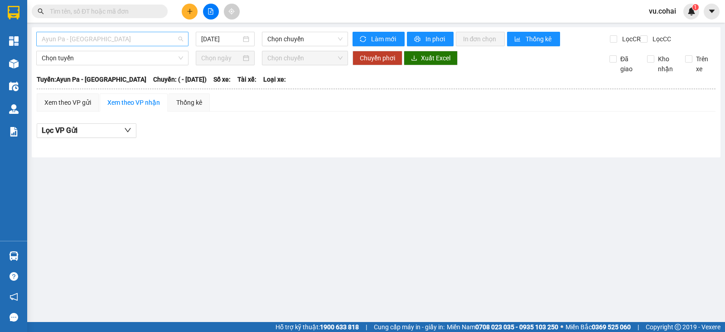
click at [141, 42] on span "Ayun Pa - [GEOGRAPHIC_DATA]" at bounding box center [112, 39] width 141 height 14
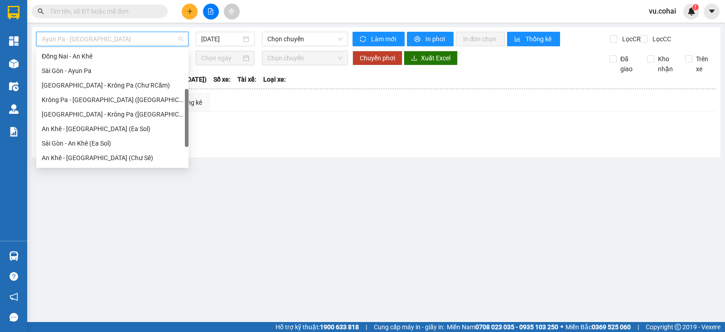
drag, startPoint x: 187, startPoint y: 59, endPoint x: 184, endPoint y: 101, distance: 41.8
click at [184, 101] on div "An Khê - Đồng Nai Đồng Nai - An Khê [GEOGRAPHIC_DATA] - [GEOGRAPHIC_DATA] Pa [G…" at bounding box center [112, 108] width 152 height 116
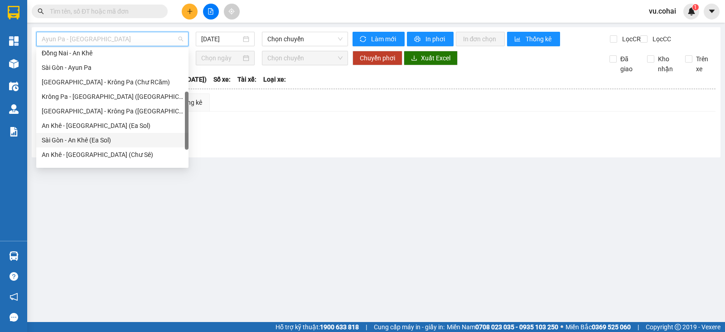
scroll to position [130, 0]
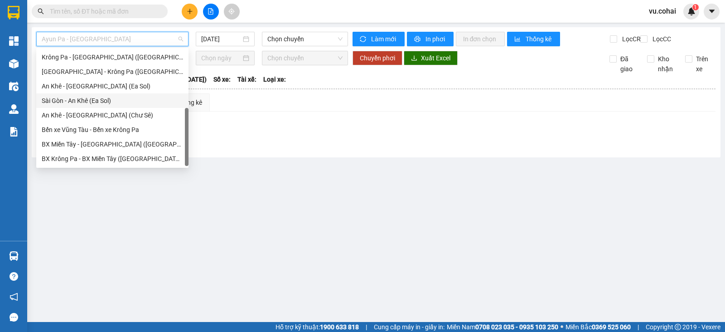
drag, startPoint x: 187, startPoint y: 107, endPoint x: 184, endPoint y: 152, distance: 45.0
click at [184, 152] on div "[GEOGRAPHIC_DATA] - [GEOGRAPHIC_DATA] ([GEOGRAPHIC_DATA]) [GEOGRAPHIC_DATA] - […" at bounding box center [112, 108] width 152 height 116
click at [167, 141] on div "BX Miền Tây - [GEOGRAPHIC_DATA] ([GEOGRAPHIC_DATA] - [GEOGRAPHIC_DATA])" at bounding box center [112, 144] width 141 height 10
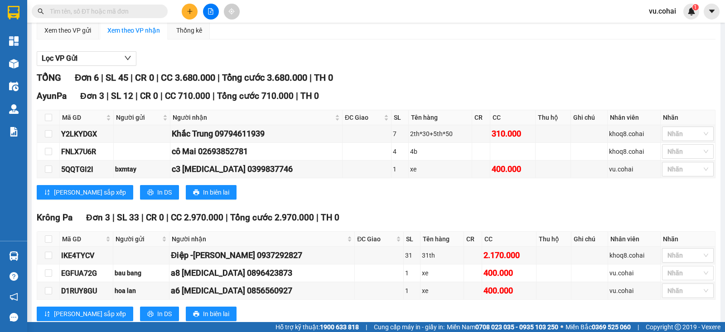
scroll to position [72, 0]
